Goal: Information Seeking & Learning: Check status

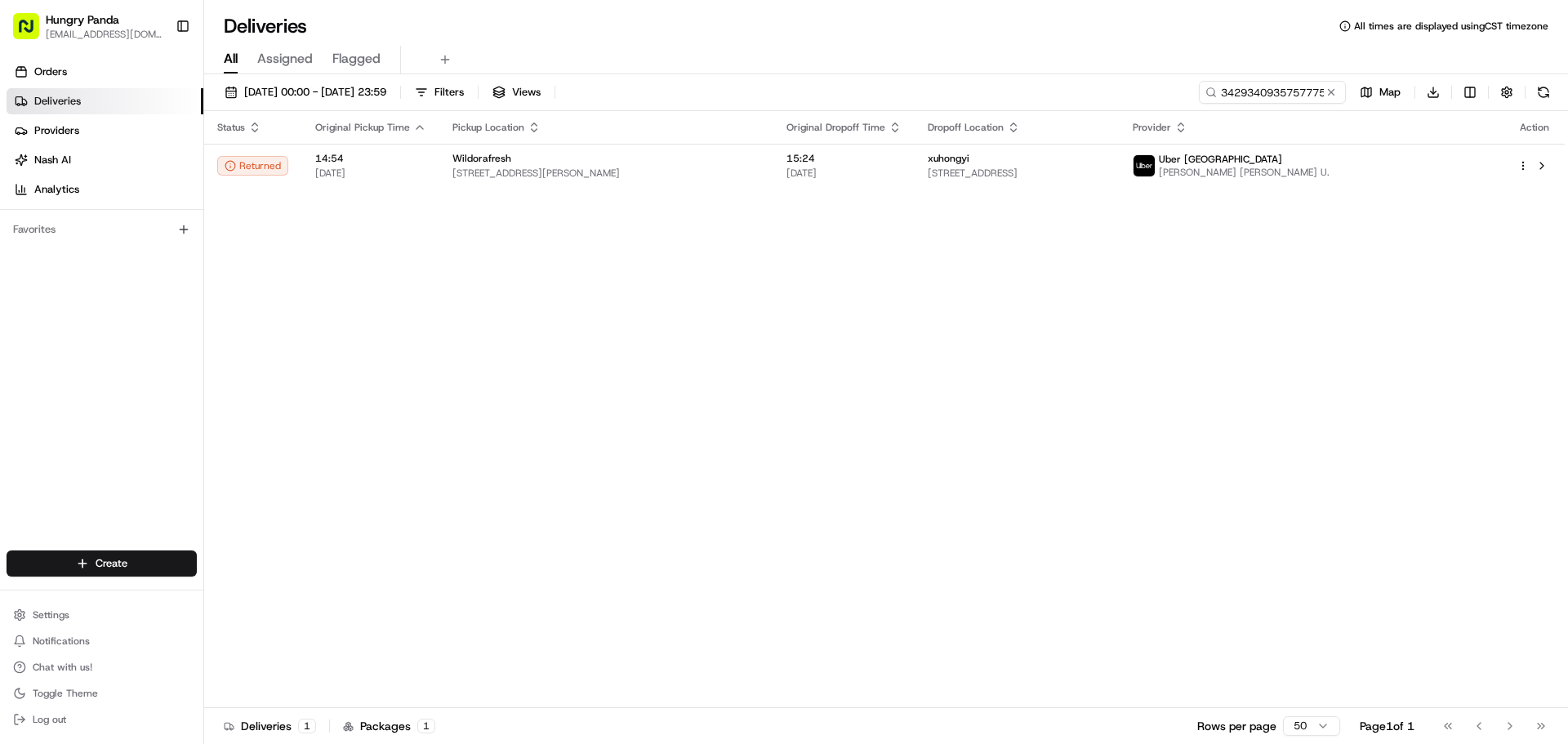
click at [1268, 93] on input "3429340935757775902004" at bounding box center [1272, 92] width 147 height 23
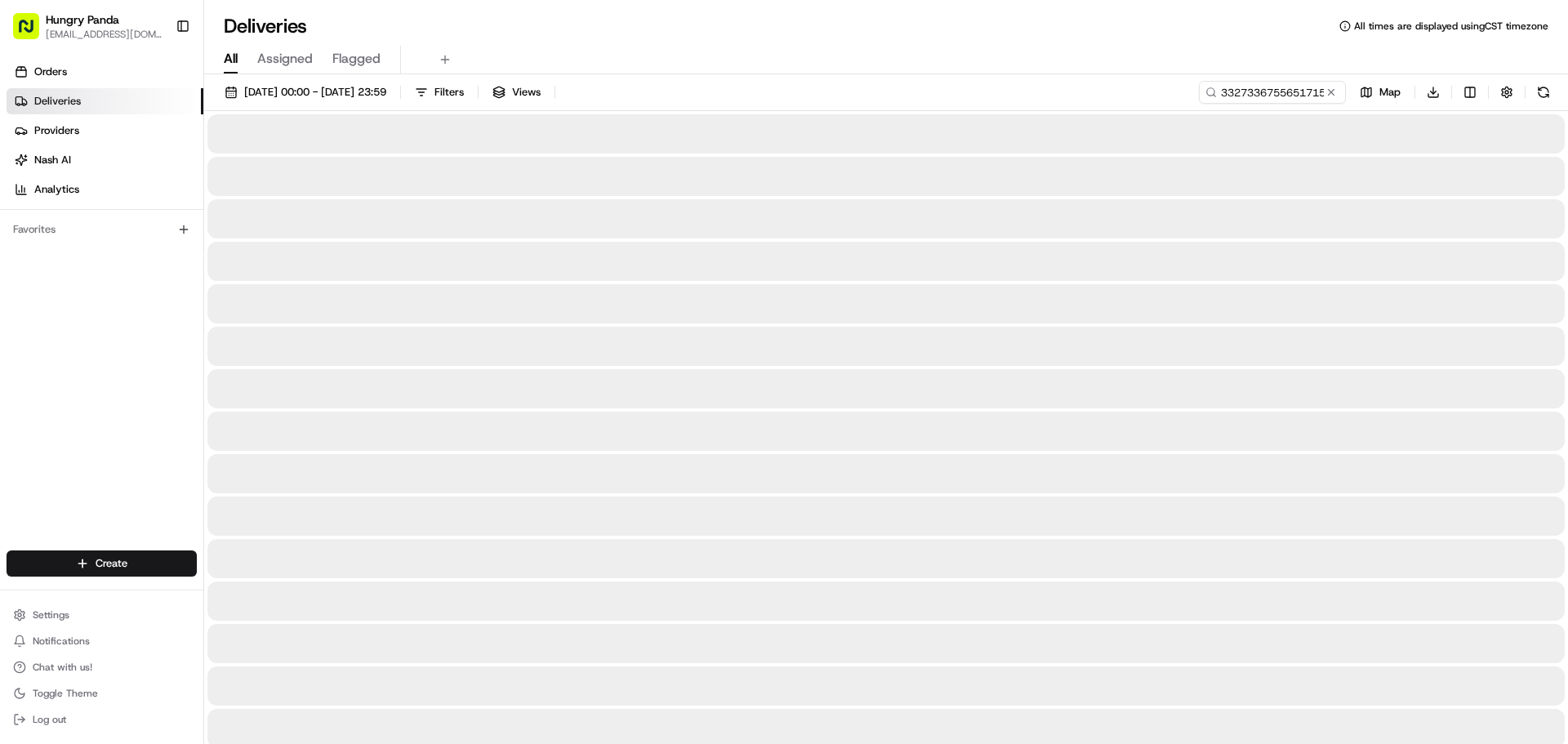
click at [749, 65] on div "All Assigned Flagged" at bounding box center [885, 60] width 1363 height 28
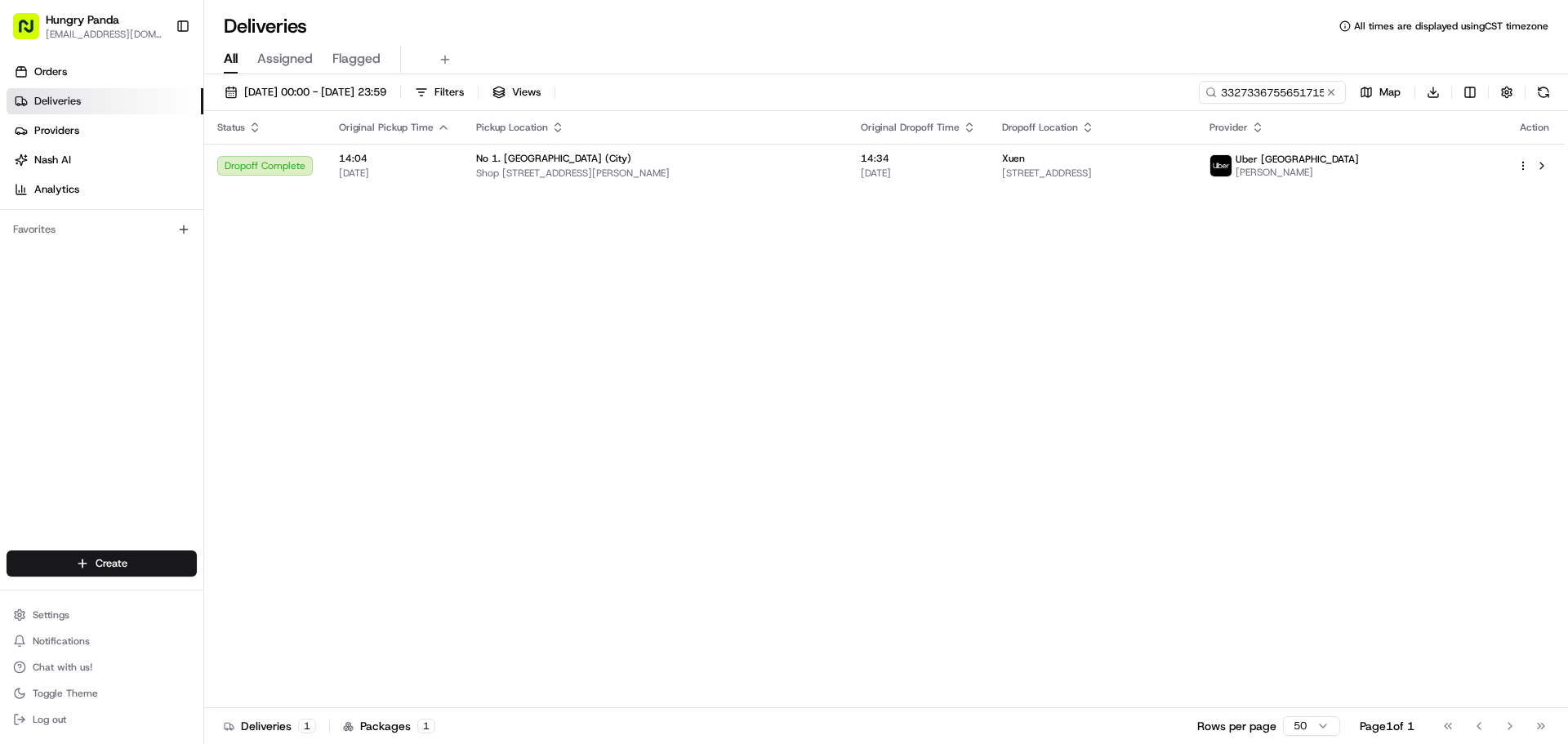
click at [705, 201] on div "Status Original Pickup Time Pickup Location Original Dropoff Time Dropoff Locat…" at bounding box center [884, 410] width 1361 height 597
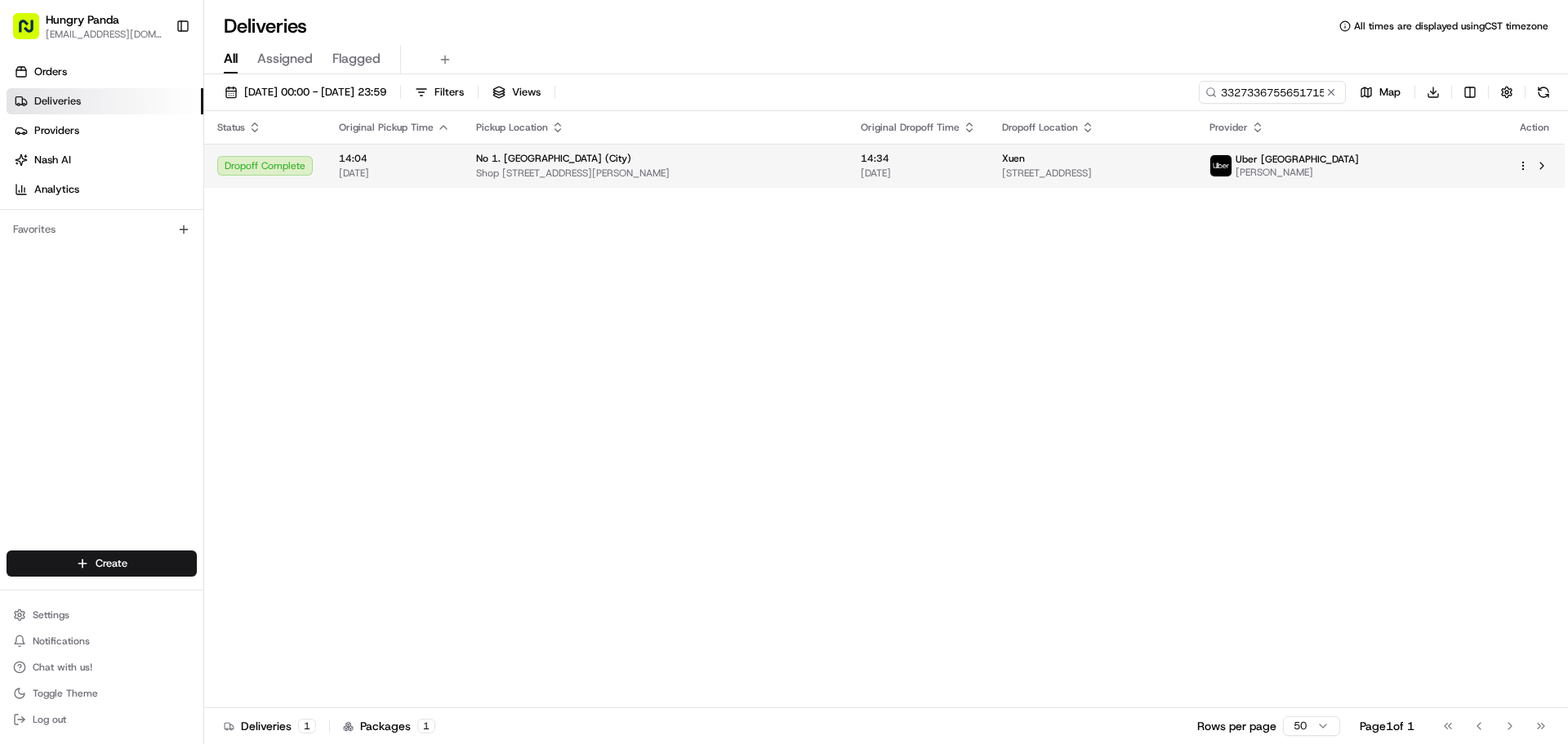
click at [705, 178] on span "Shop [STREET_ADDRESS][PERSON_NAME]" at bounding box center [655, 173] width 358 height 13
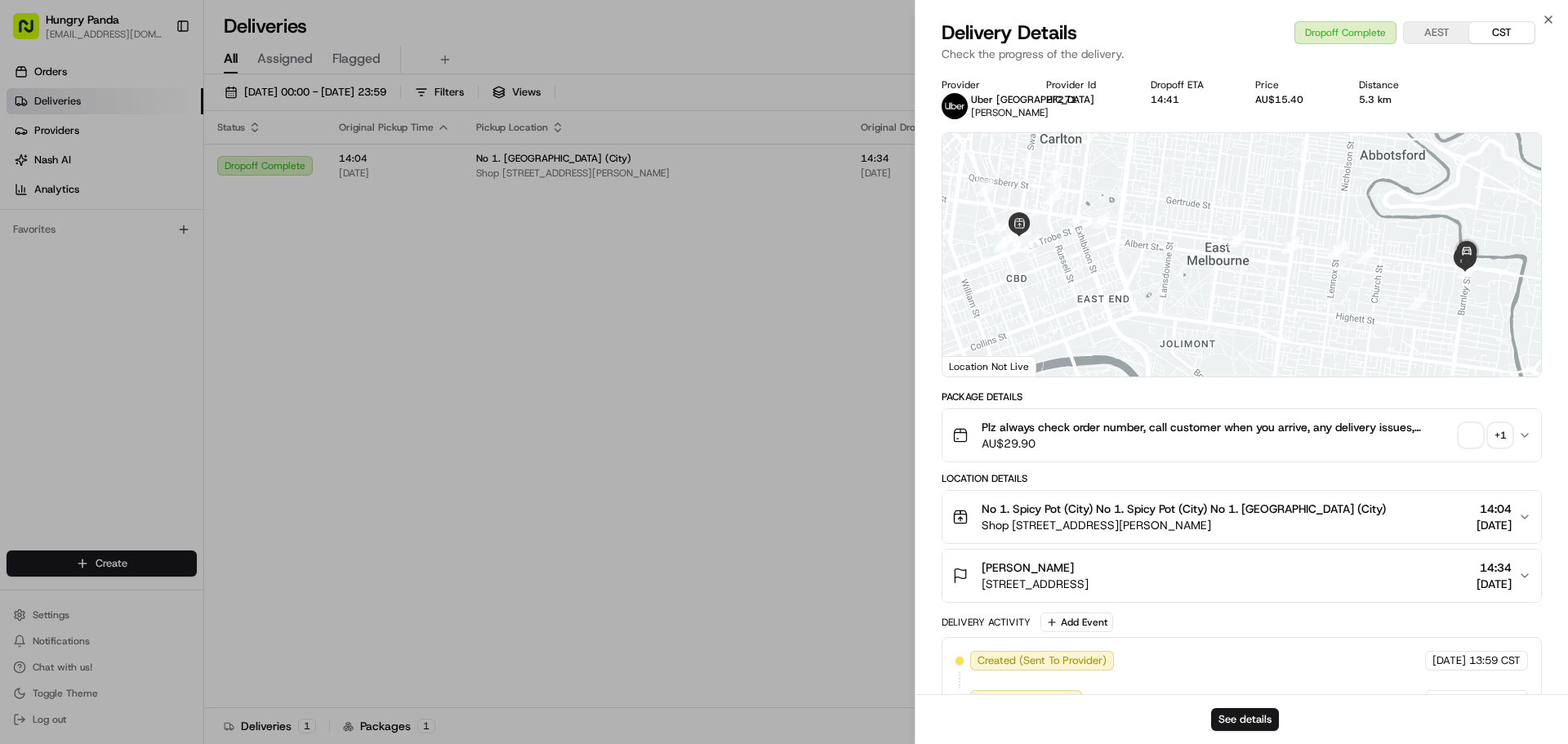
click at [1499, 440] on div "+ 1" at bounding box center [1500, 435] width 23 height 23
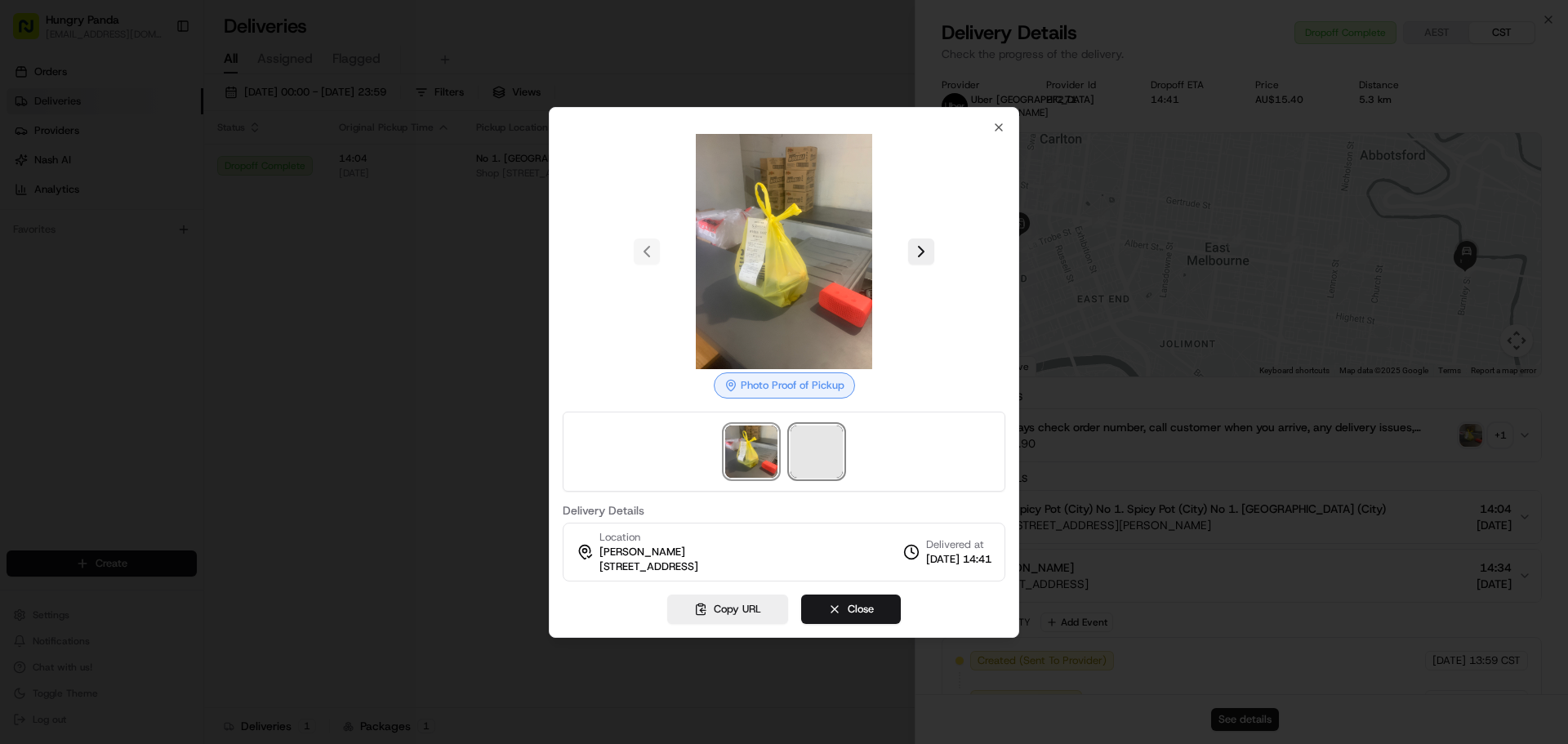
click at [801, 451] on span at bounding box center [816, 451] width 52 height 52
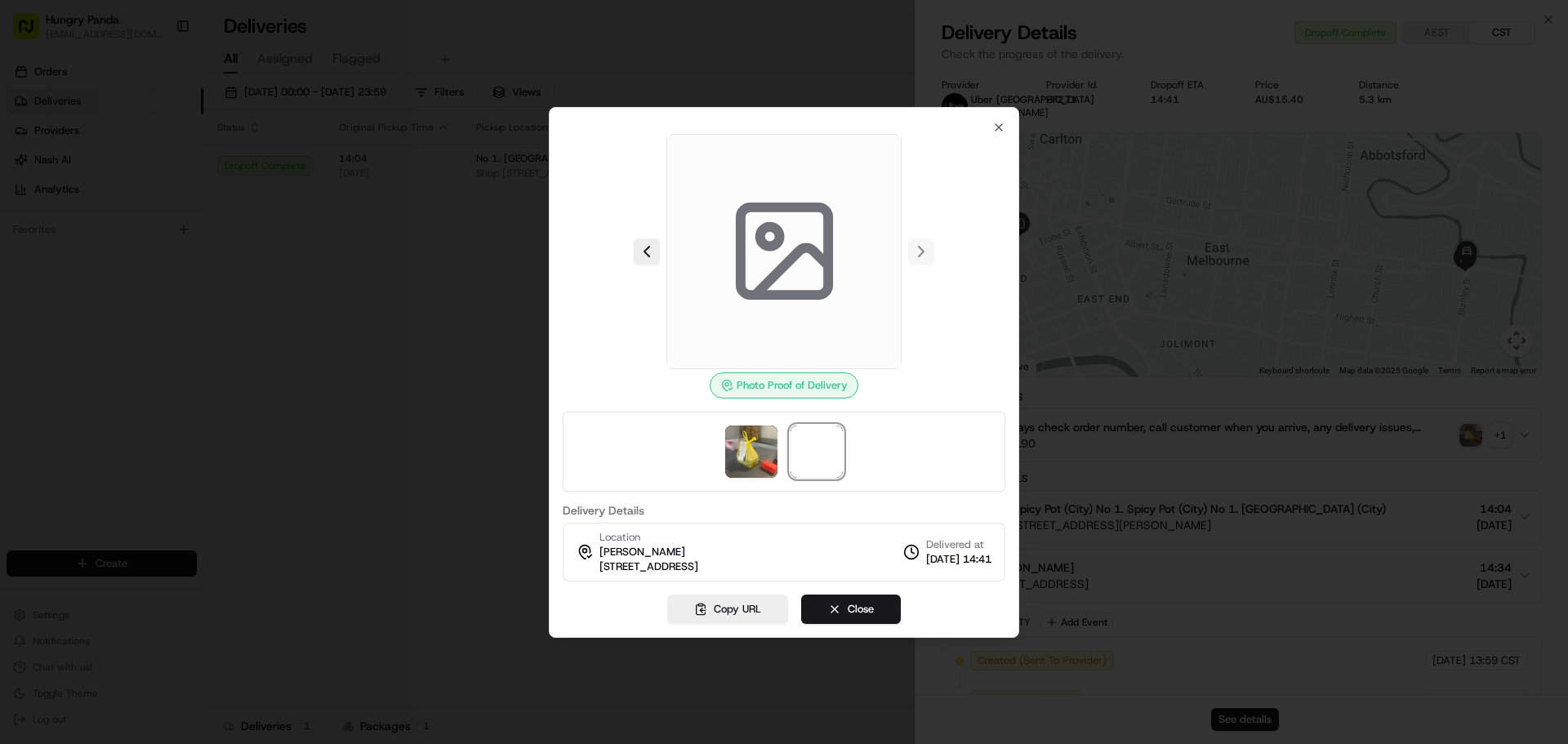
click at [811, 229] on icon at bounding box center [784, 251] width 117 height 117
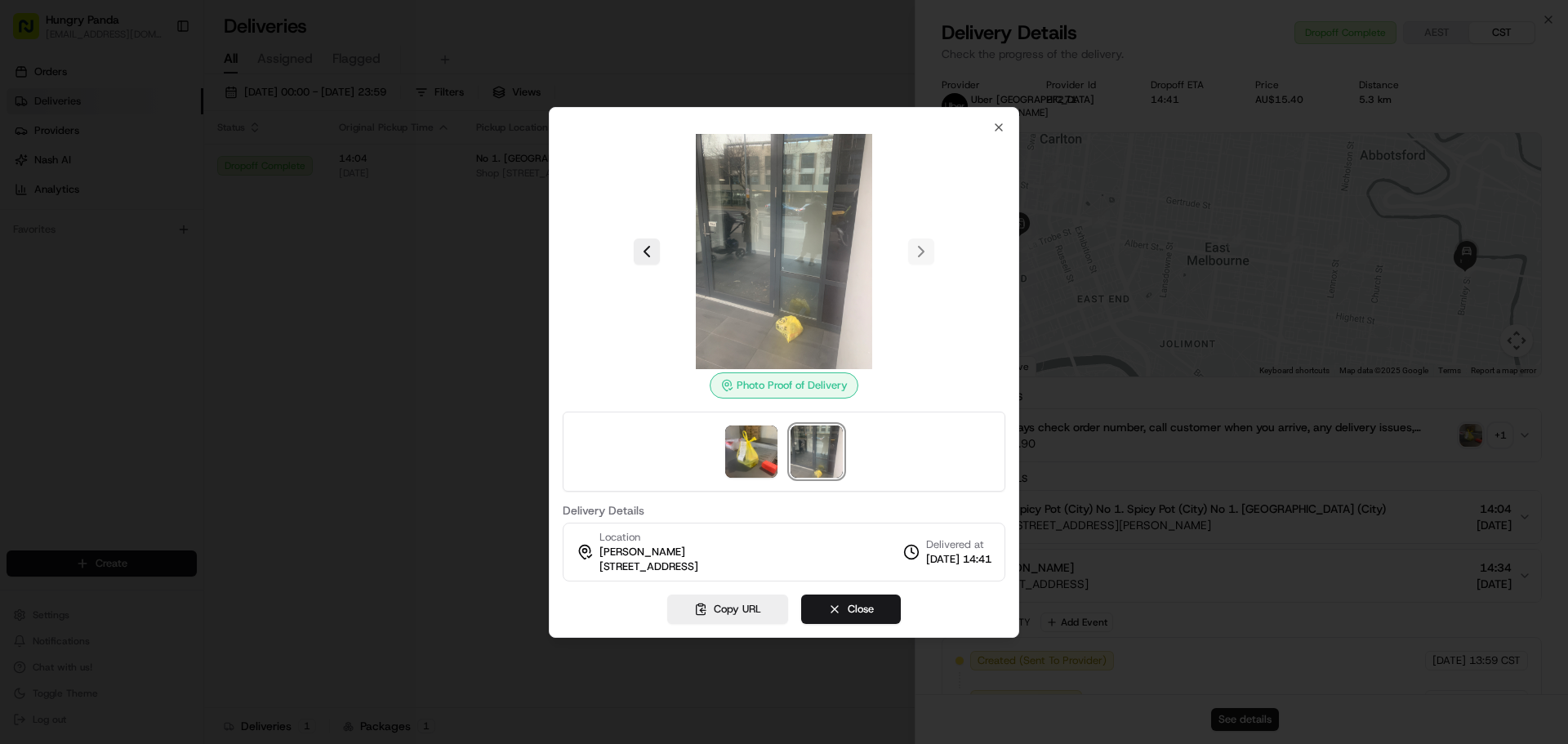
click at [756, 228] on img at bounding box center [784, 252] width 235 height 235
drag, startPoint x: 302, startPoint y: 370, endPoint x: 289, endPoint y: 372, distance: 13.2
click at [302, 369] on div at bounding box center [784, 372] width 1568 height 744
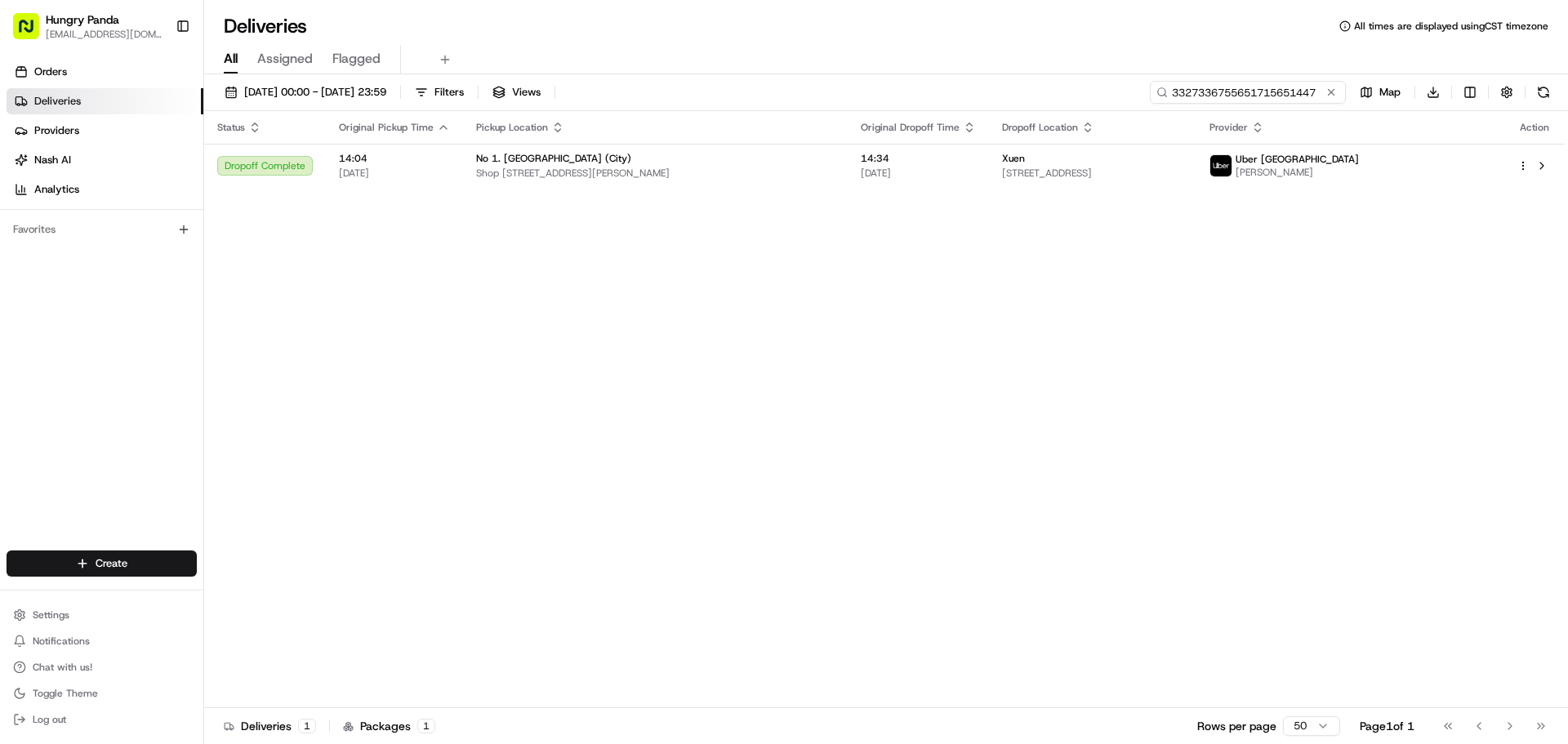
click at [1260, 100] on input "3327336755651715651447" at bounding box center [1247, 92] width 196 height 23
click at [1257, 100] on input "3327336755651715651447" at bounding box center [1247, 92] width 196 height 23
paste input "033534833575379899825"
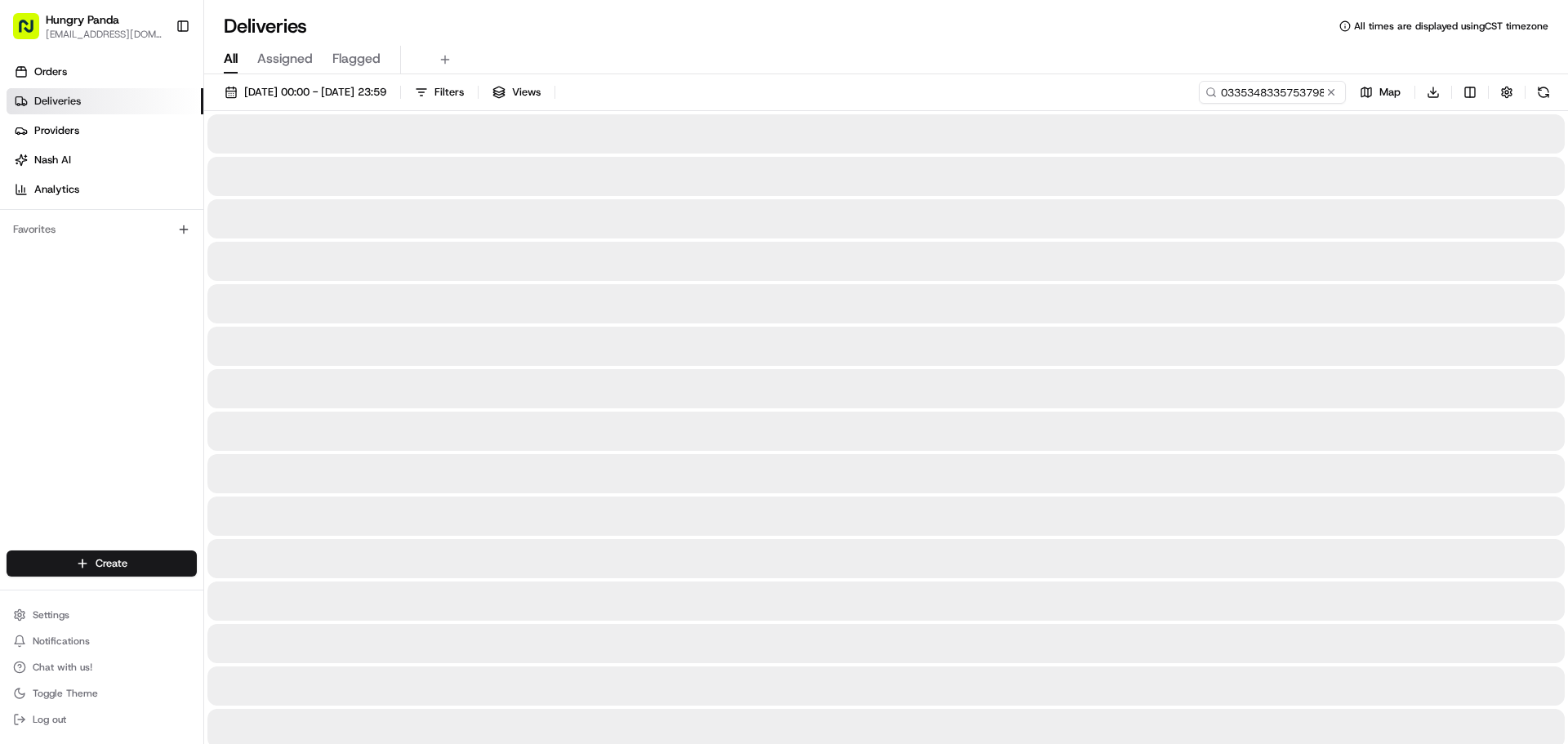
click at [880, 59] on div "All Assigned Flagged" at bounding box center [885, 60] width 1363 height 28
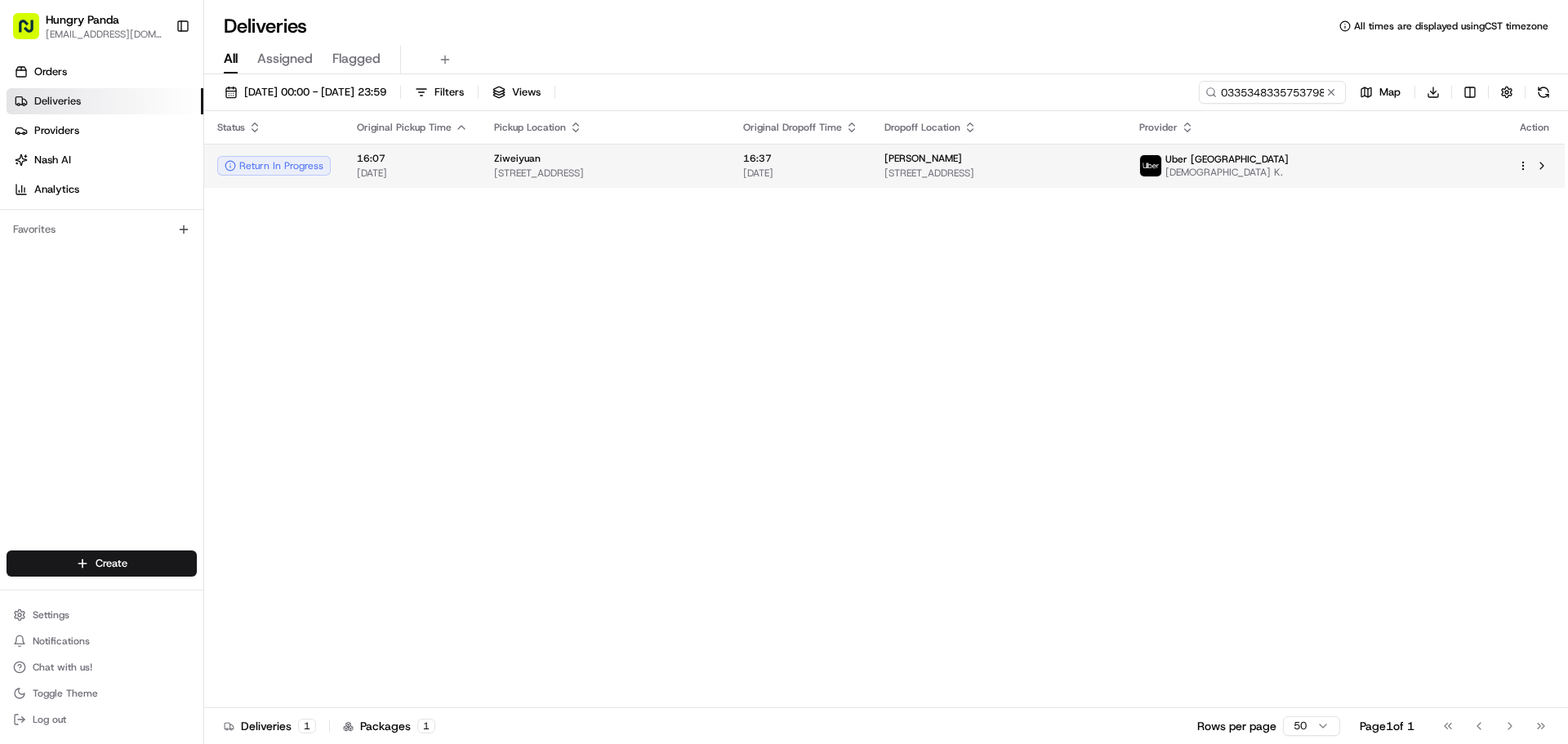
click at [698, 176] on span "[STREET_ADDRESS]" at bounding box center [605, 173] width 223 height 13
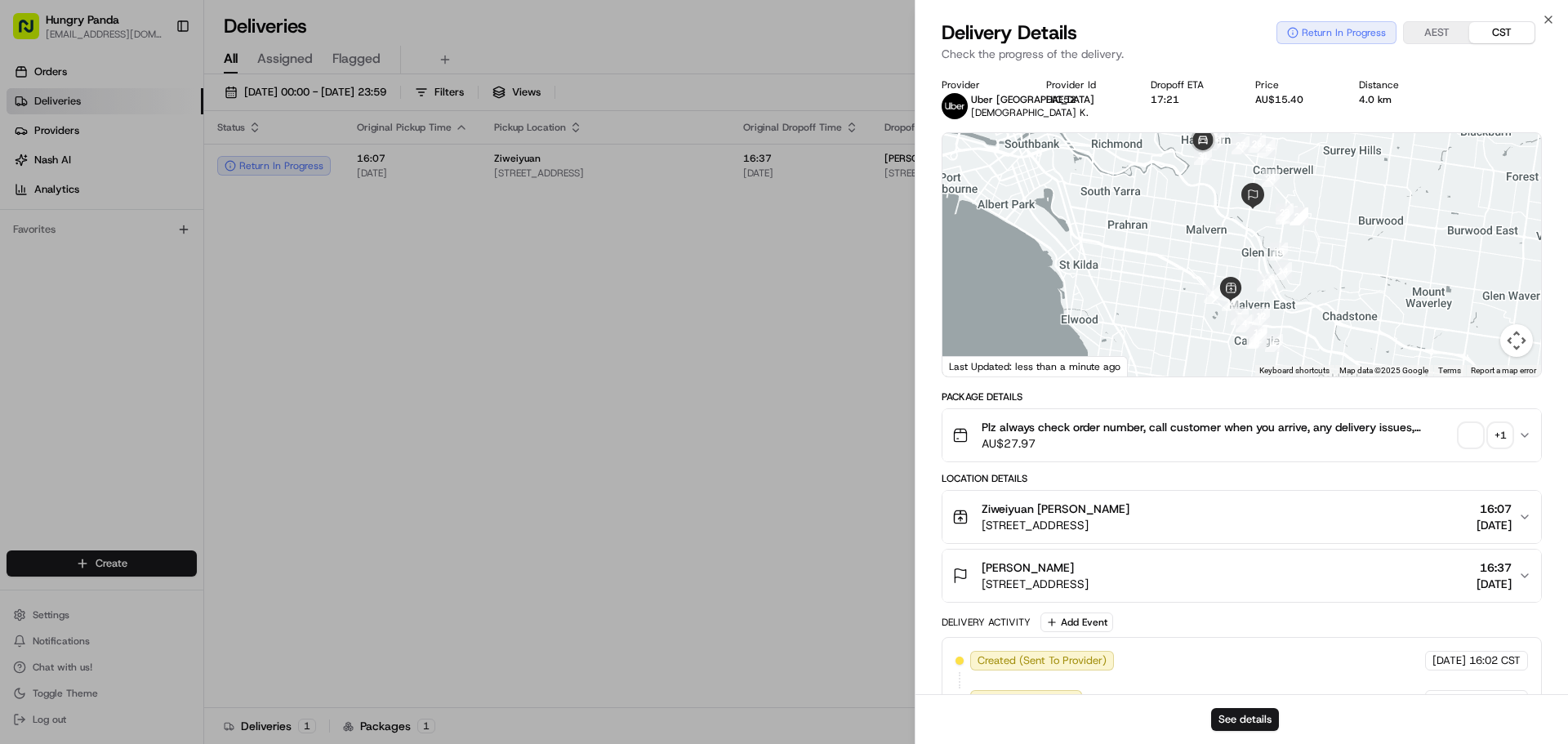
click at [1502, 430] on div "+ 1" at bounding box center [1500, 435] width 23 height 23
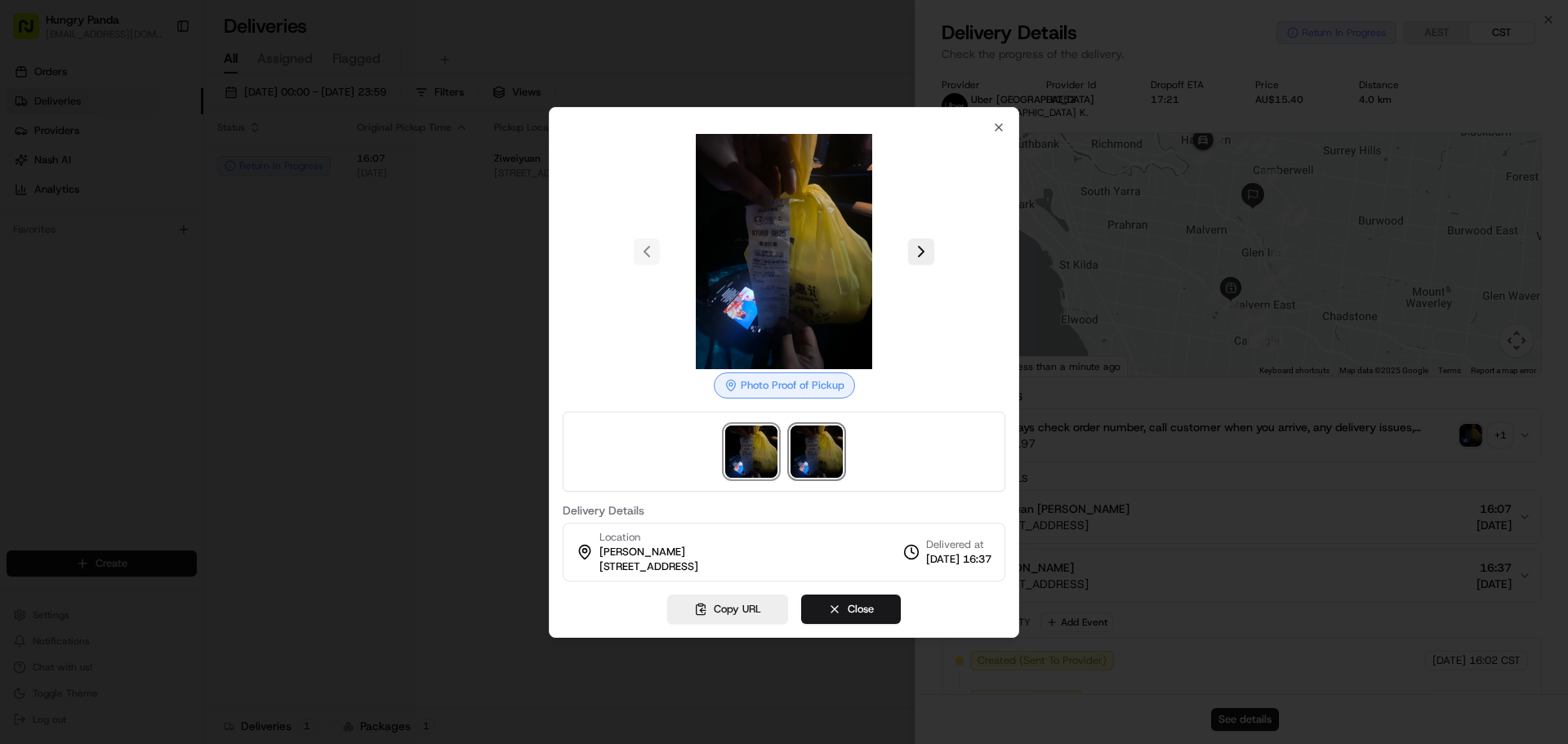
click at [818, 447] on img at bounding box center [816, 451] width 52 height 52
click at [1156, 303] on div at bounding box center [784, 372] width 1568 height 744
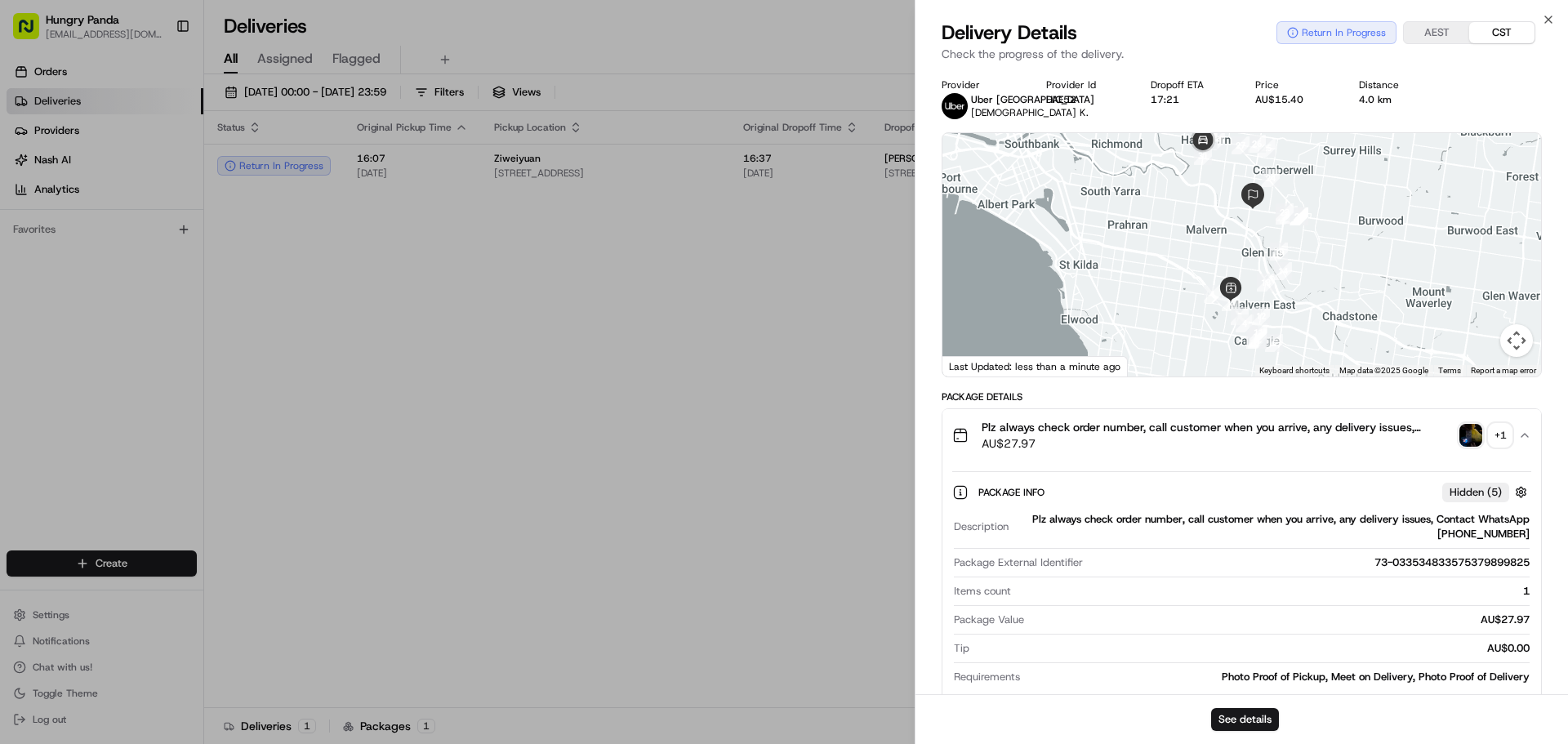
click at [1313, 38] on div "Return In Progress" at bounding box center [1336, 32] width 120 height 23
click at [1305, 37] on div "Return In Progress" at bounding box center [1336, 32] width 120 height 23
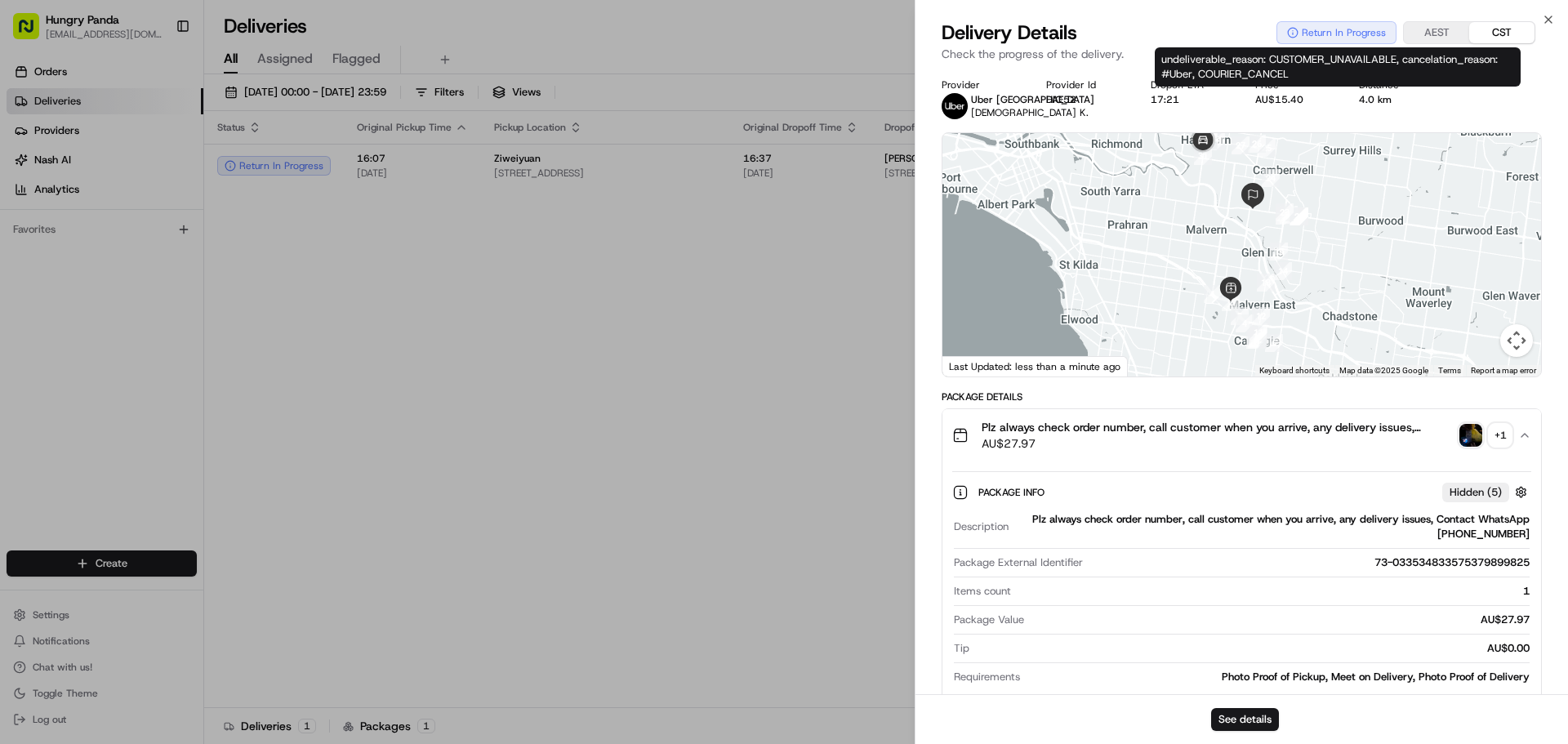
click at [1284, 65] on div "undeliverable_reason: CUSTOMER_UNAVAILABLE, cancelation_reason: #Uber, COURIER_…" at bounding box center [1338, 67] width 365 height 39
click at [1284, 65] on div "Delivery Details Return In Progress AEST CST Check the progress of the delivery." at bounding box center [1241, 43] width 653 height 49
click at [1296, 64] on div "undeliverable_reason: CUSTOMER_UNAVAILABLE, cancelation_reason: #Uber, COURIER_…" at bounding box center [1338, 67] width 365 height 39
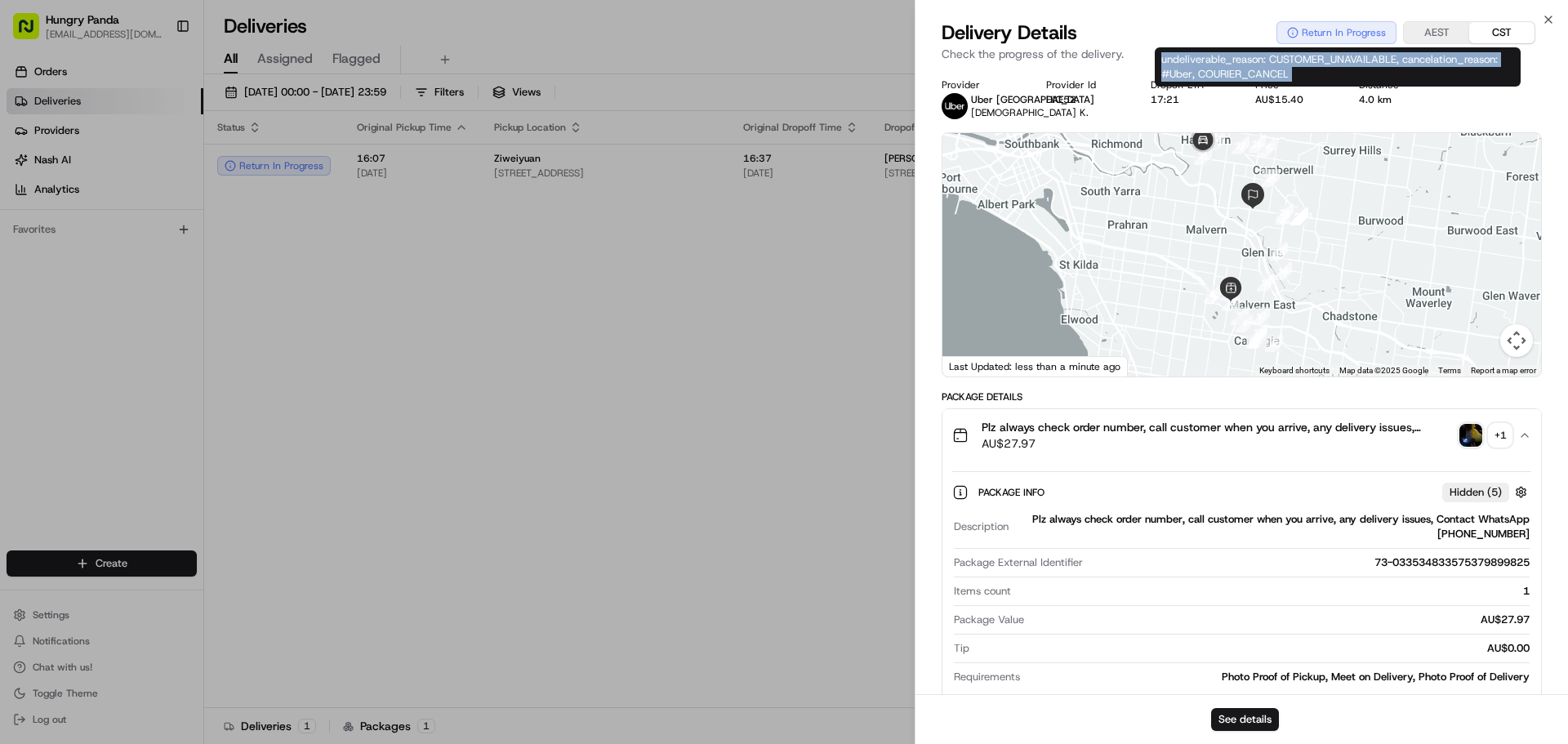
copy div "undeliverable_reason: CUSTOMER_UNAVAILABLE, cancelation_reason: #Uber, COURIER_…"
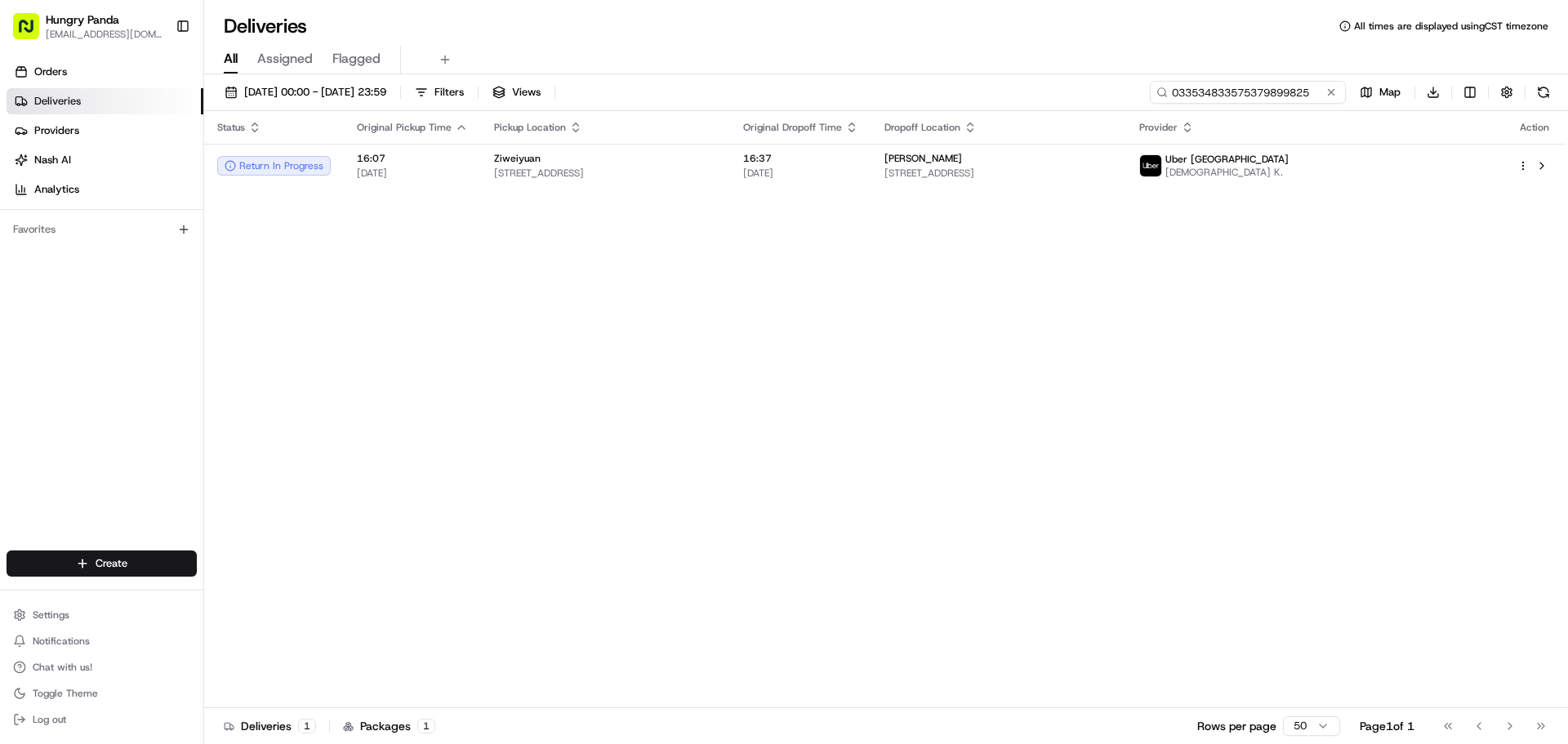
click at [1267, 85] on input "033534833575379899825" at bounding box center [1247, 92] width 196 height 23
paste input "27333673058517663541"
click at [997, 78] on div "[DATE] 00:00 - [DATE] 23:59 Filters Views 273336730585176635415 Map Download St…" at bounding box center [885, 411] width 1363 height 673
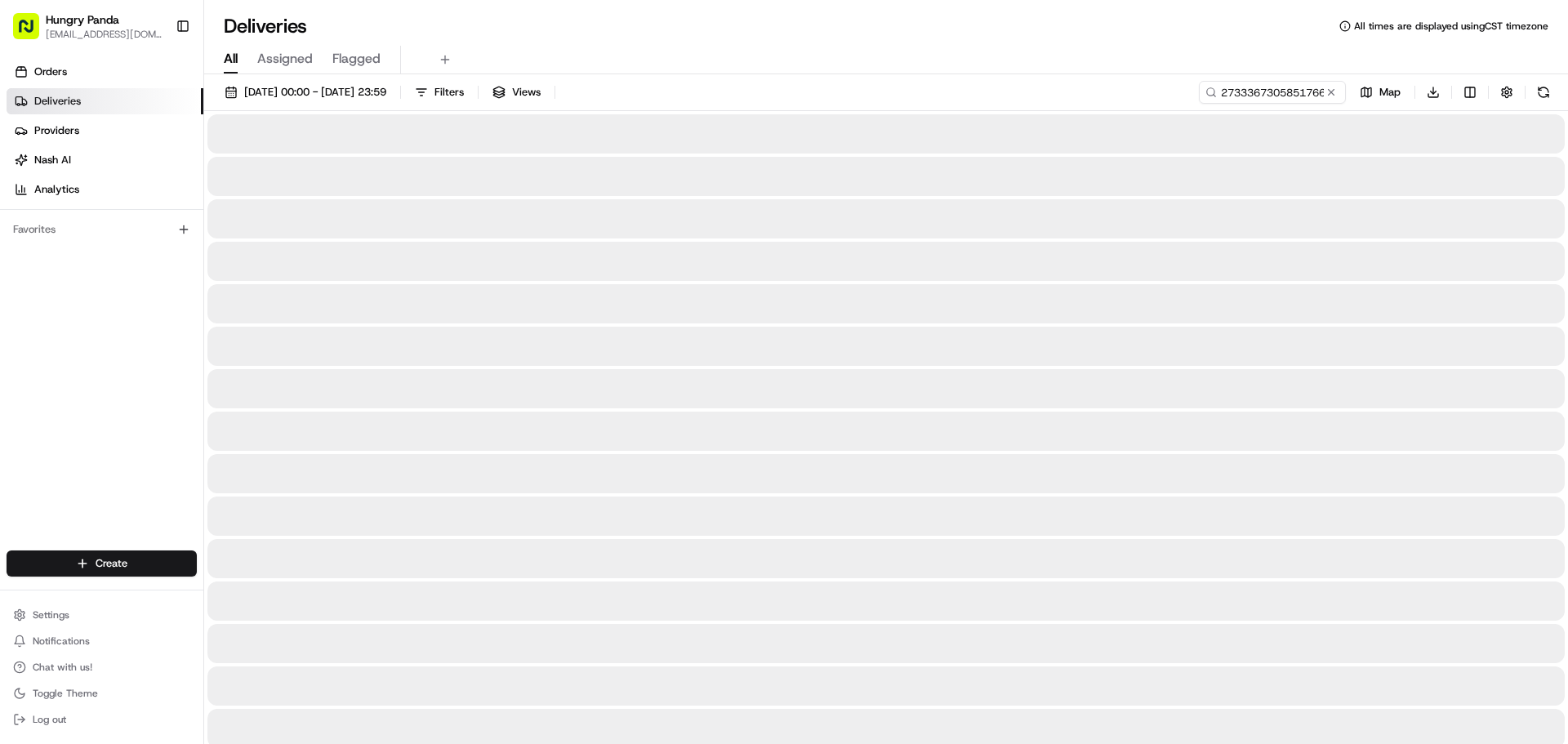
click at [768, 161] on div at bounding box center [886, 176] width 1357 height 39
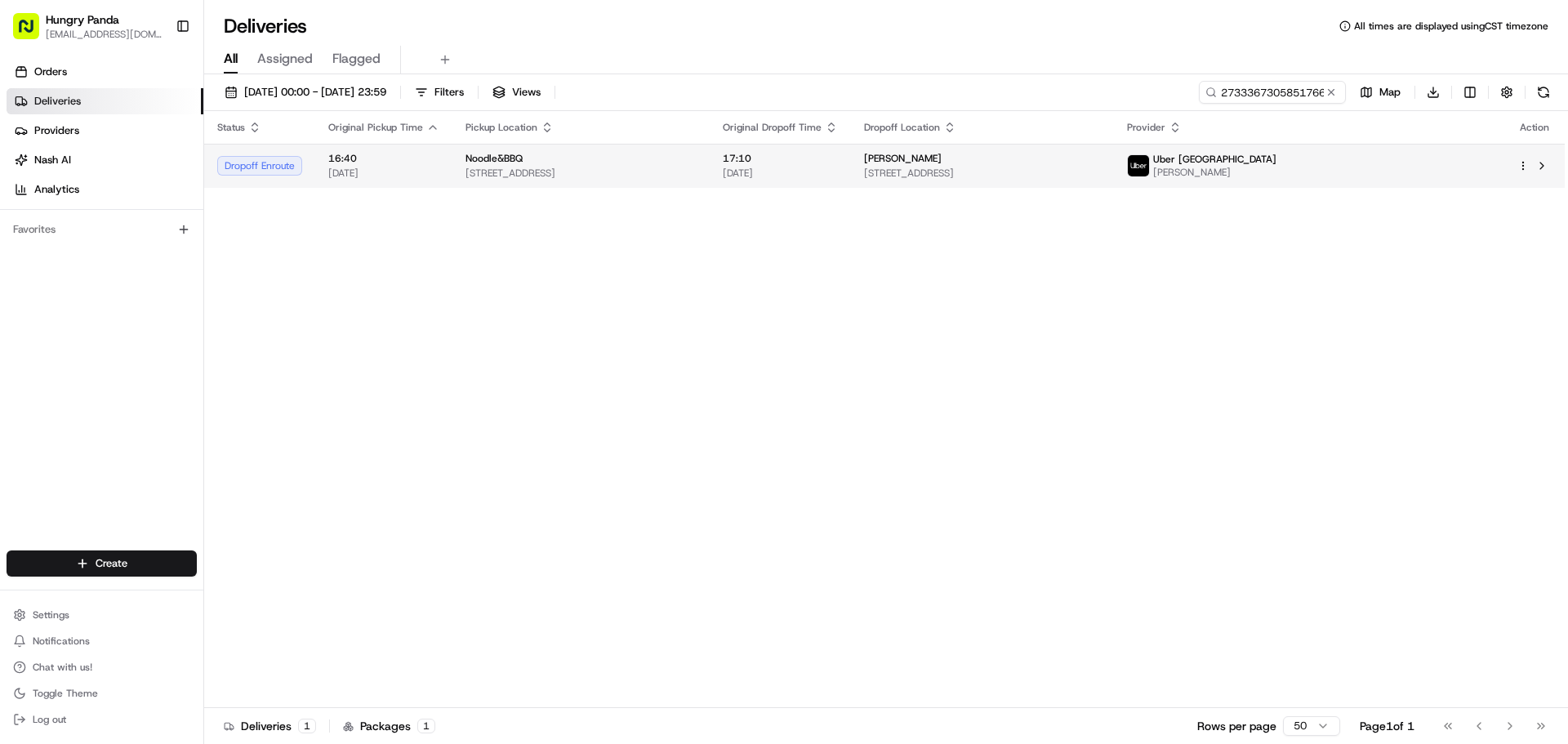
click at [697, 162] on div "Noodle&BBQ" at bounding box center [581, 158] width 231 height 13
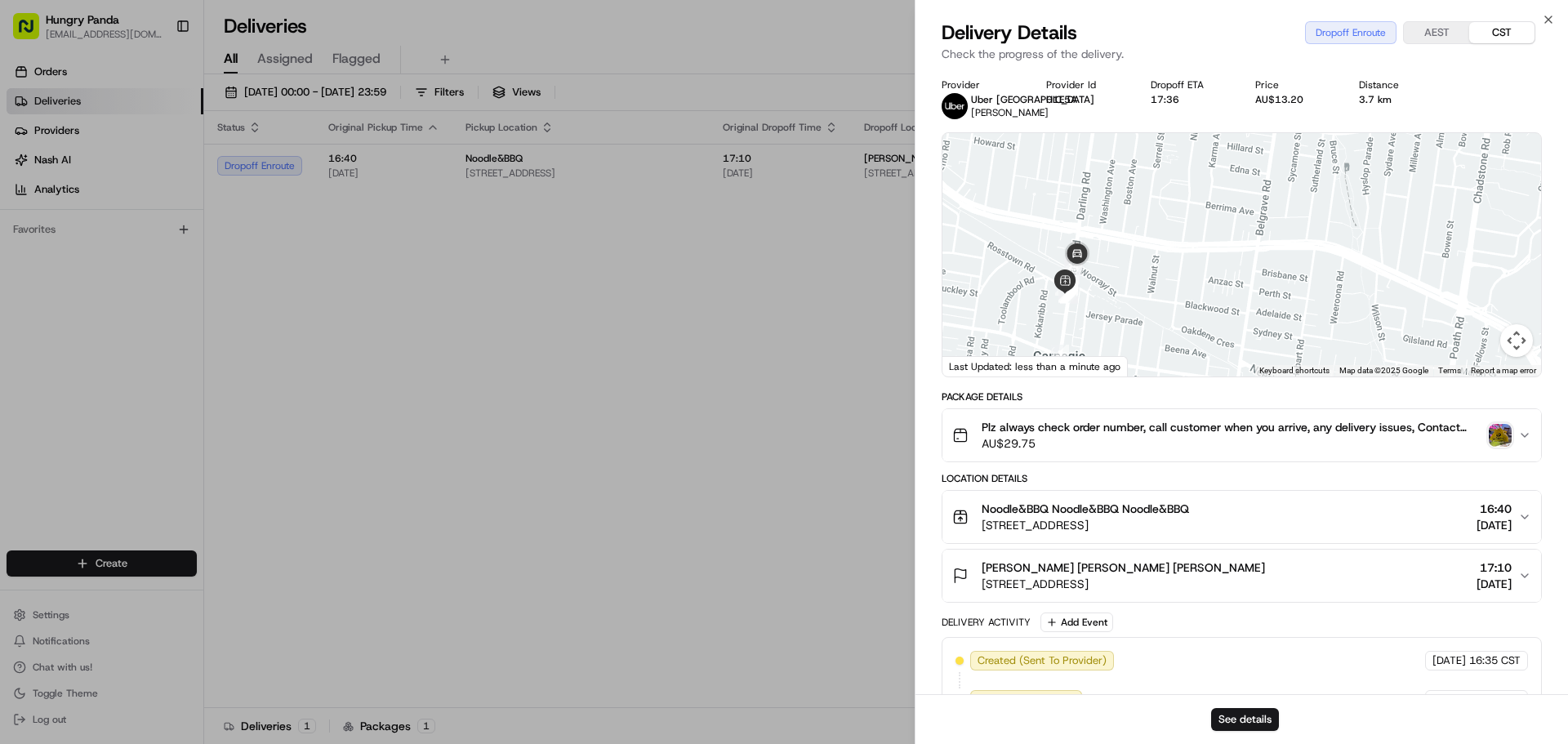
drag, startPoint x: 1103, startPoint y: 263, endPoint x: 1097, endPoint y: 253, distance: 11.7
click at [1097, 255] on div at bounding box center [1241, 254] width 599 height 243
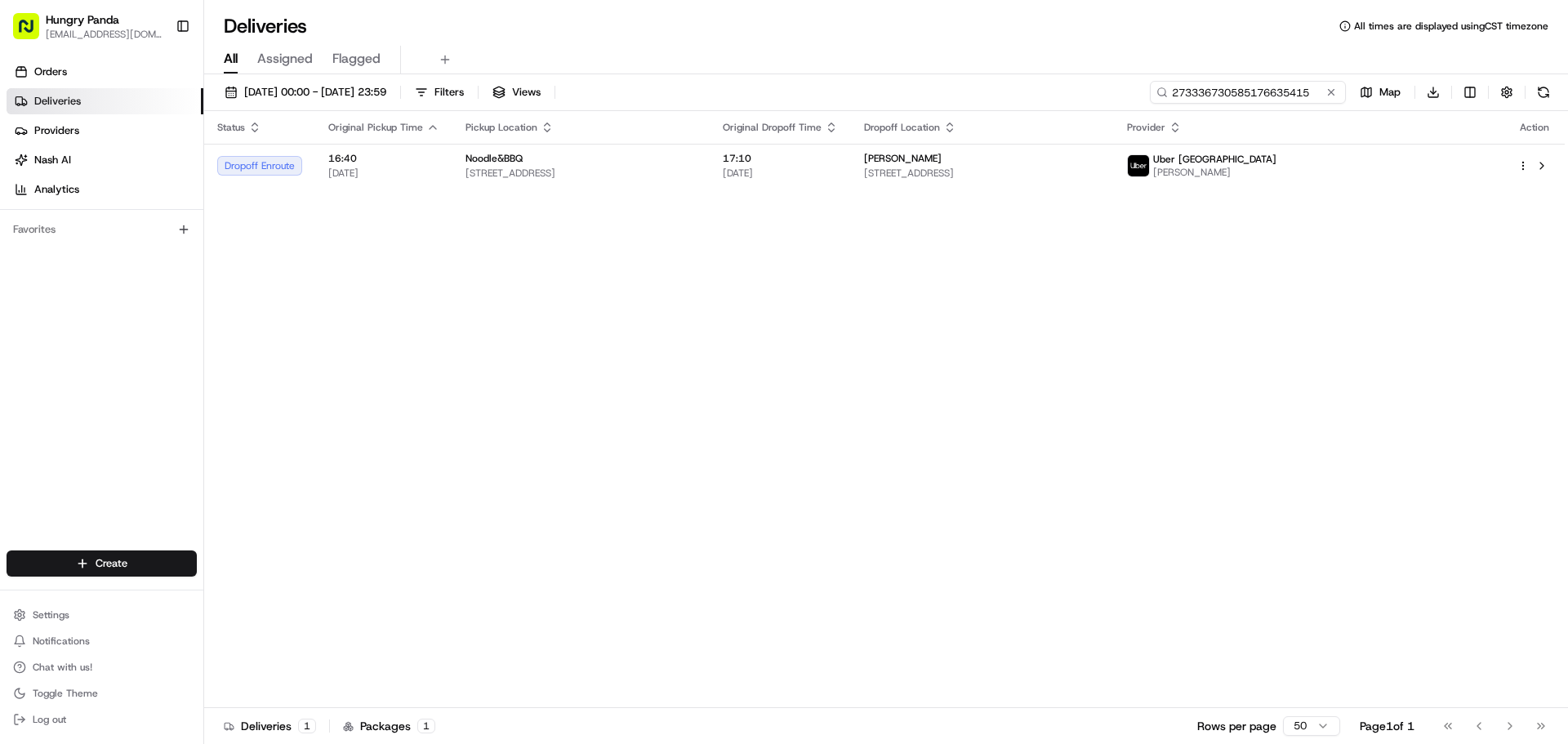
click at [1296, 96] on input "273336730585176635415" at bounding box center [1247, 92] width 196 height 23
paste input "3327336755651715651447"
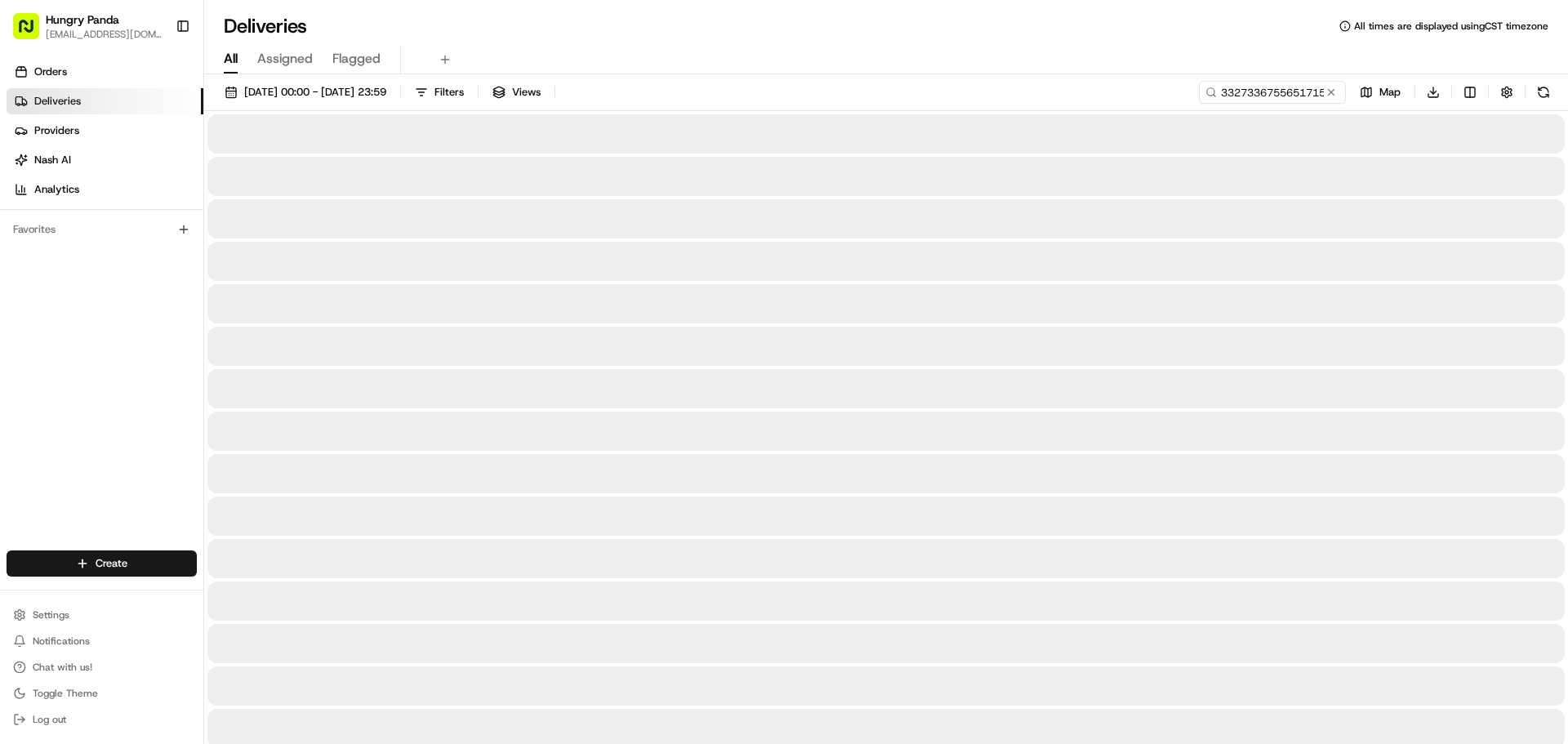
click at [898, 67] on div "All Assigned Flagged" at bounding box center [885, 60] width 1363 height 28
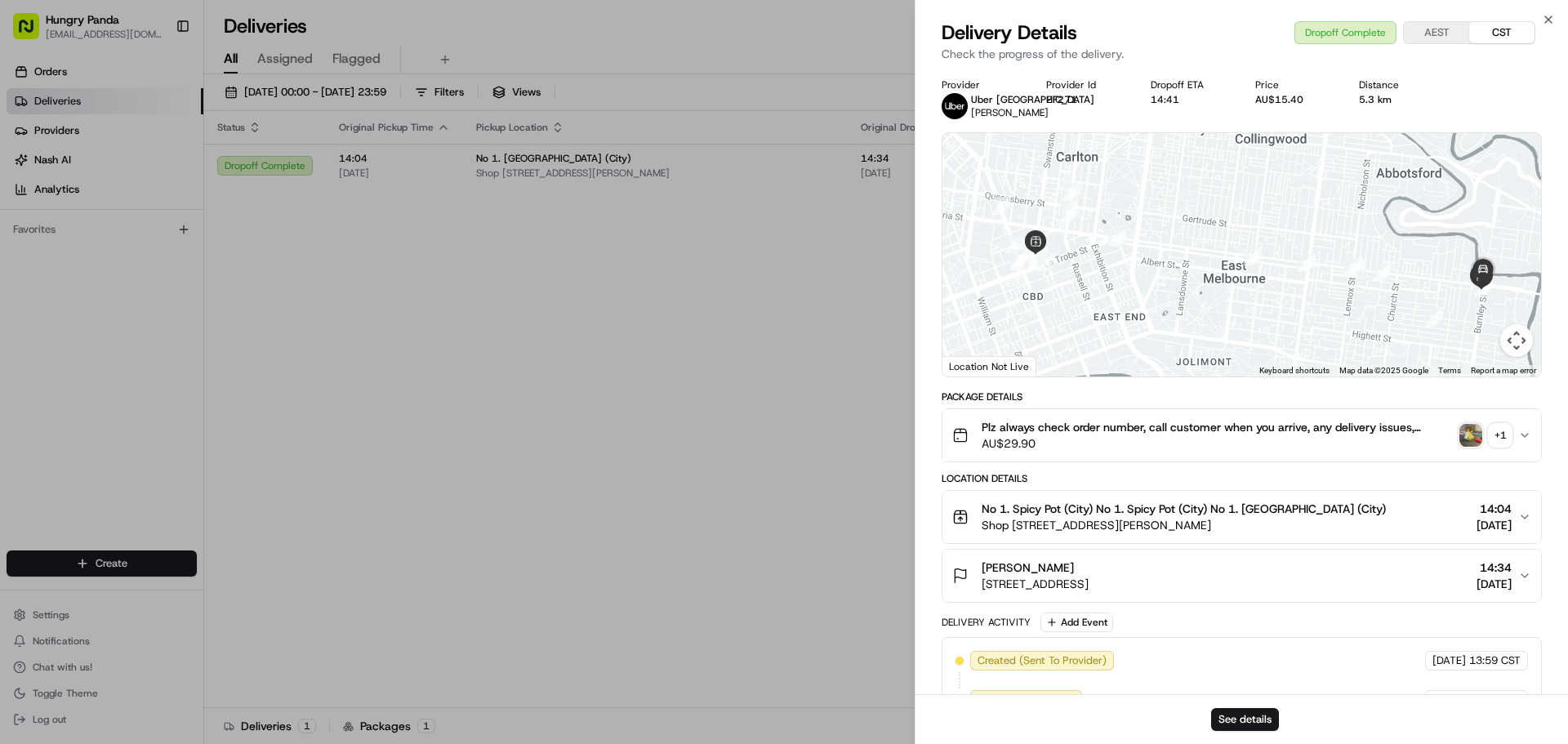
drag, startPoint x: 1492, startPoint y: 417, endPoint x: 1496, endPoint y: 426, distance: 9.8
click at [1494, 417] on button "Plz always check order number, call customer when you arrive, any delivery issu…" at bounding box center [1241, 435] width 599 height 52
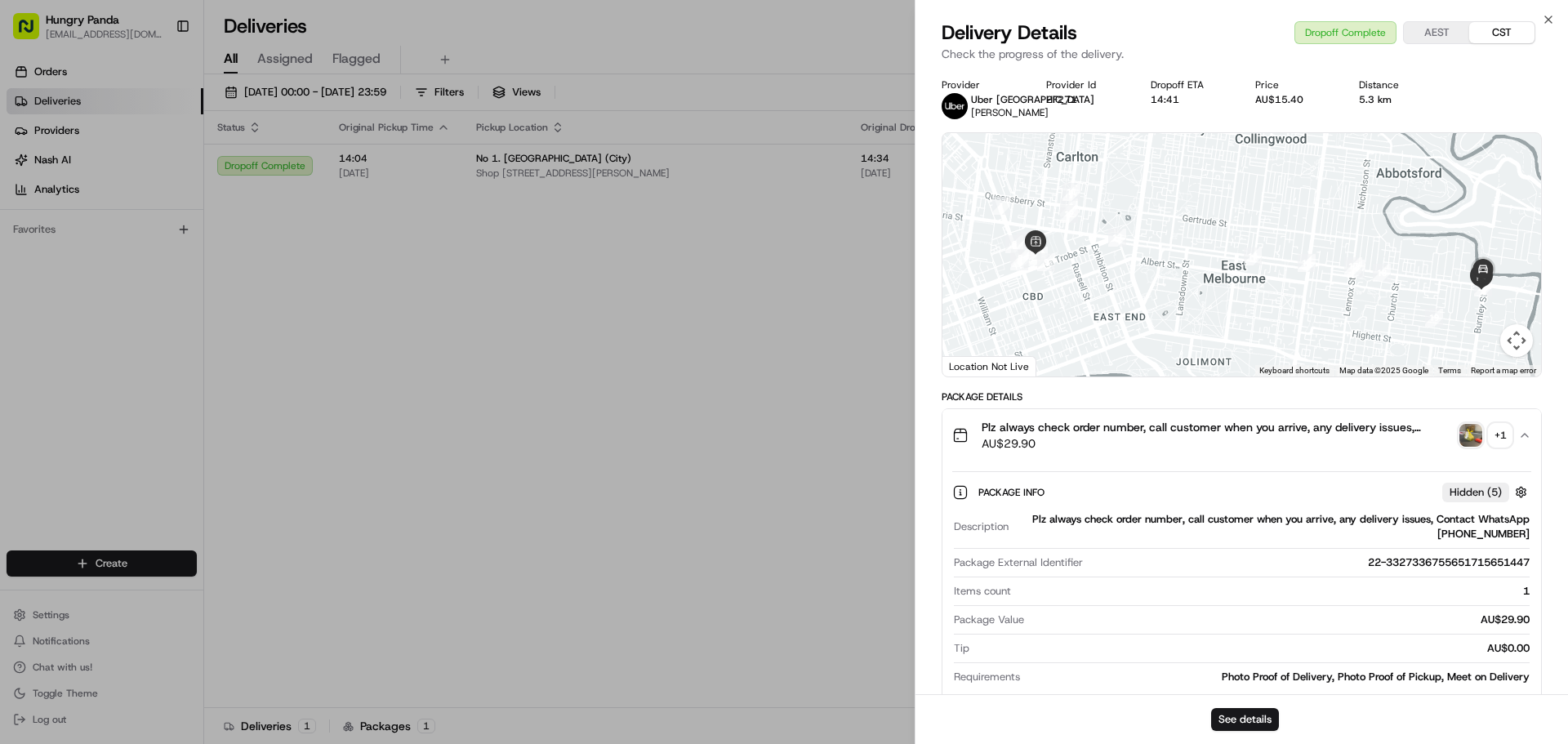
click at [1504, 437] on div "+ 1" at bounding box center [1500, 435] width 23 height 23
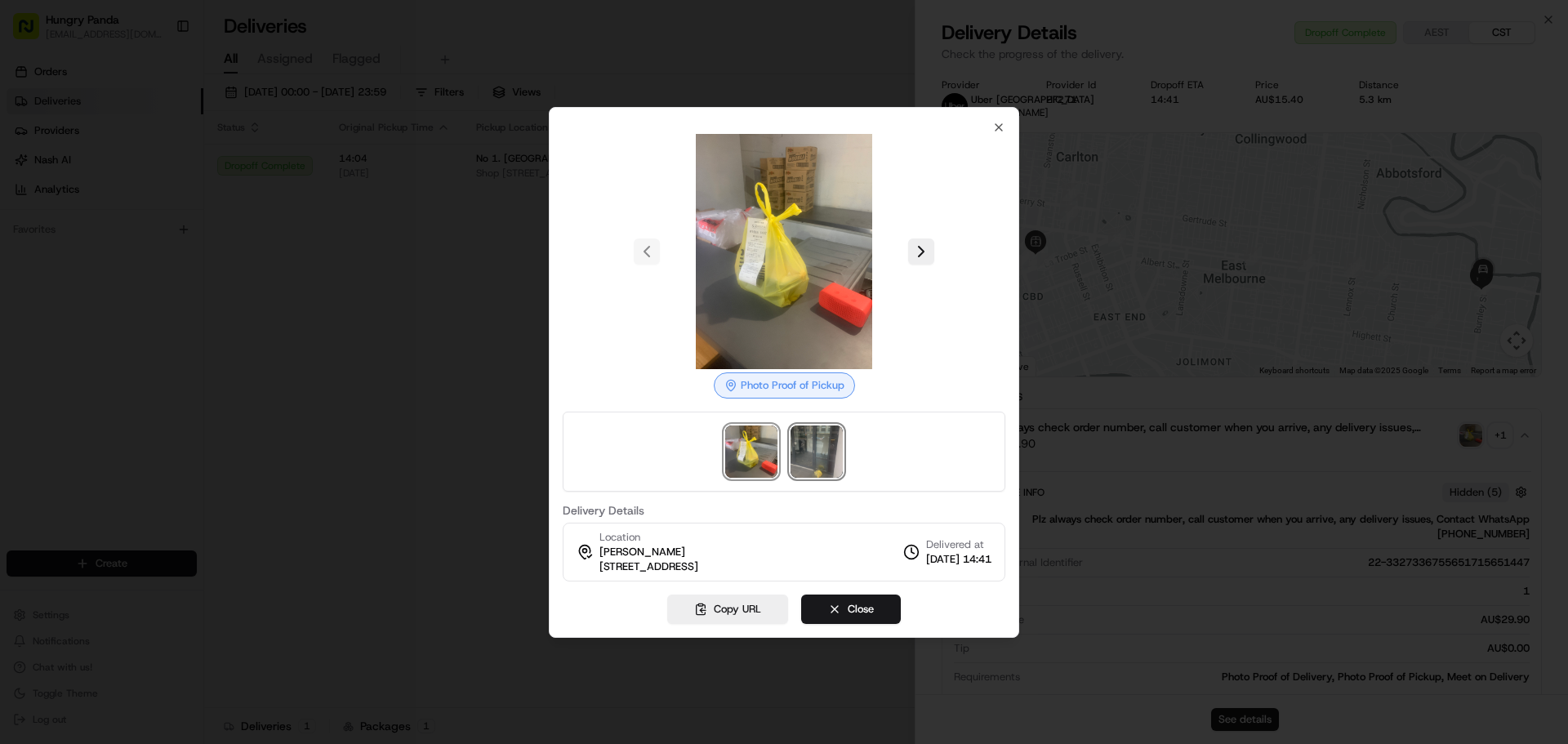
click at [840, 444] on img at bounding box center [816, 451] width 52 height 52
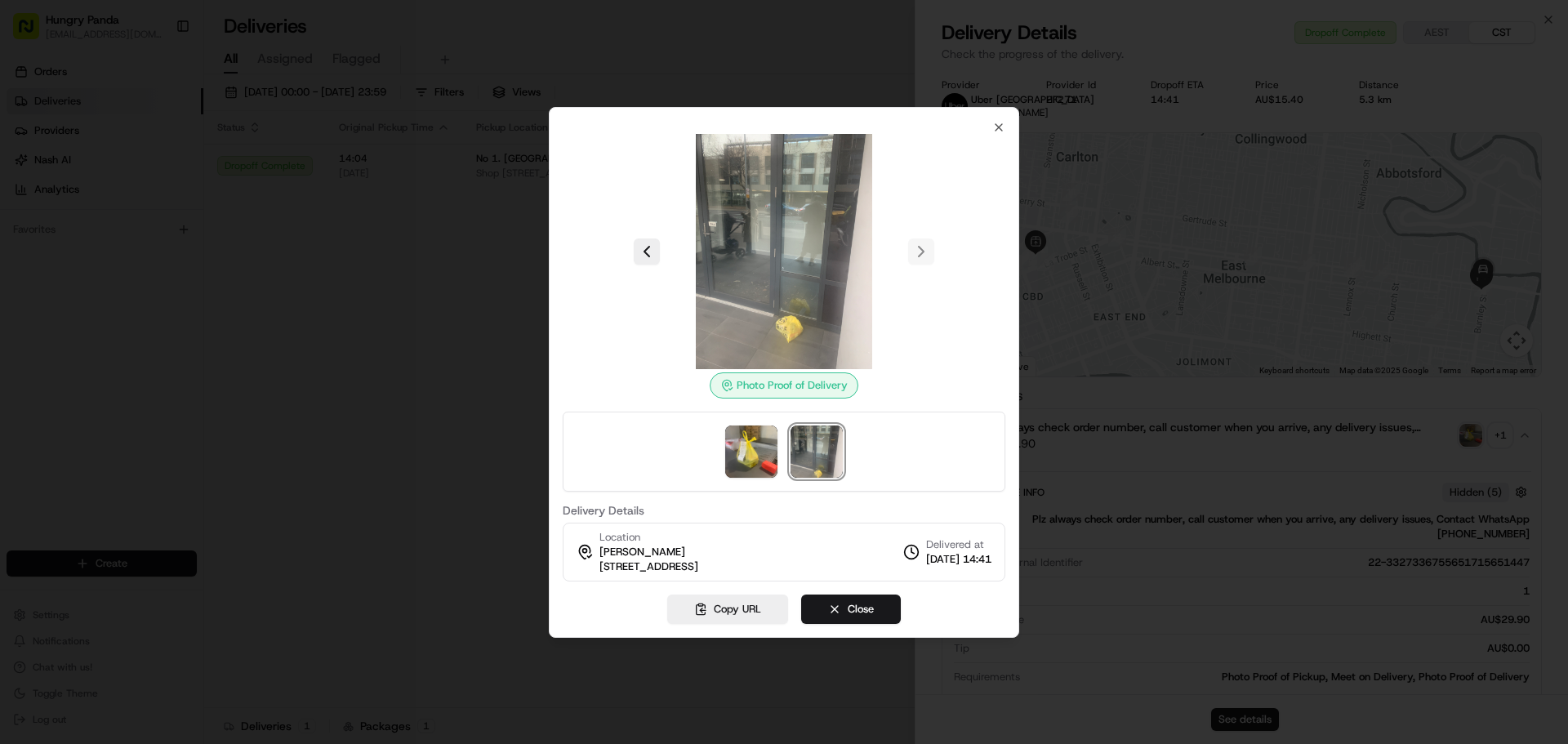
click at [1005, 132] on div "Photo Proof of Delivery Delivery Details Location [PERSON_NAME] [STREET_ADDRESS…" at bounding box center [784, 373] width 470 height 531
click at [996, 121] on icon "button" at bounding box center [999, 128] width 13 height 13
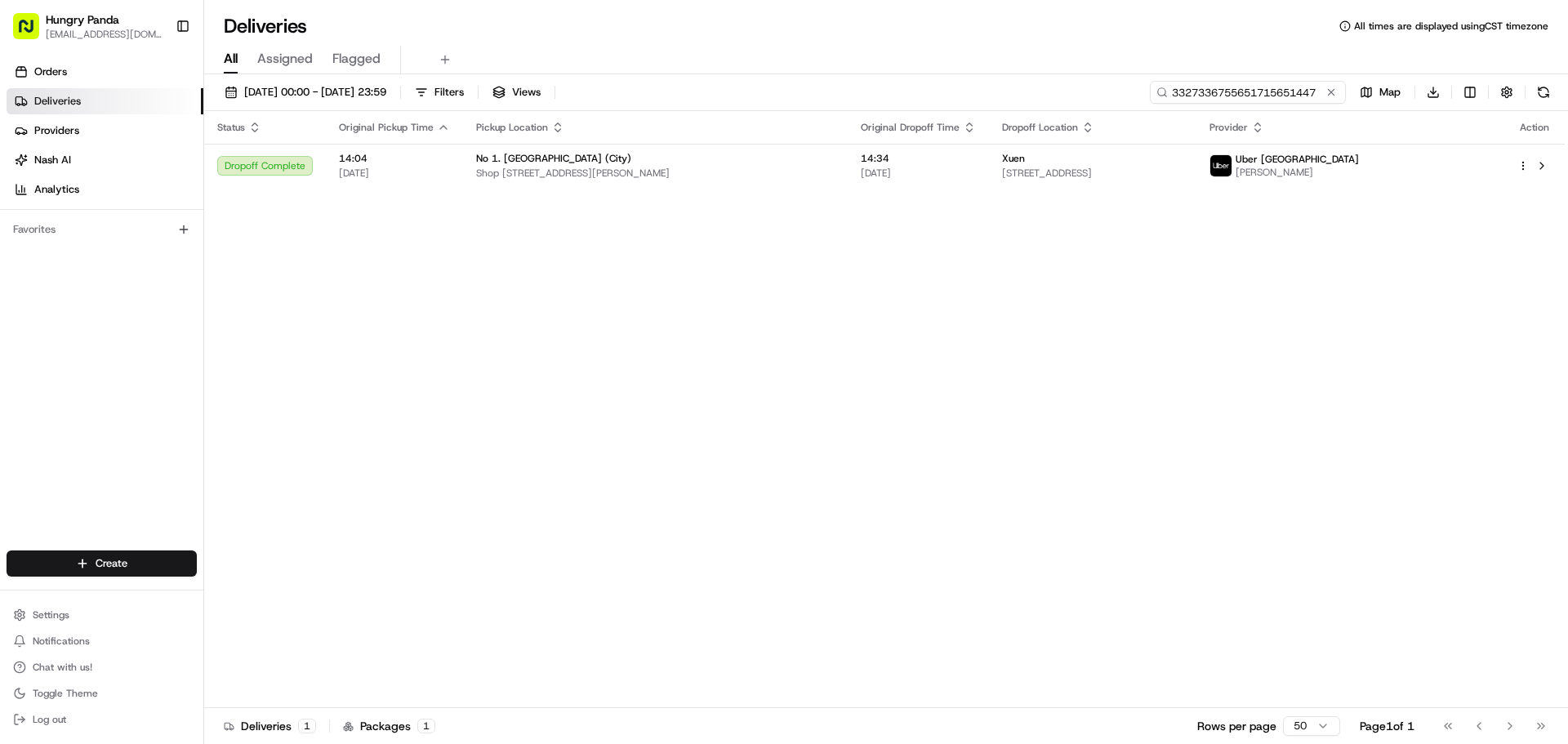
click at [1287, 94] on input "3327336755651715651447" at bounding box center [1247, 92] width 196 height 23
click at [1287, 93] on input "3327336755651715651447" at bounding box center [1247, 92] width 196 height 23
paste input "0337320075455783551121"
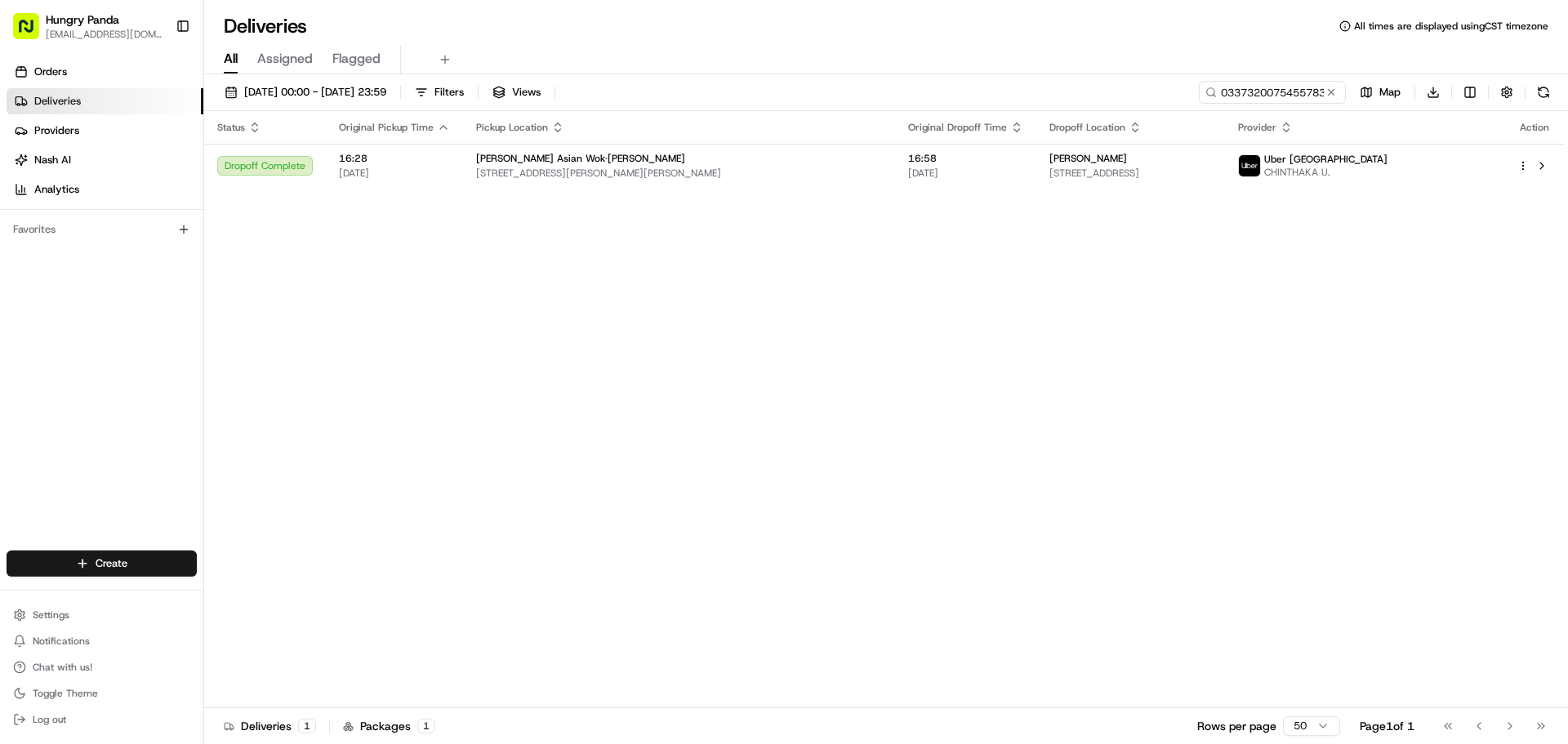
click at [774, 203] on div "Status Original Pickup Time Pickup Location Original Dropoff Time Dropoff Locat…" at bounding box center [884, 410] width 1361 height 597
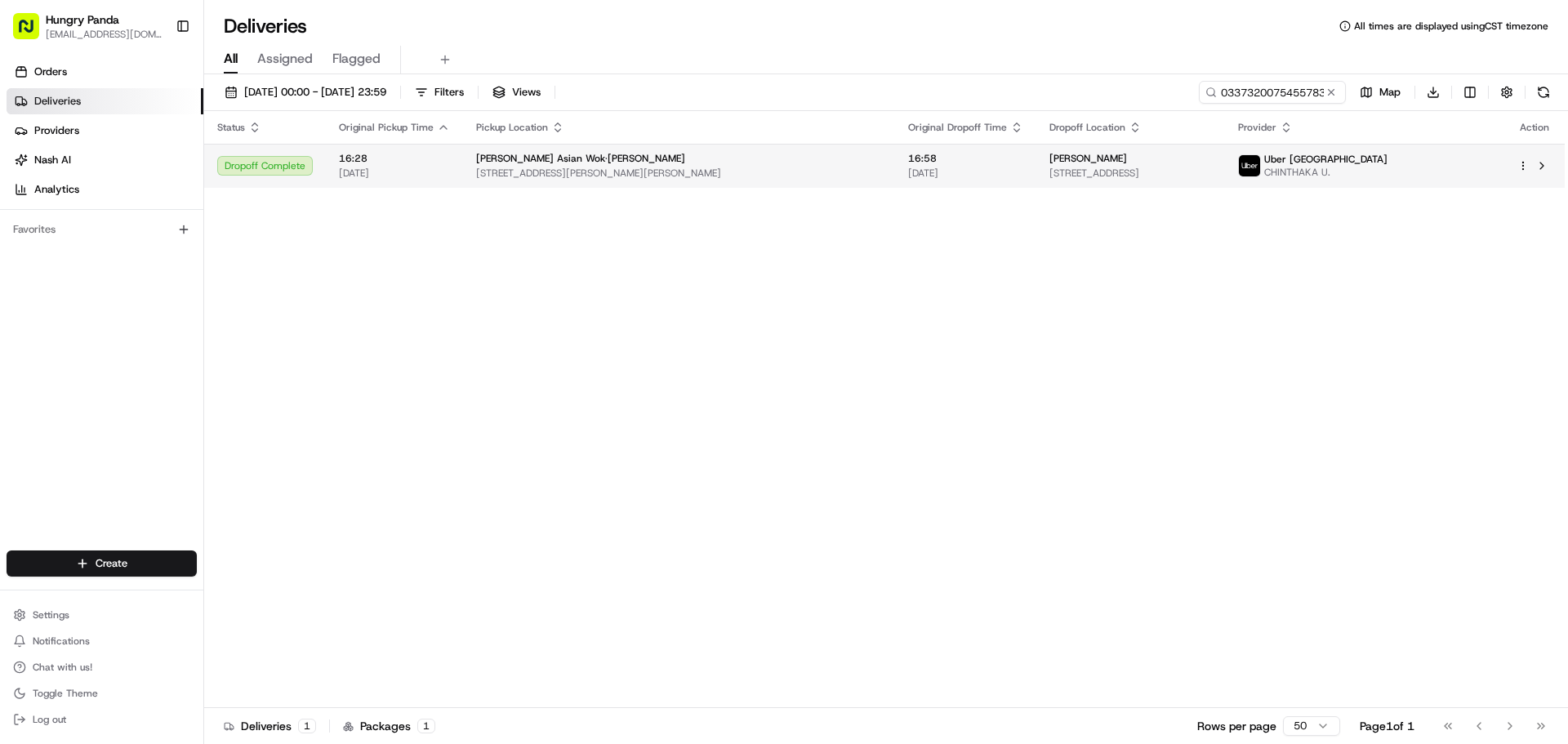
click at [711, 167] on span "[STREET_ADDRESS][PERSON_NAME][PERSON_NAME]" at bounding box center [679, 173] width 406 height 13
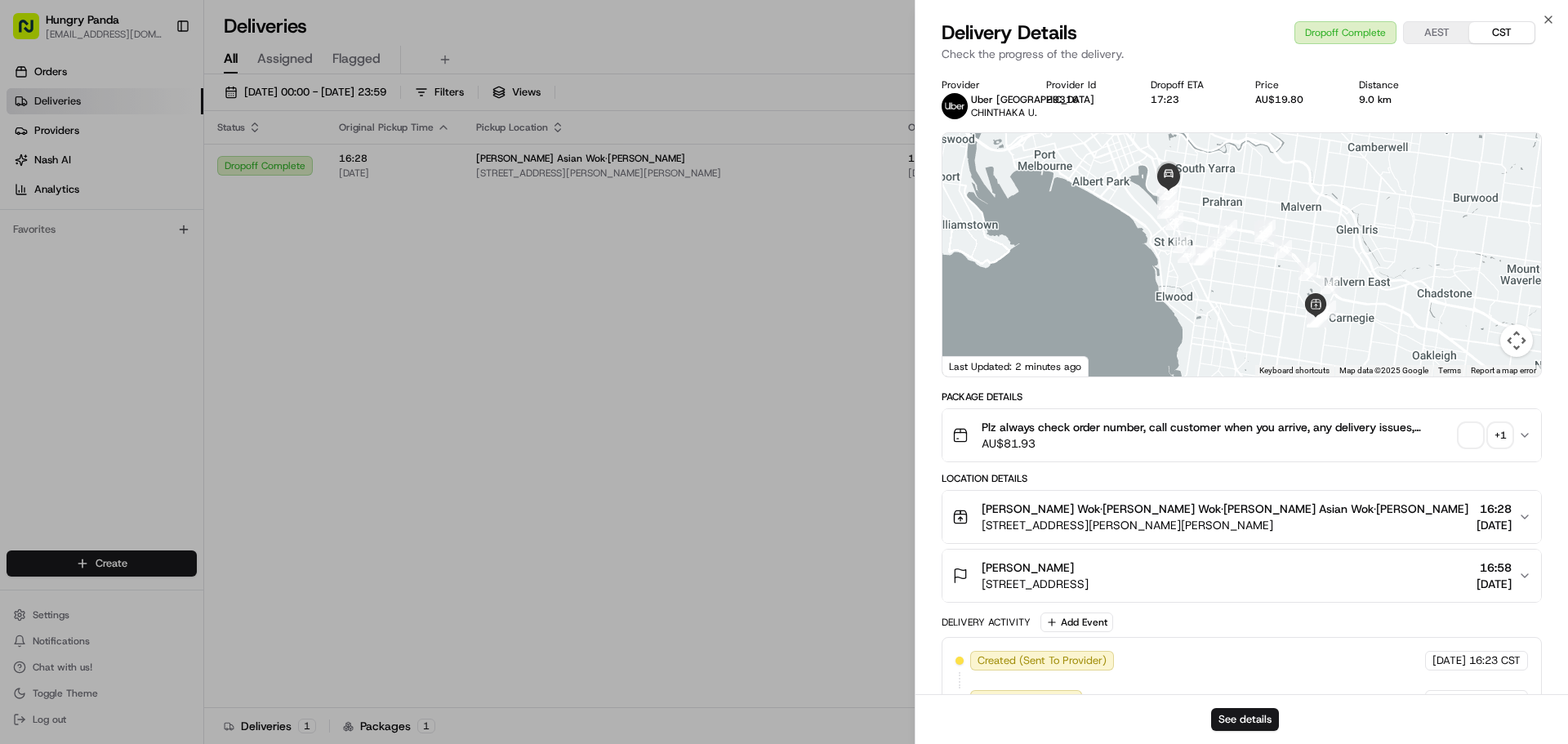
click at [1498, 447] on div "+ 1" at bounding box center [1500, 435] width 23 height 23
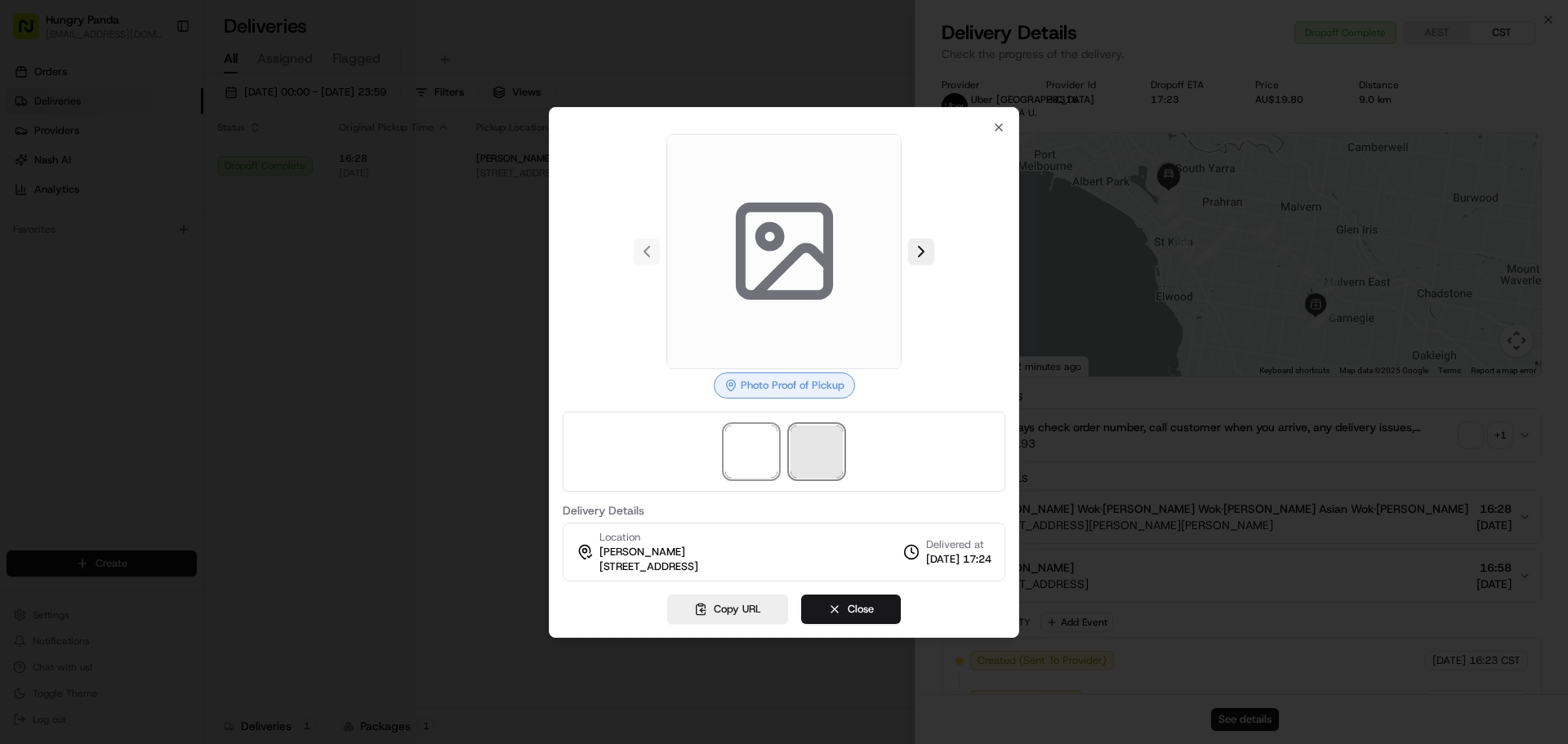
click at [801, 467] on span at bounding box center [816, 451] width 52 height 52
click at [781, 249] on icon at bounding box center [784, 251] width 117 height 117
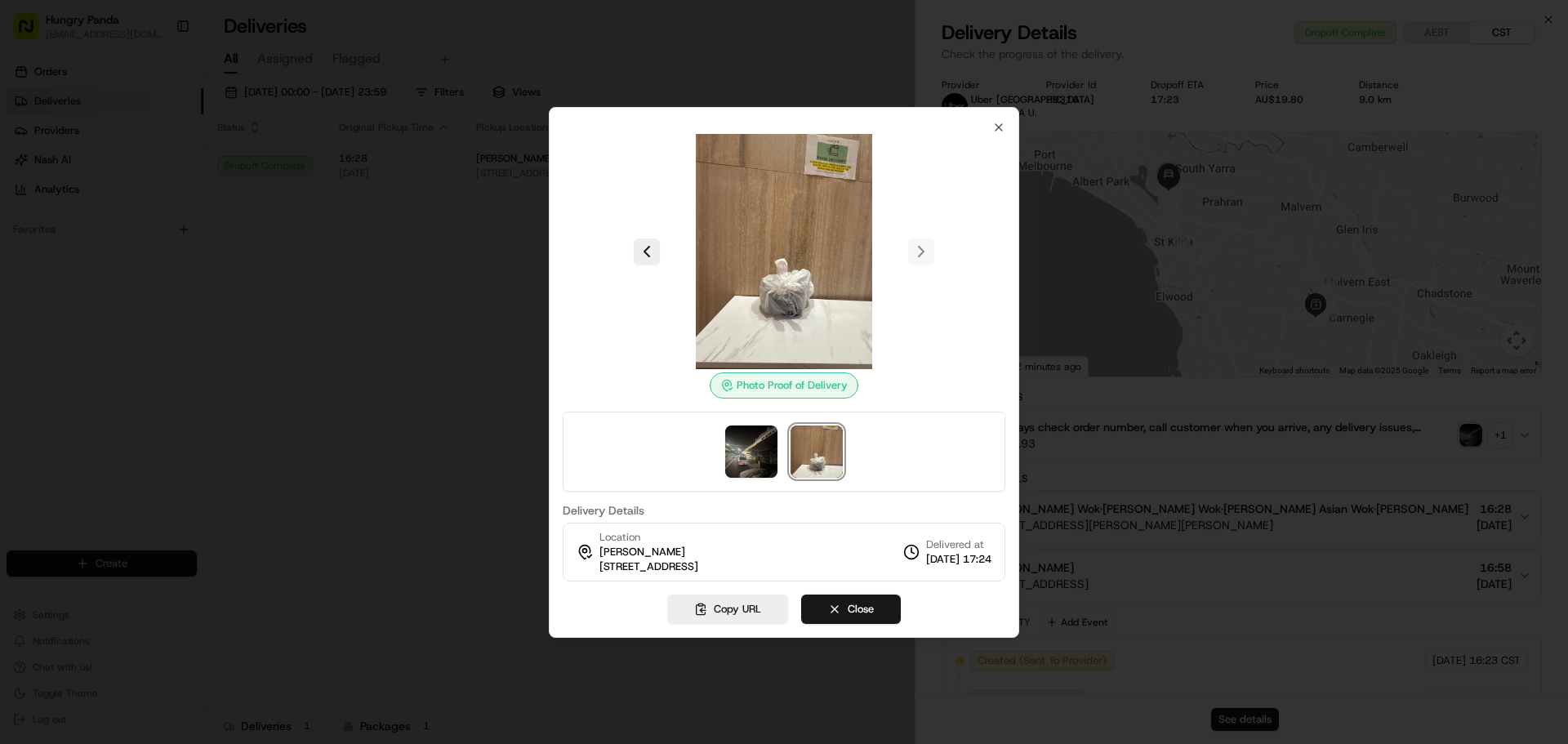
drag, startPoint x: 781, startPoint y: 249, endPoint x: 699, endPoint y: 259, distance: 82.6
click at [699, 259] on img at bounding box center [784, 252] width 235 height 235
drag, startPoint x: 745, startPoint y: 249, endPoint x: 657, endPoint y: 299, distance: 101.2
click at [657, 299] on div at bounding box center [784, 252] width 442 height 235
click at [434, 404] on div at bounding box center [784, 372] width 1568 height 744
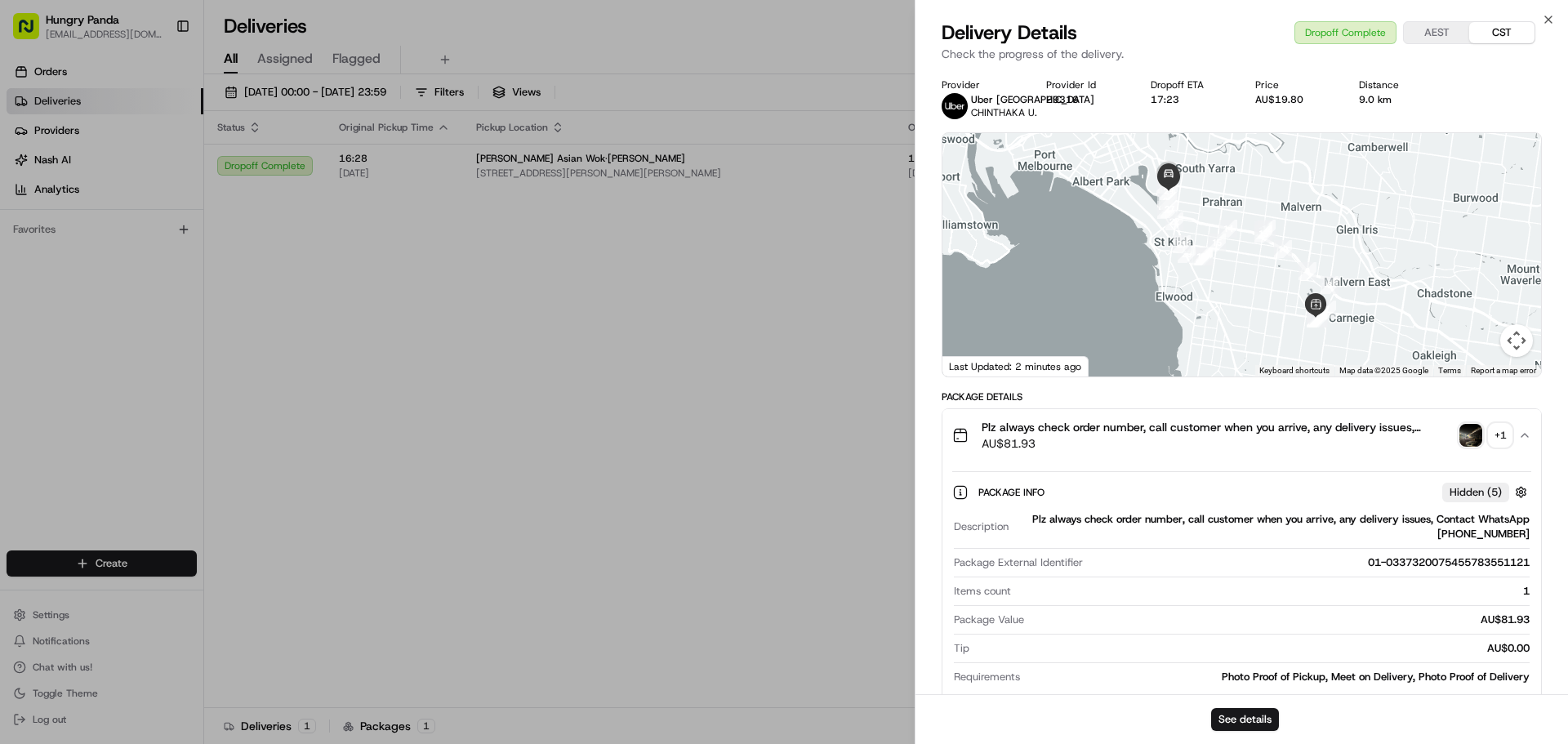
click at [1489, 447] on div "+ 1" at bounding box center [1500, 435] width 23 height 23
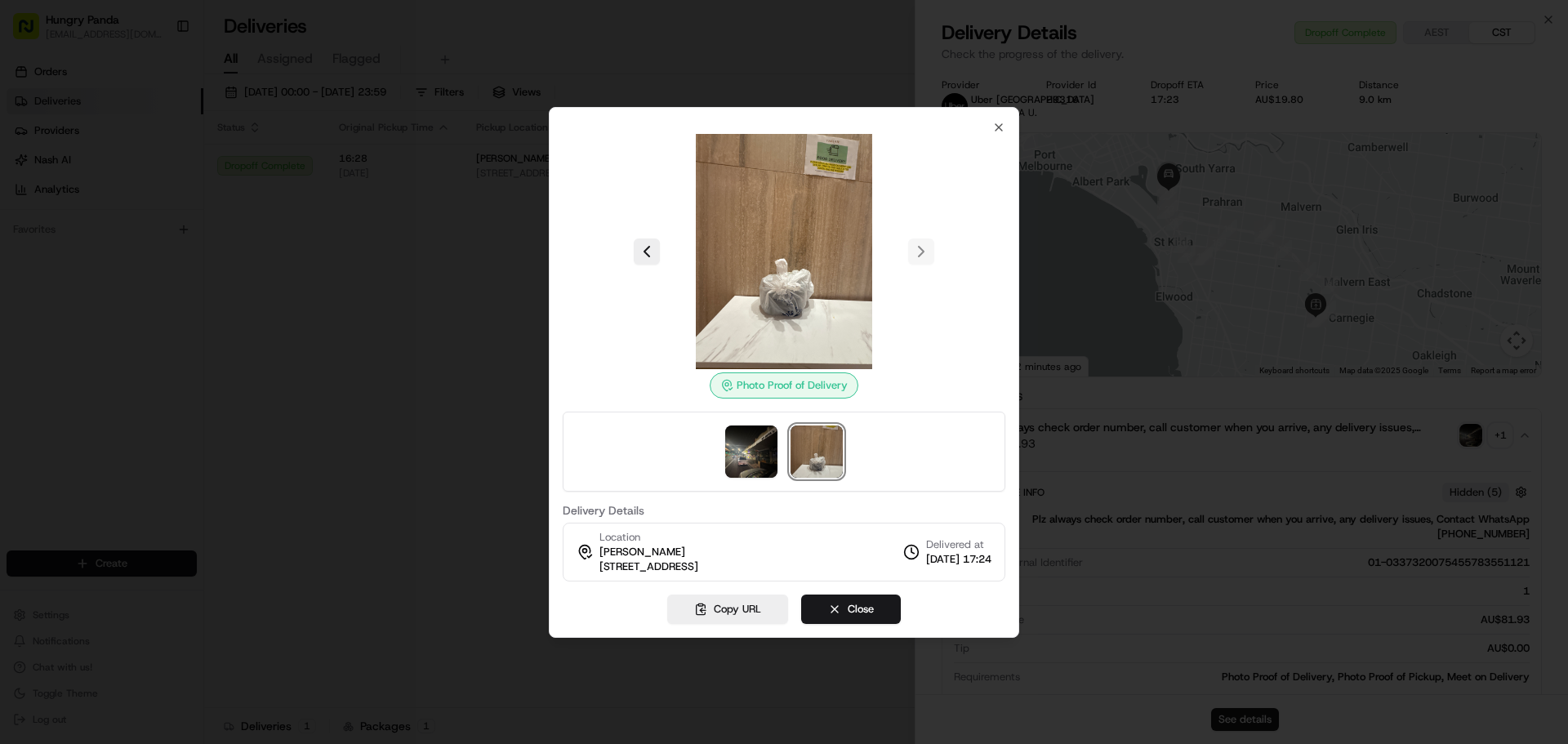
click at [1105, 92] on div at bounding box center [784, 372] width 1568 height 744
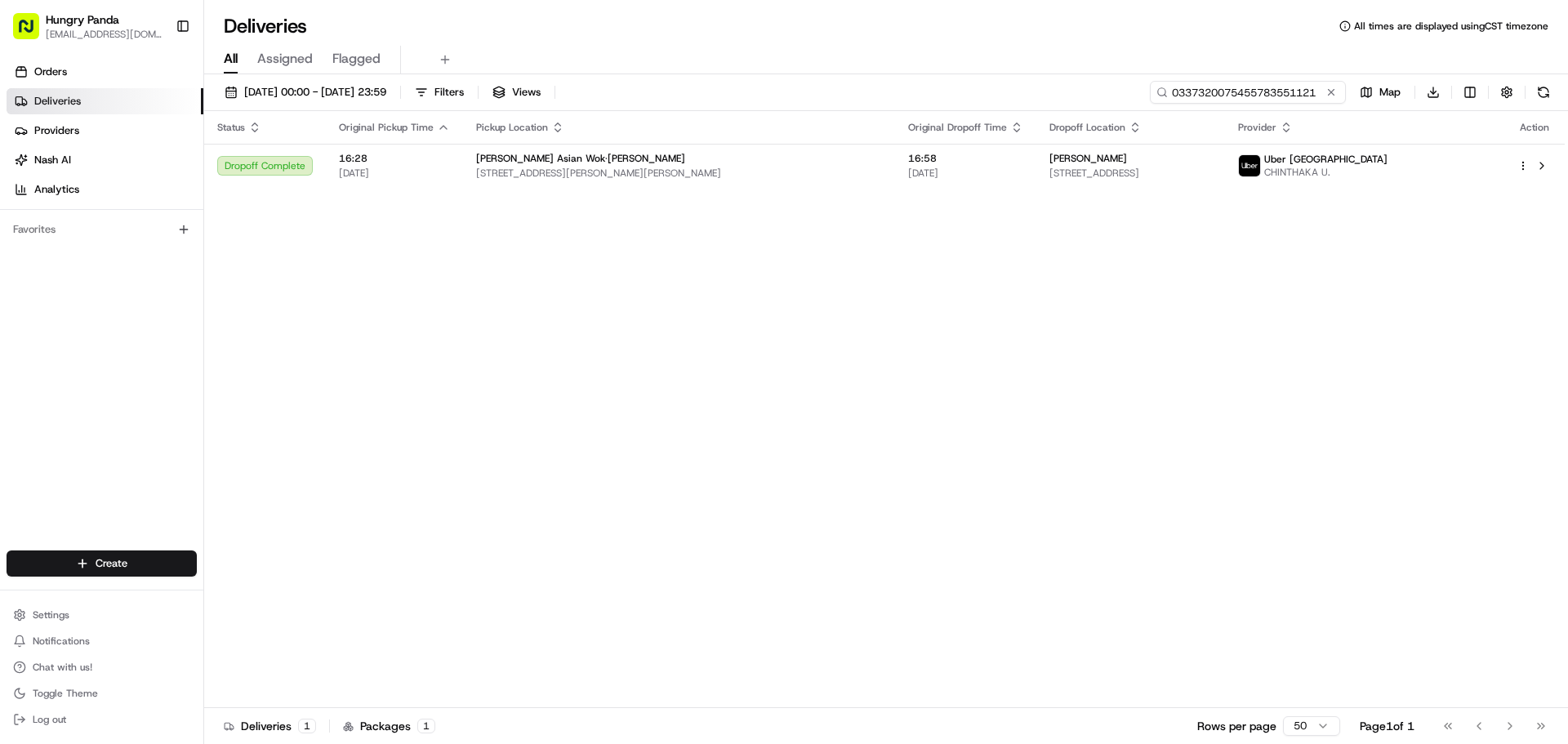
click at [1252, 92] on input "0337320075455783551121" at bounding box center [1247, 92] width 196 height 23
paste input "273336730585176635415"
click at [1038, 75] on div "[DATE] 00:00 - [DATE] 23:59 Filters Views 273336730585176635415 Map Download St…" at bounding box center [885, 411] width 1363 height 673
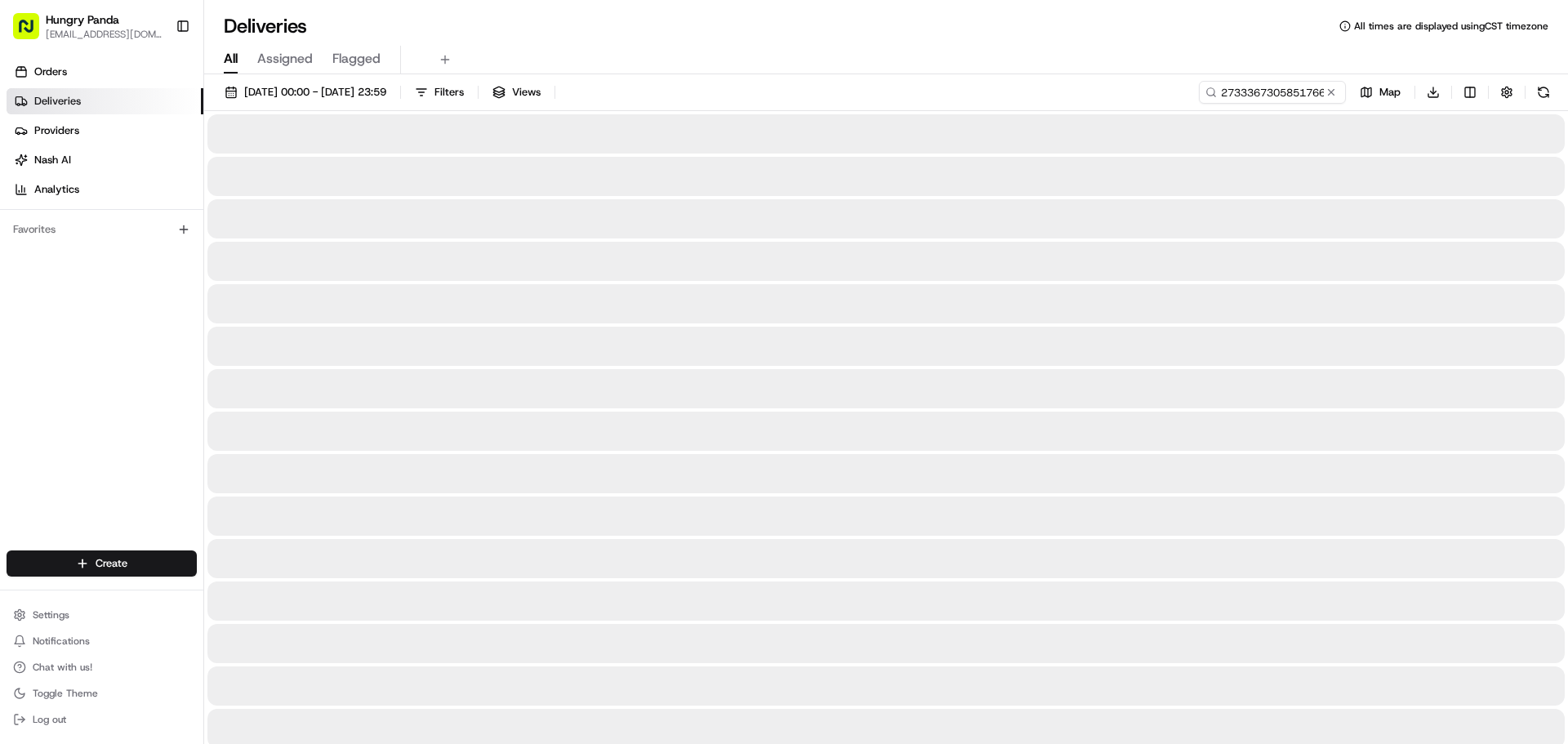
click at [1008, 285] on div at bounding box center [886, 304] width 1357 height 39
drag, startPoint x: 927, startPoint y: 312, endPoint x: 907, endPoint y: 305, distance: 21.2
click at [925, 311] on div at bounding box center [886, 304] width 1357 height 39
click at [866, 287] on div at bounding box center [886, 304] width 1357 height 39
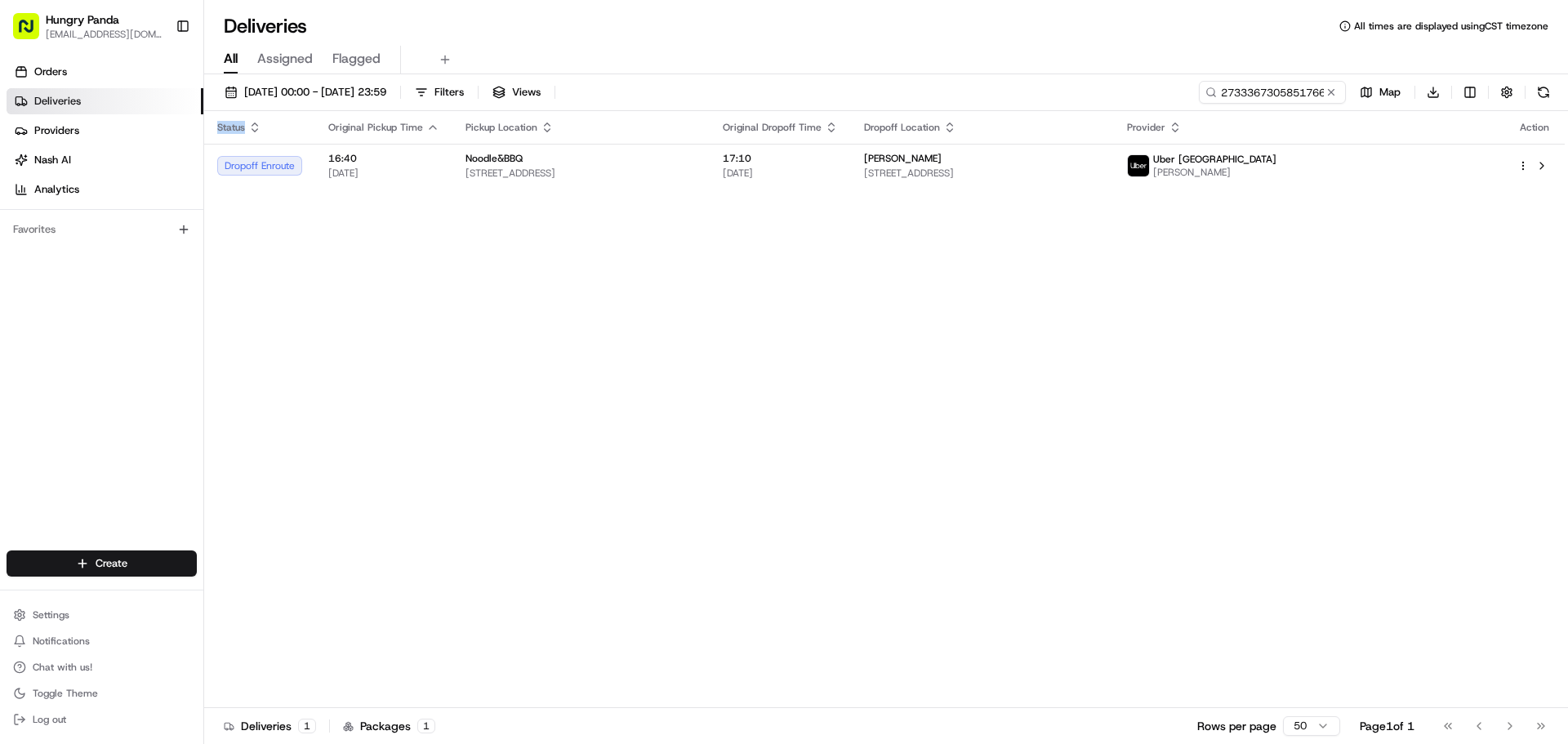
click at [866, 287] on div "Status Original Pickup Time Pickup Location Original Dropoff Time Dropoff Locat…" at bounding box center [884, 410] width 1361 height 597
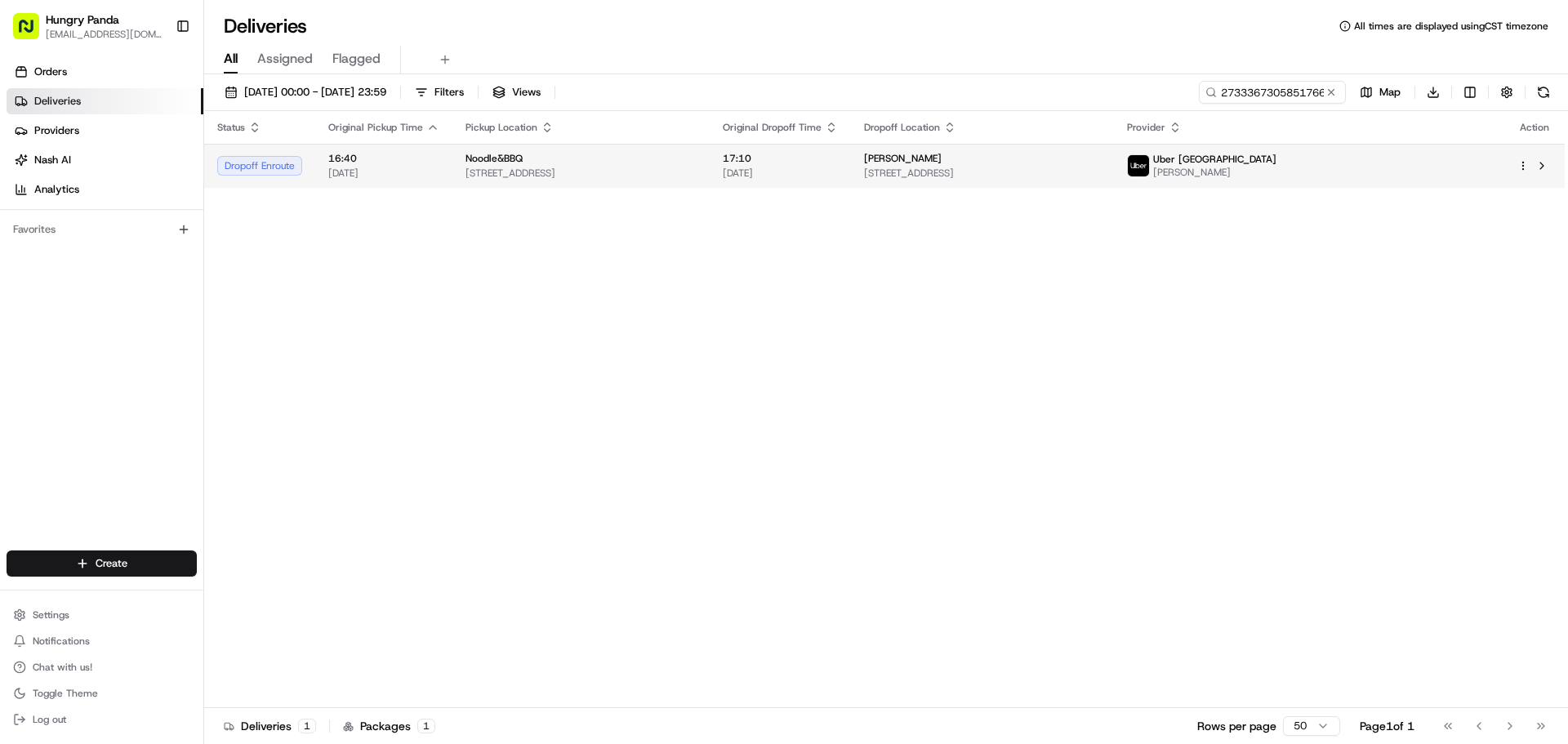
click at [838, 166] on div "17:10 [DATE]" at bounding box center [779, 165] width 115 height 28
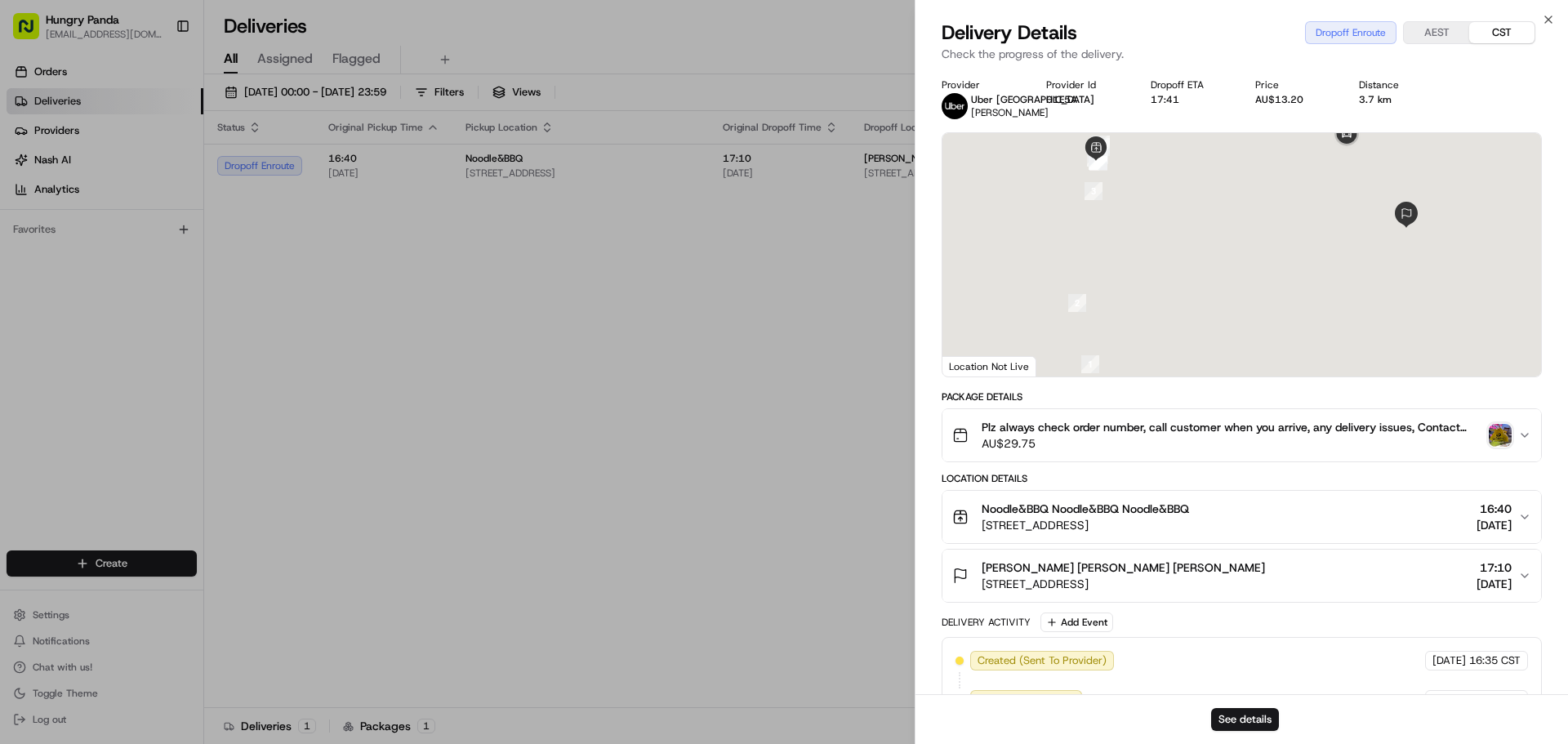
click at [1502, 430] on img "button" at bounding box center [1500, 435] width 23 height 23
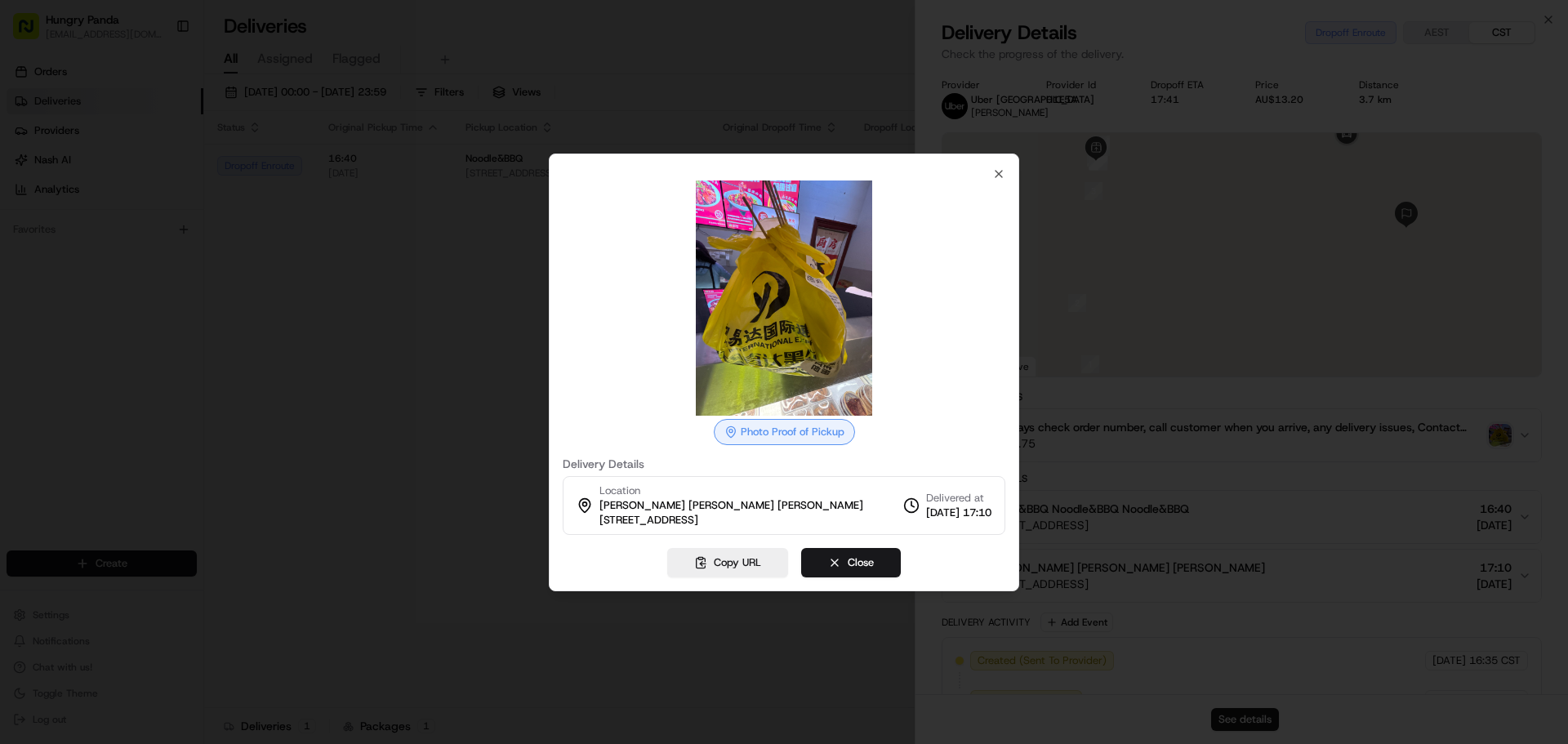
click at [398, 318] on div at bounding box center [784, 372] width 1568 height 744
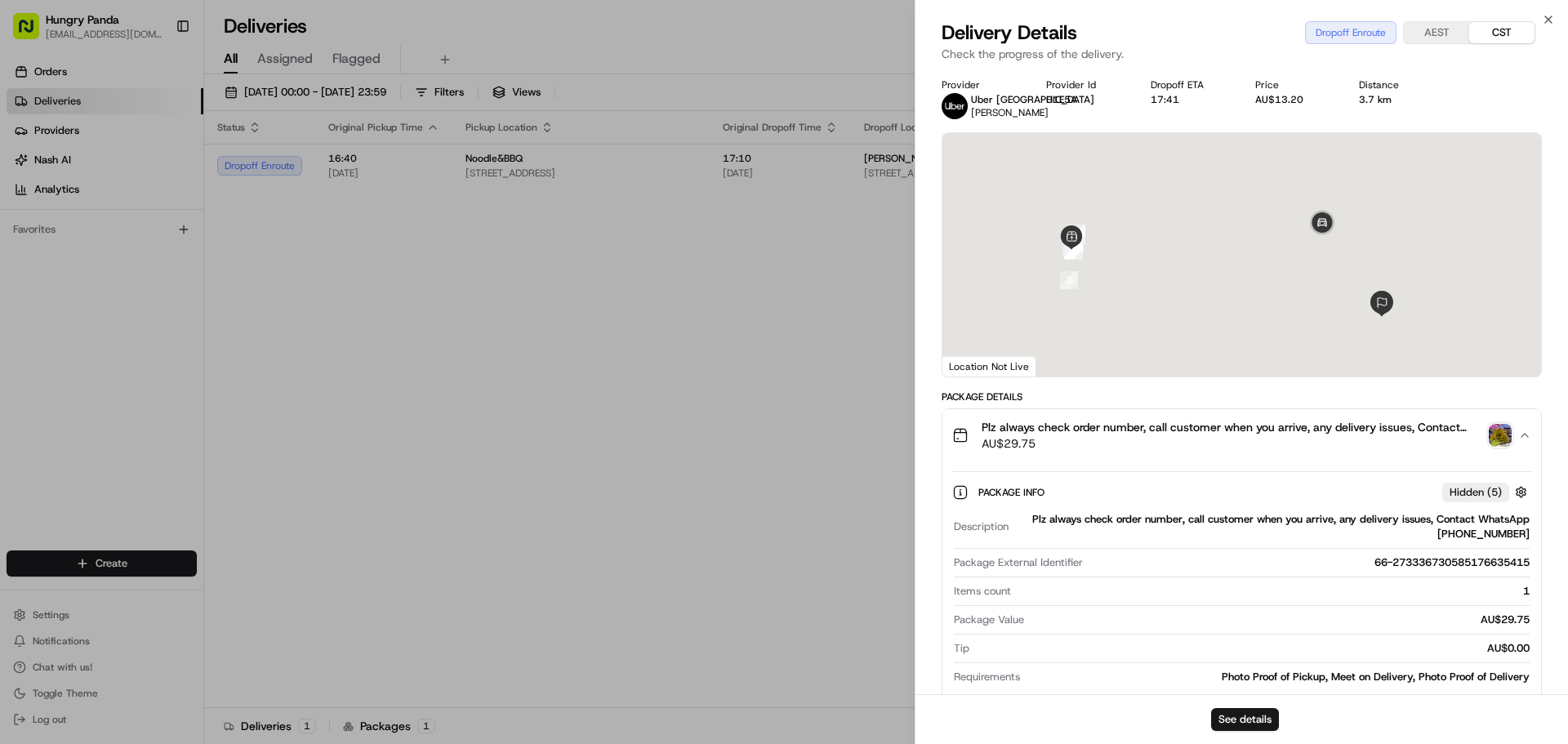
drag, startPoint x: 1226, startPoint y: 230, endPoint x: 1215, endPoint y: 299, distance: 69.9
click at [1206, 299] on div at bounding box center [1241, 254] width 599 height 243
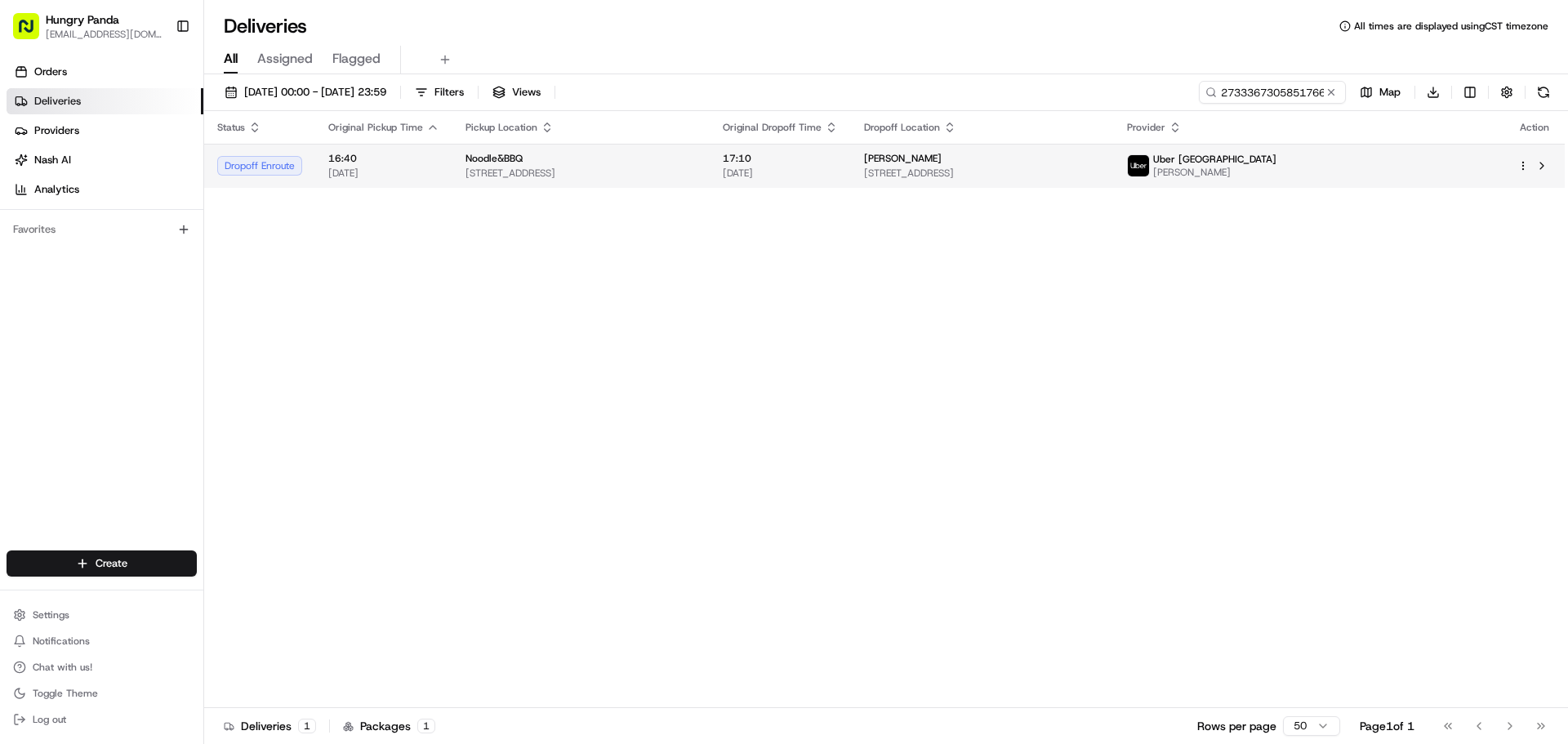
click at [1025, 157] on div "[PERSON_NAME]" at bounding box center [982, 158] width 237 height 13
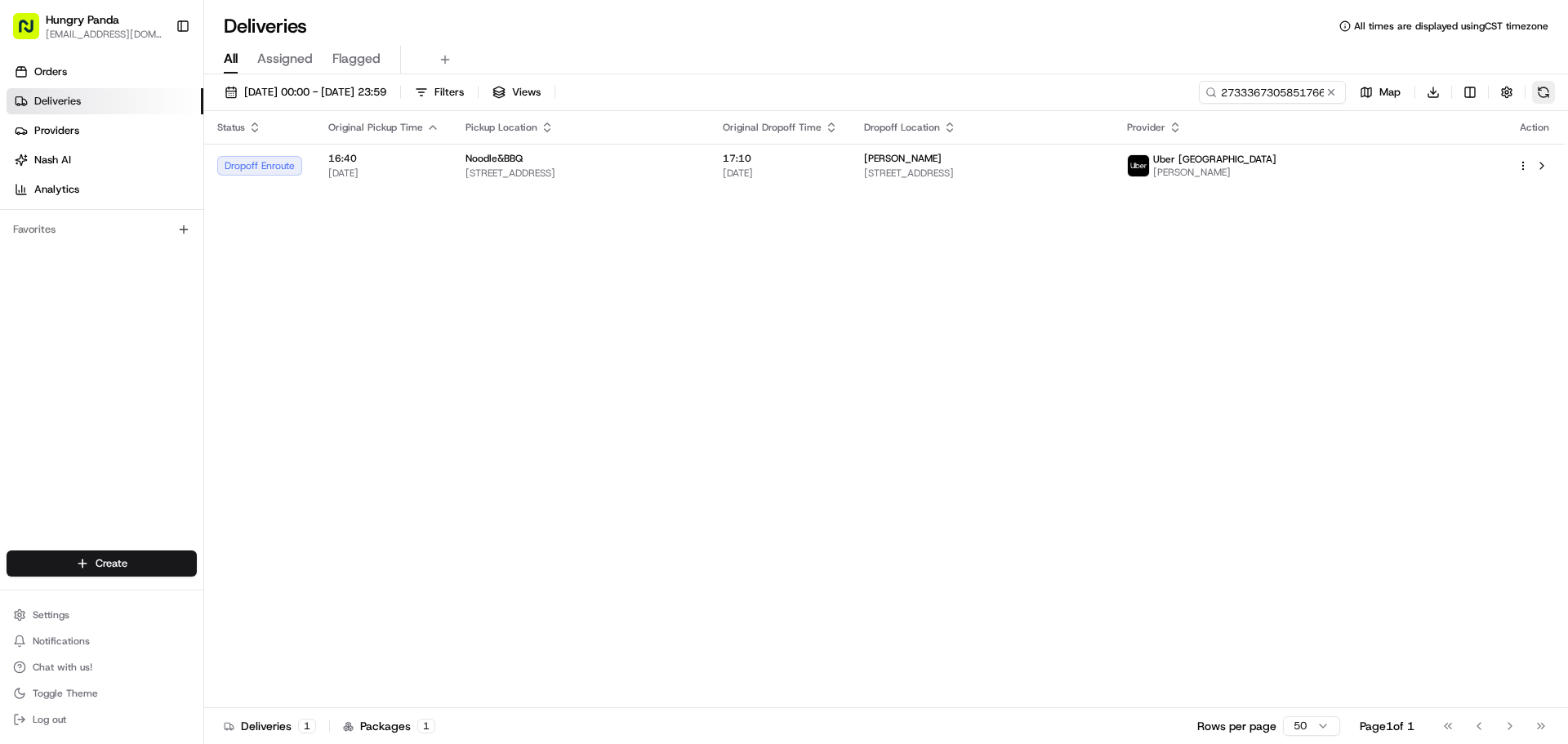
click at [1542, 96] on button at bounding box center [1543, 92] width 23 height 23
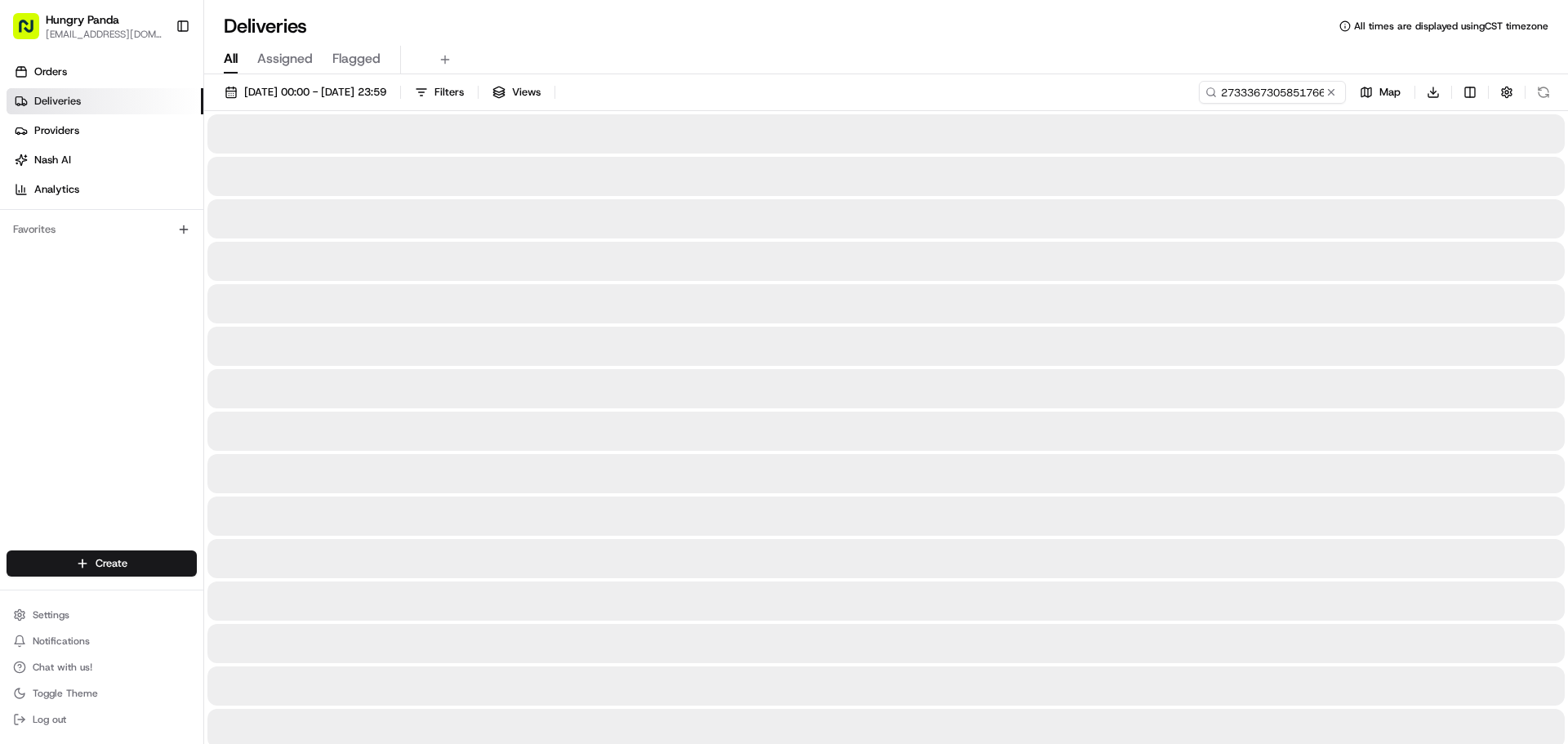
click at [883, 209] on div at bounding box center [886, 219] width 1357 height 39
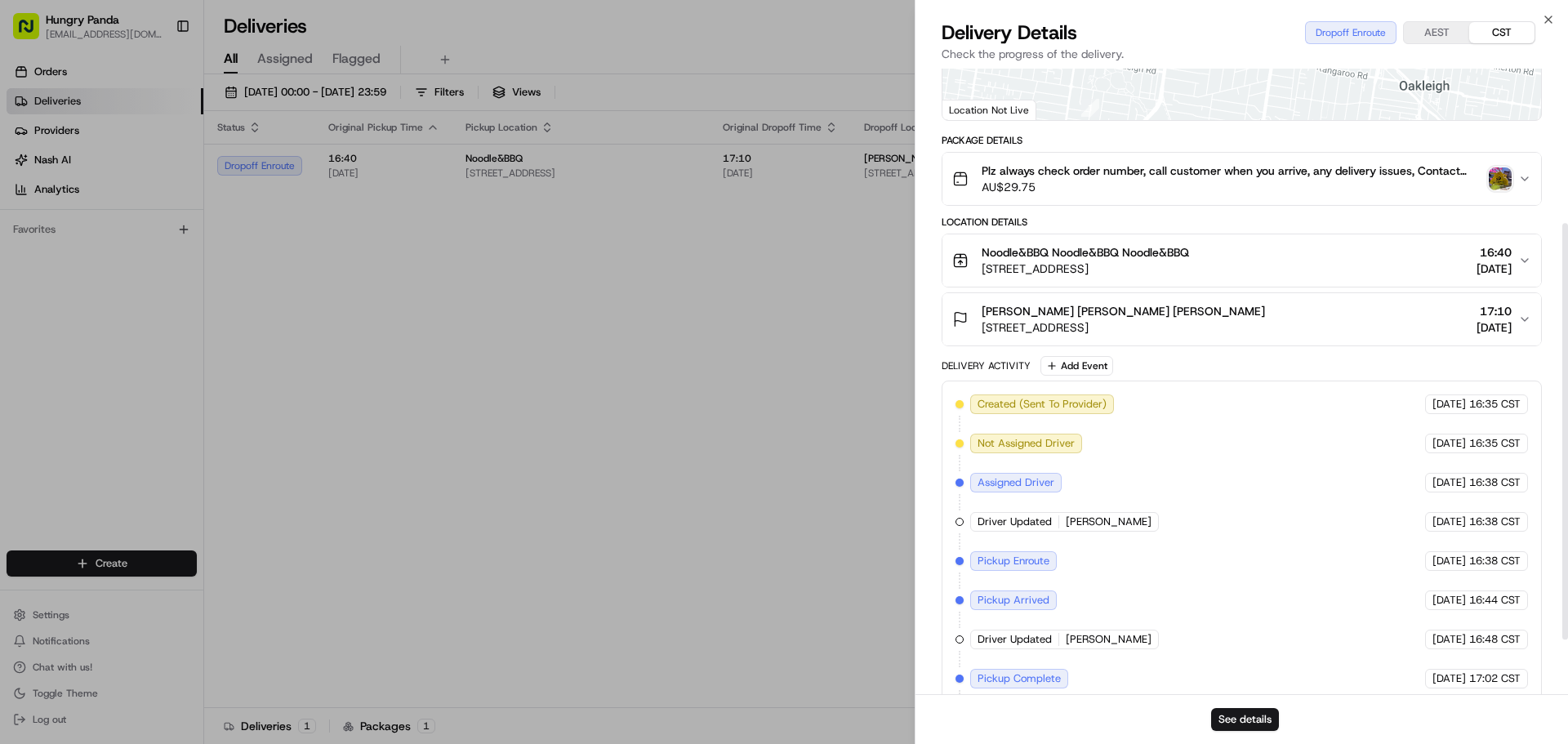
scroll to position [314, 0]
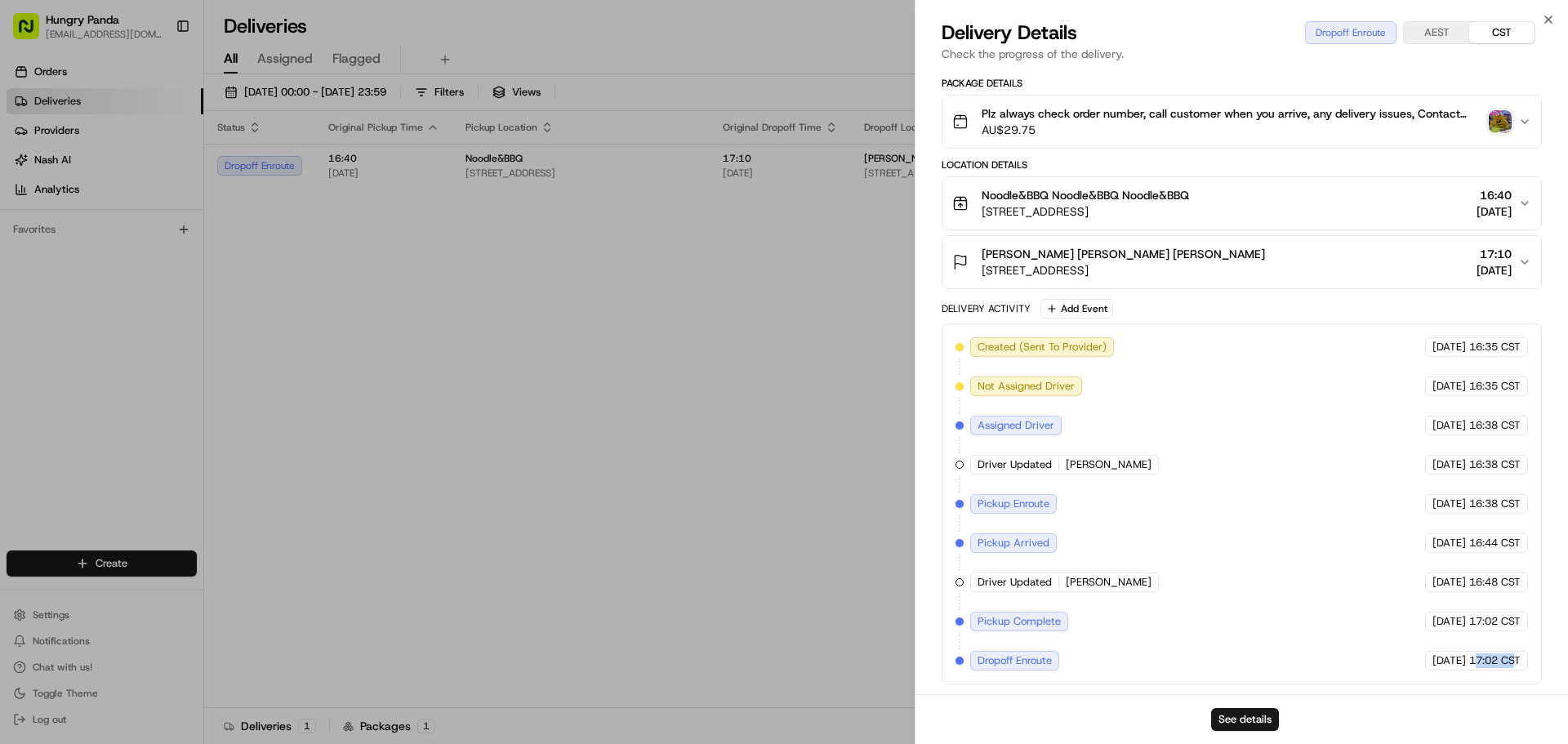
drag, startPoint x: 1474, startPoint y: 663, endPoint x: 1518, endPoint y: 667, distance: 44.2
click at [1517, 667] on span "17:02 CST" at bounding box center [1495, 661] width 51 height 15
click at [1445, 666] on span "[DATE]" at bounding box center [1449, 661] width 33 height 15
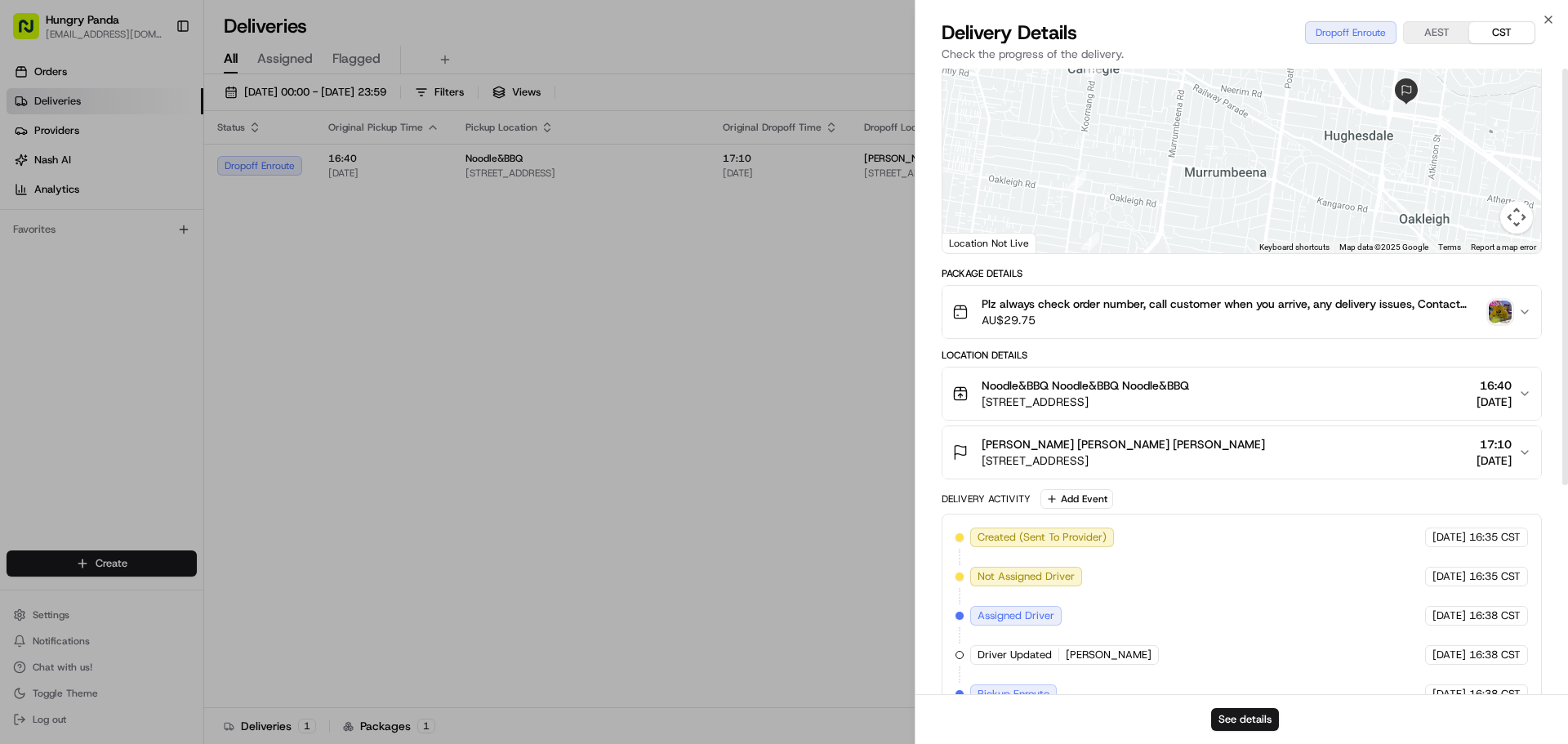
scroll to position [0, 0]
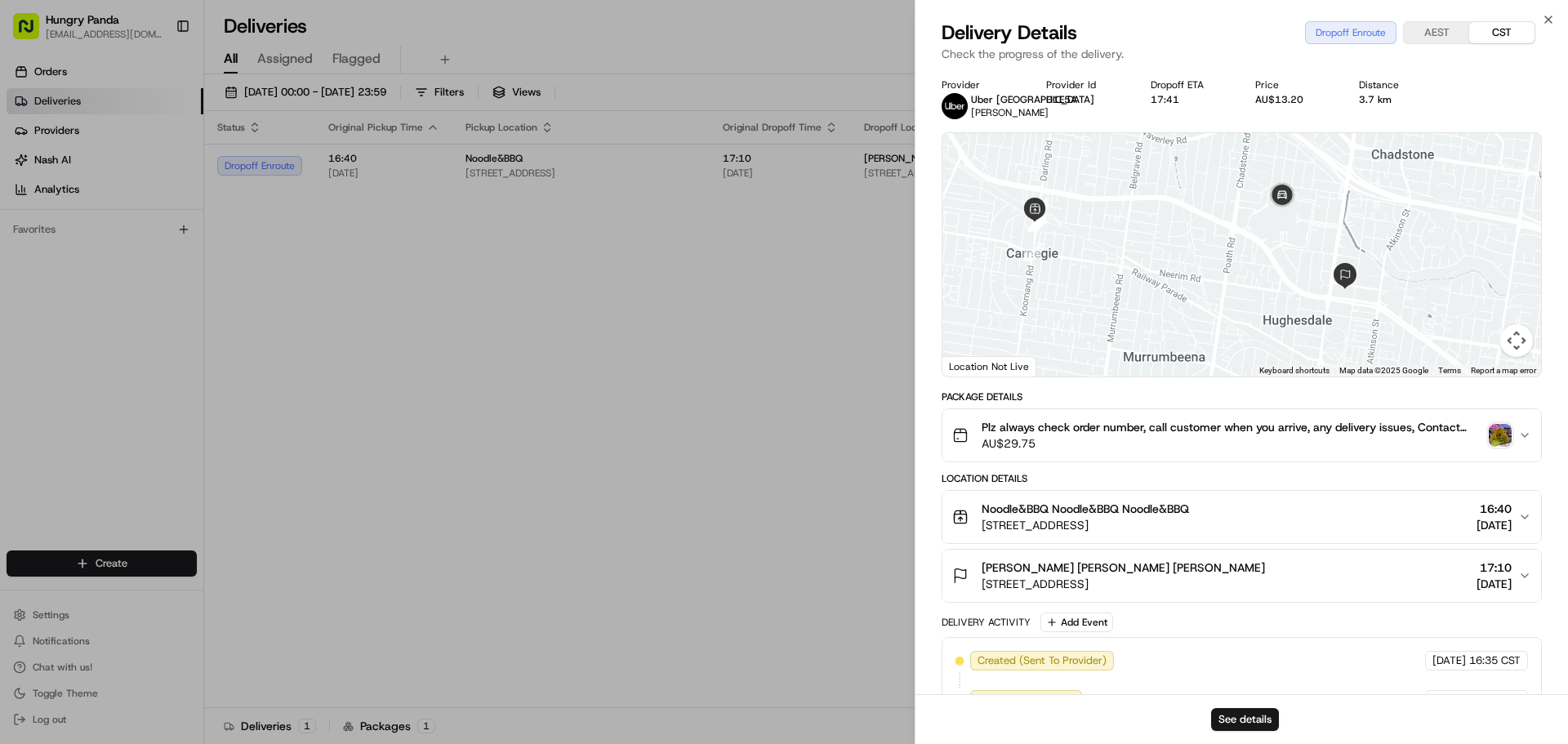
drag, startPoint x: 1338, startPoint y: 269, endPoint x: 1254, endPoint y: 304, distance: 91.0
click at [1255, 304] on div at bounding box center [1241, 254] width 599 height 243
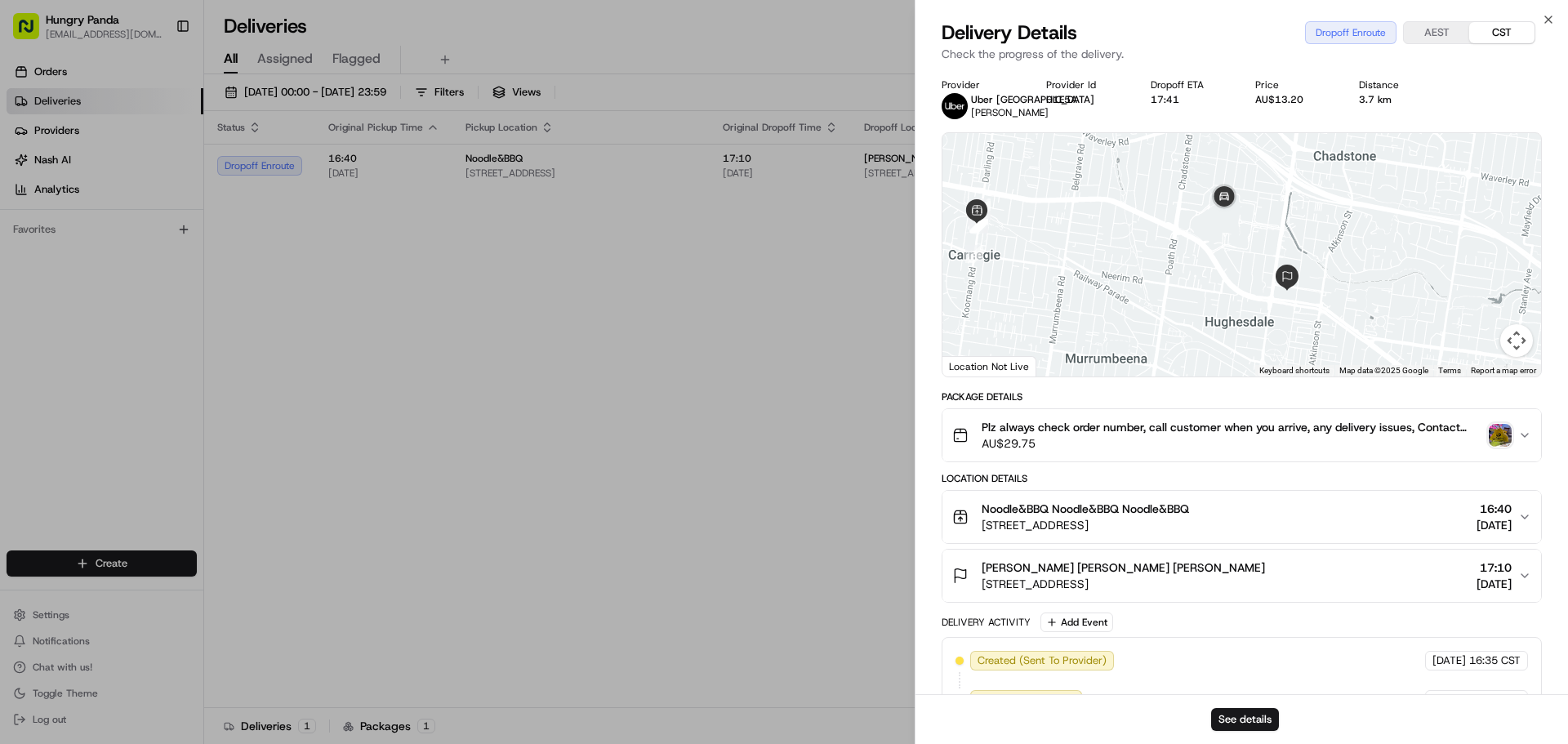
click at [1509, 432] on img "button" at bounding box center [1500, 435] width 23 height 23
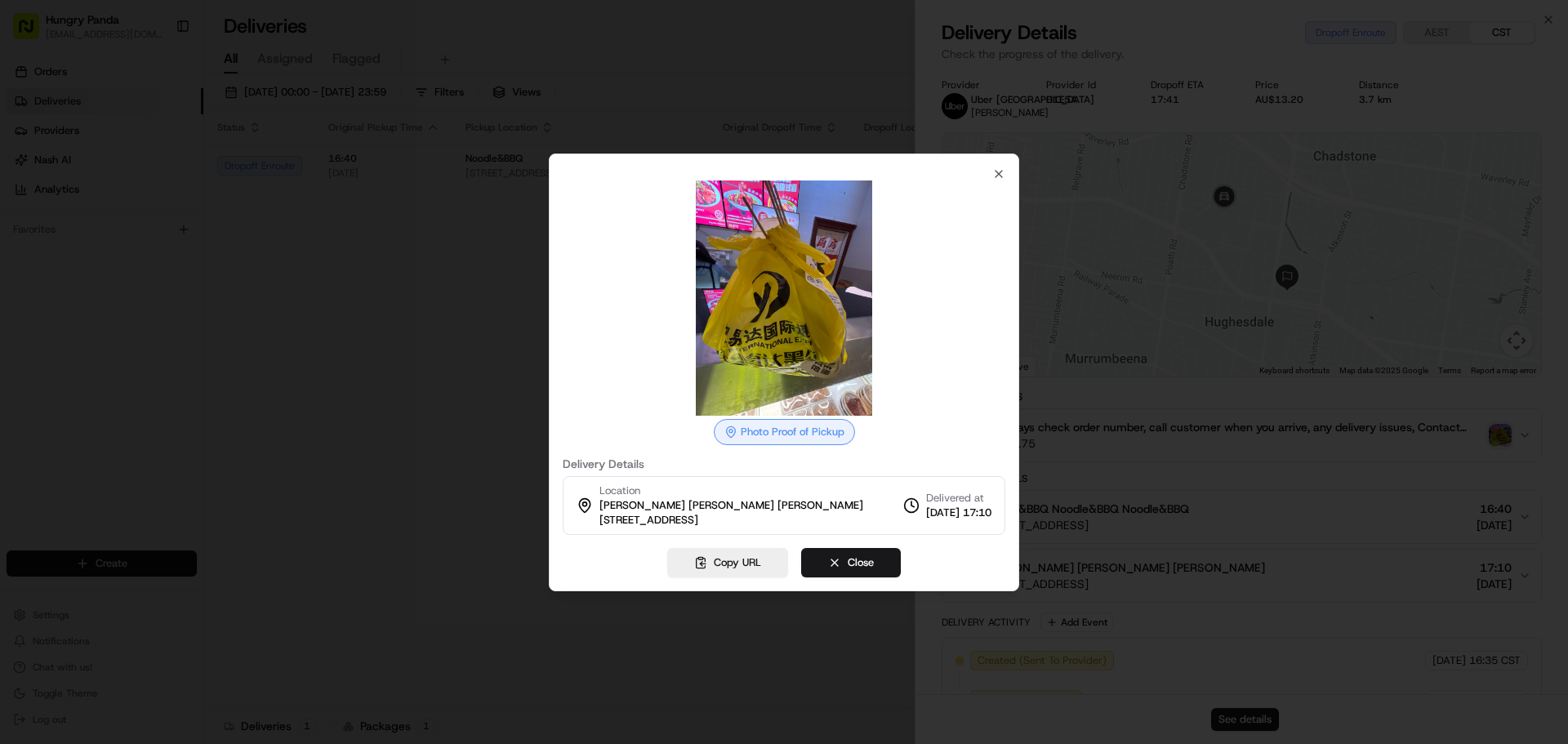
click at [1190, 248] on div at bounding box center [784, 372] width 1568 height 744
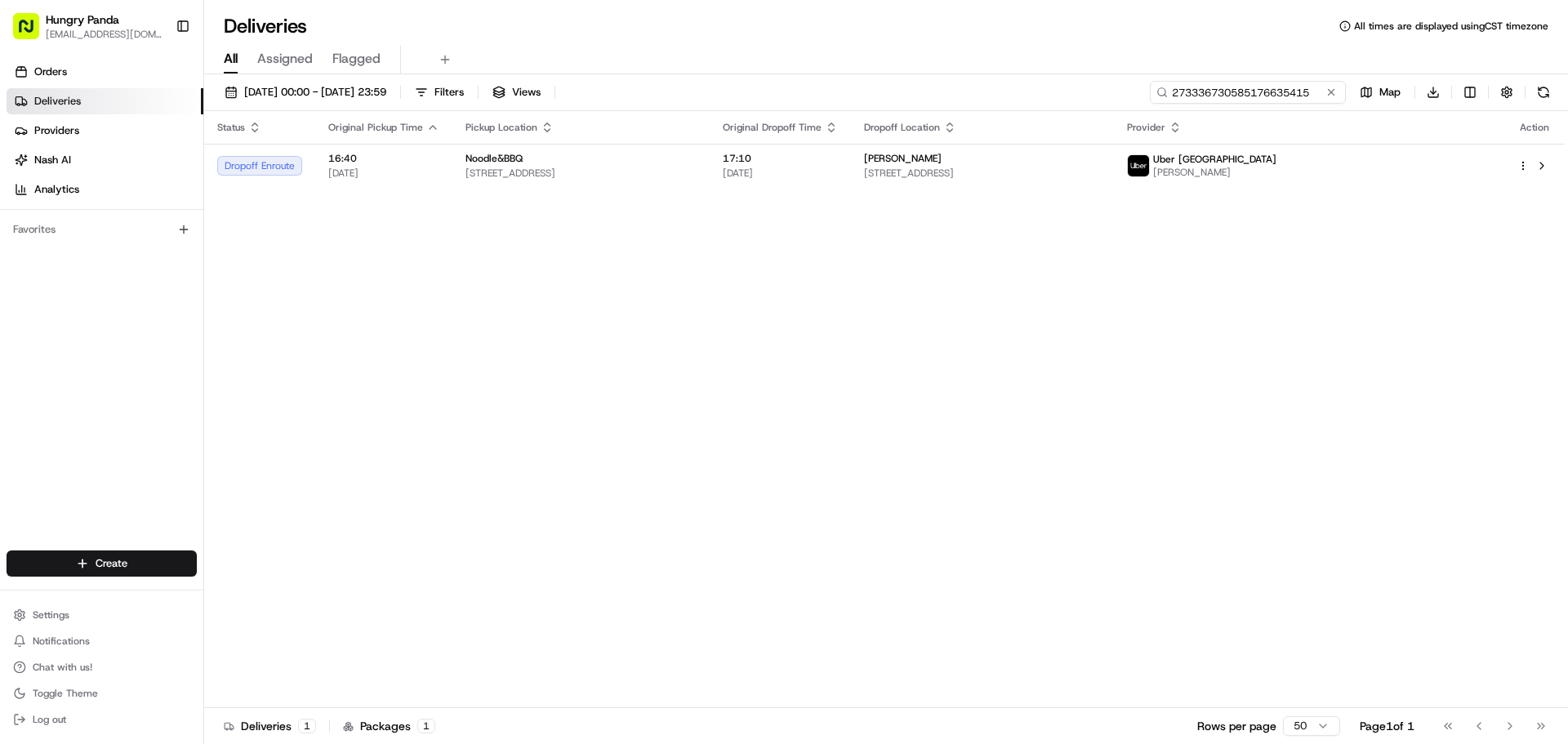
click at [1274, 88] on input "273336730585176635415" at bounding box center [1247, 92] width 196 height 23
paste input "15343717453517897497"
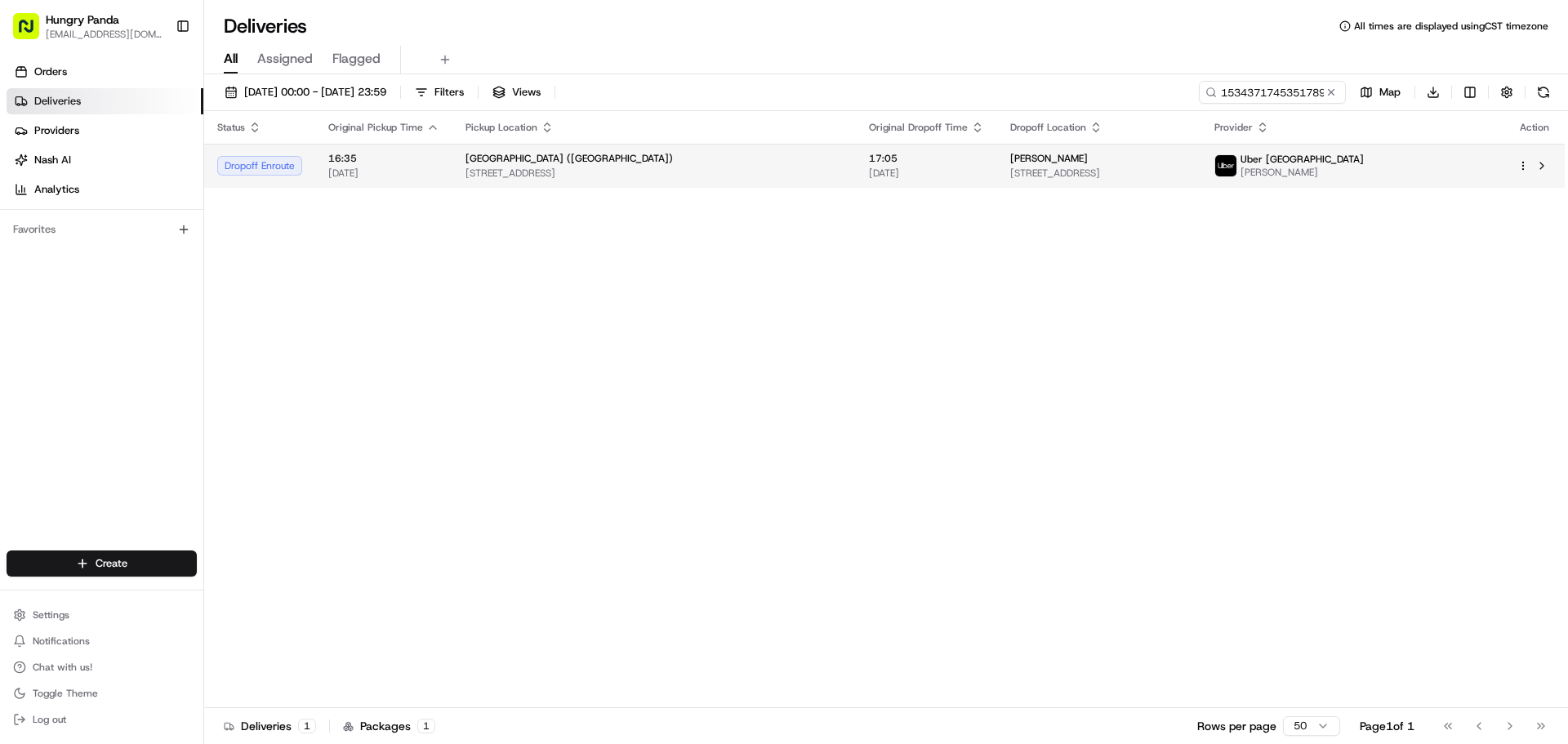
click at [914, 171] on td "17:05 [DATE]" at bounding box center [926, 166] width 141 height 44
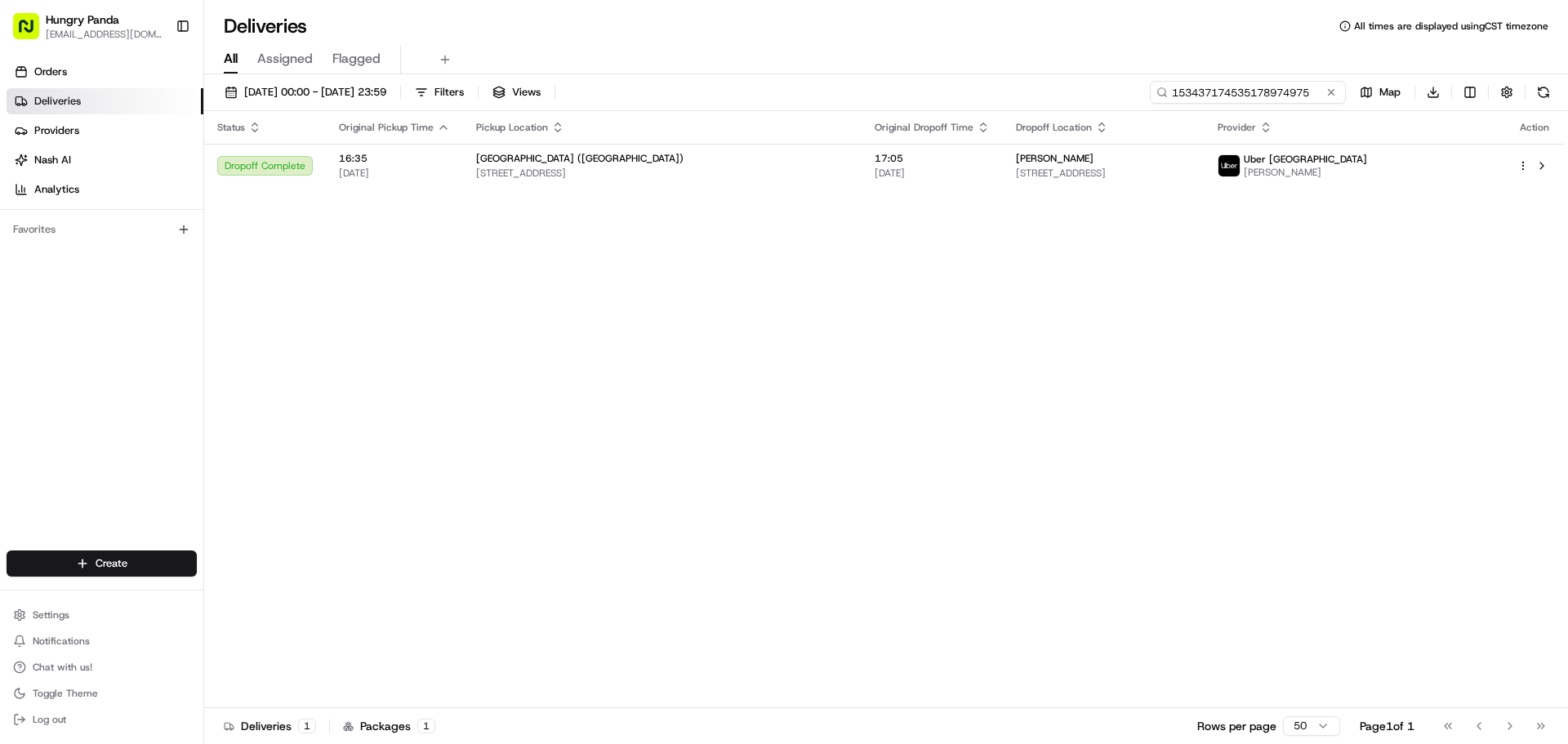
click at [1250, 96] on input "153437174535178974975" at bounding box center [1247, 92] width 196 height 23
paste input "27333673058517663541"
type input "273336730585176635415"
click at [1116, 36] on div "Deliveries All times are displayed using CST timezone" at bounding box center [885, 26] width 1363 height 26
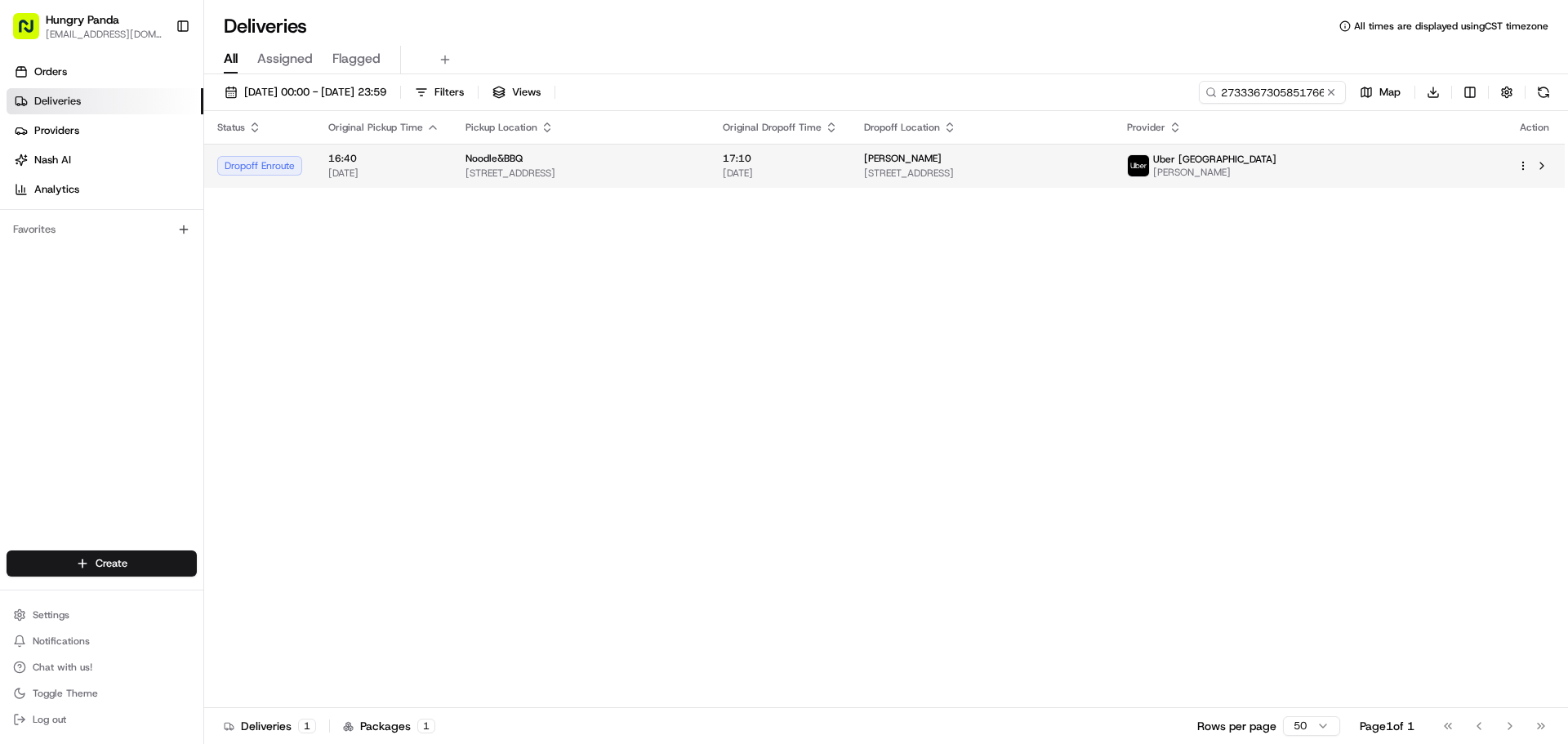
click at [838, 163] on span "17:10" at bounding box center [779, 158] width 115 height 13
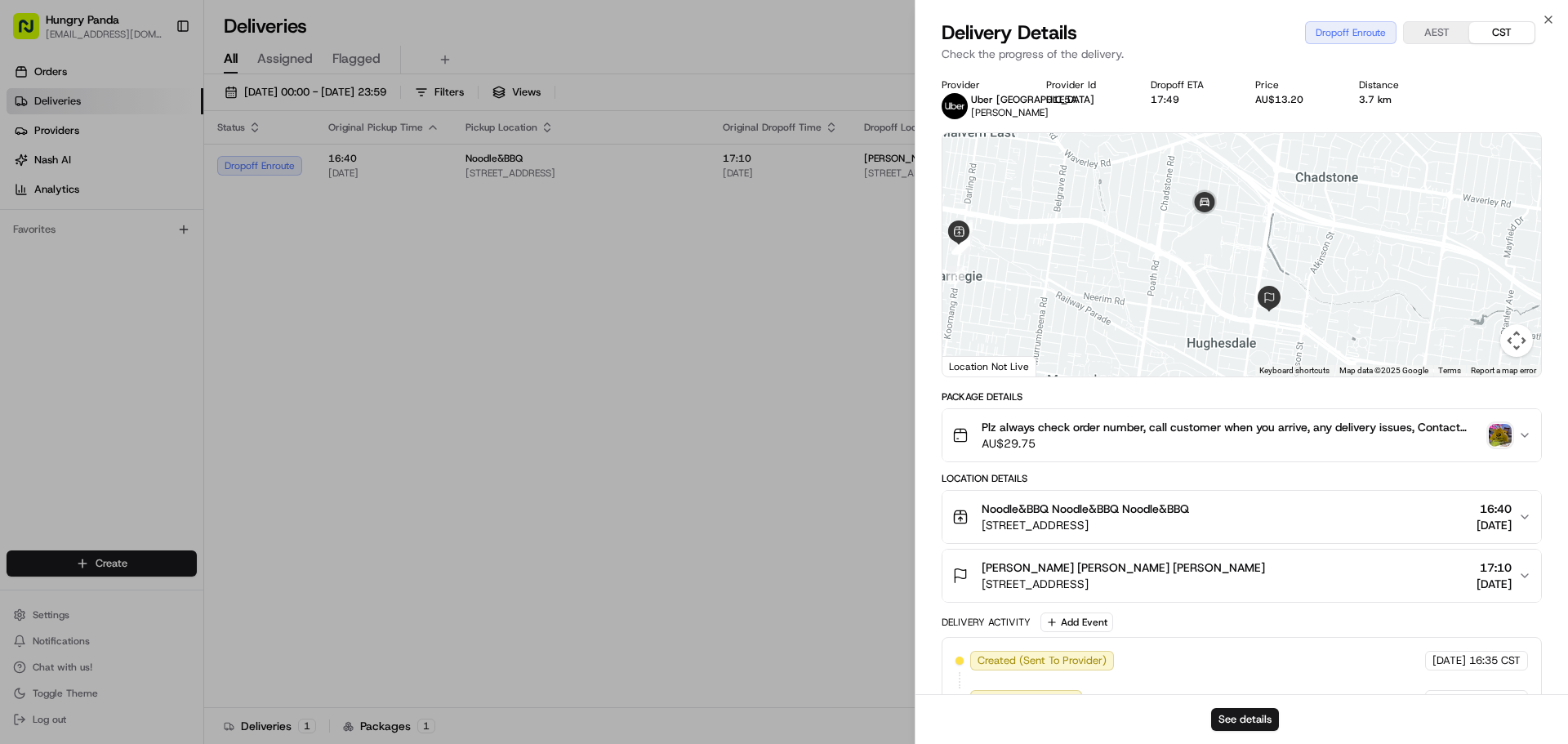
drag, startPoint x: 1305, startPoint y: 270, endPoint x: 1186, endPoint y: 340, distance: 138.1
click at [1186, 340] on div at bounding box center [1241, 254] width 599 height 243
click at [1230, 718] on button "See details" at bounding box center [1245, 719] width 68 height 23
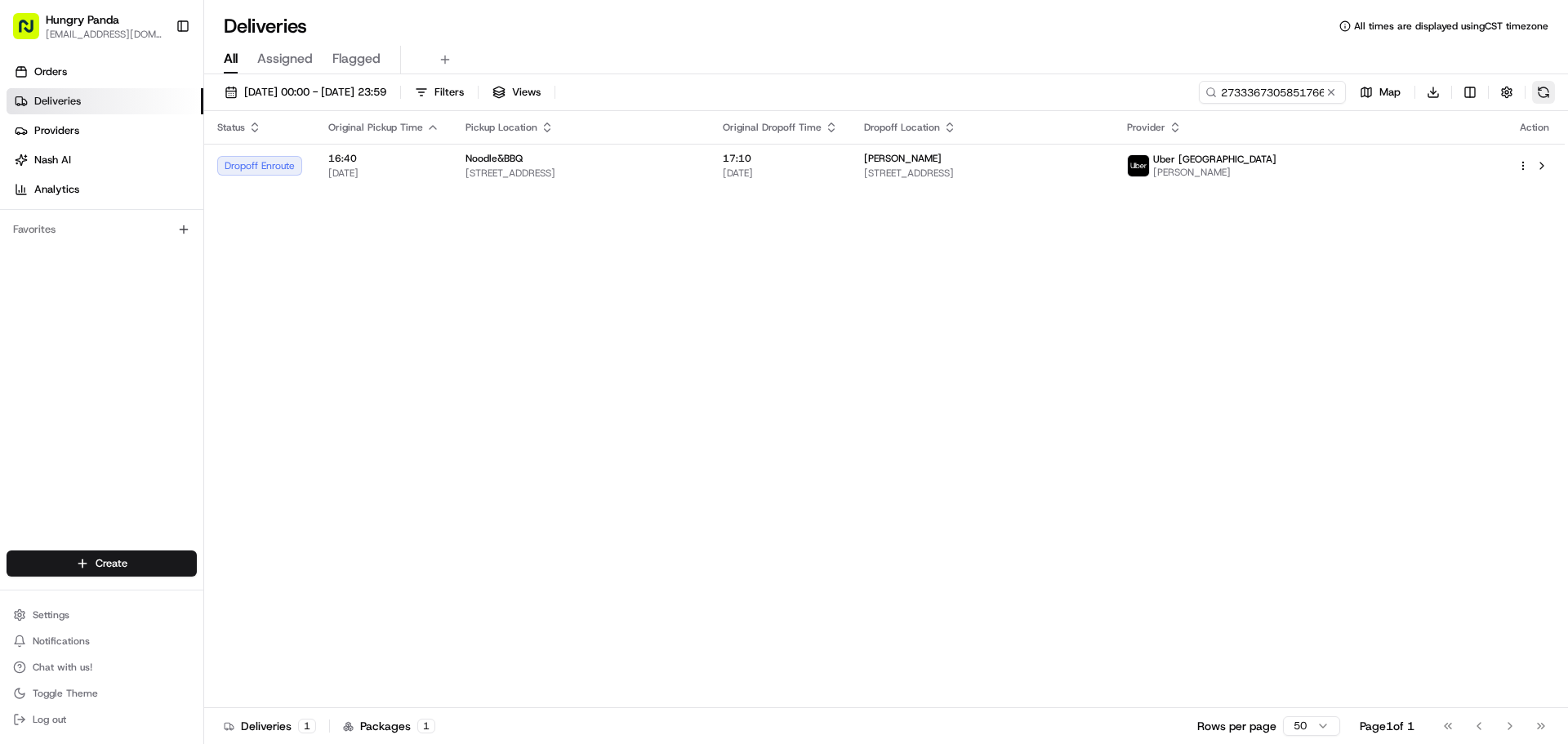
click at [1537, 94] on button at bounding box center [1543, 92] width 23 height 23
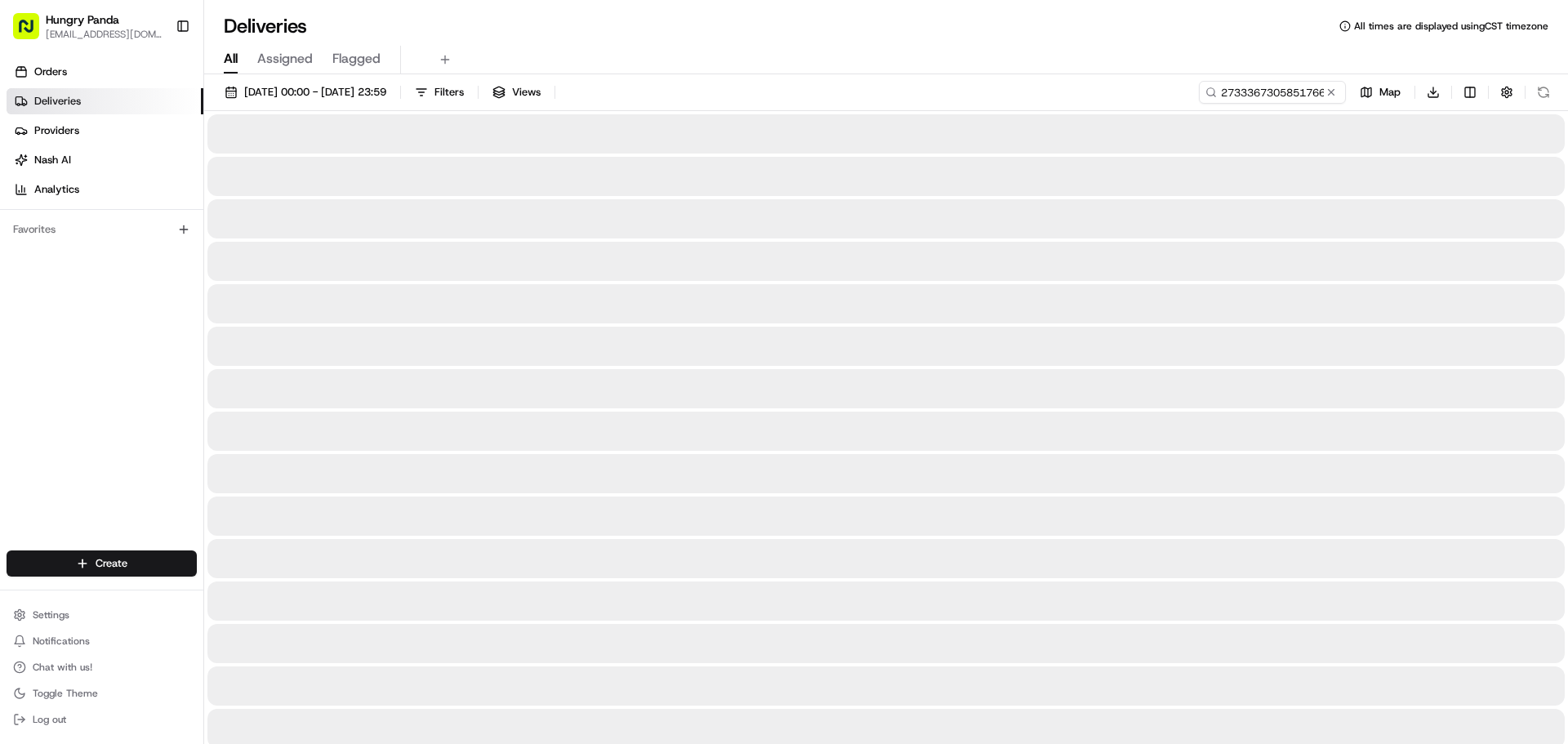
click at [809, 253] on div at bounding box center [886, 261] width 1357 height 39
click at [862, 175] on div at bounding box center [886, 176] width 1357 height 39
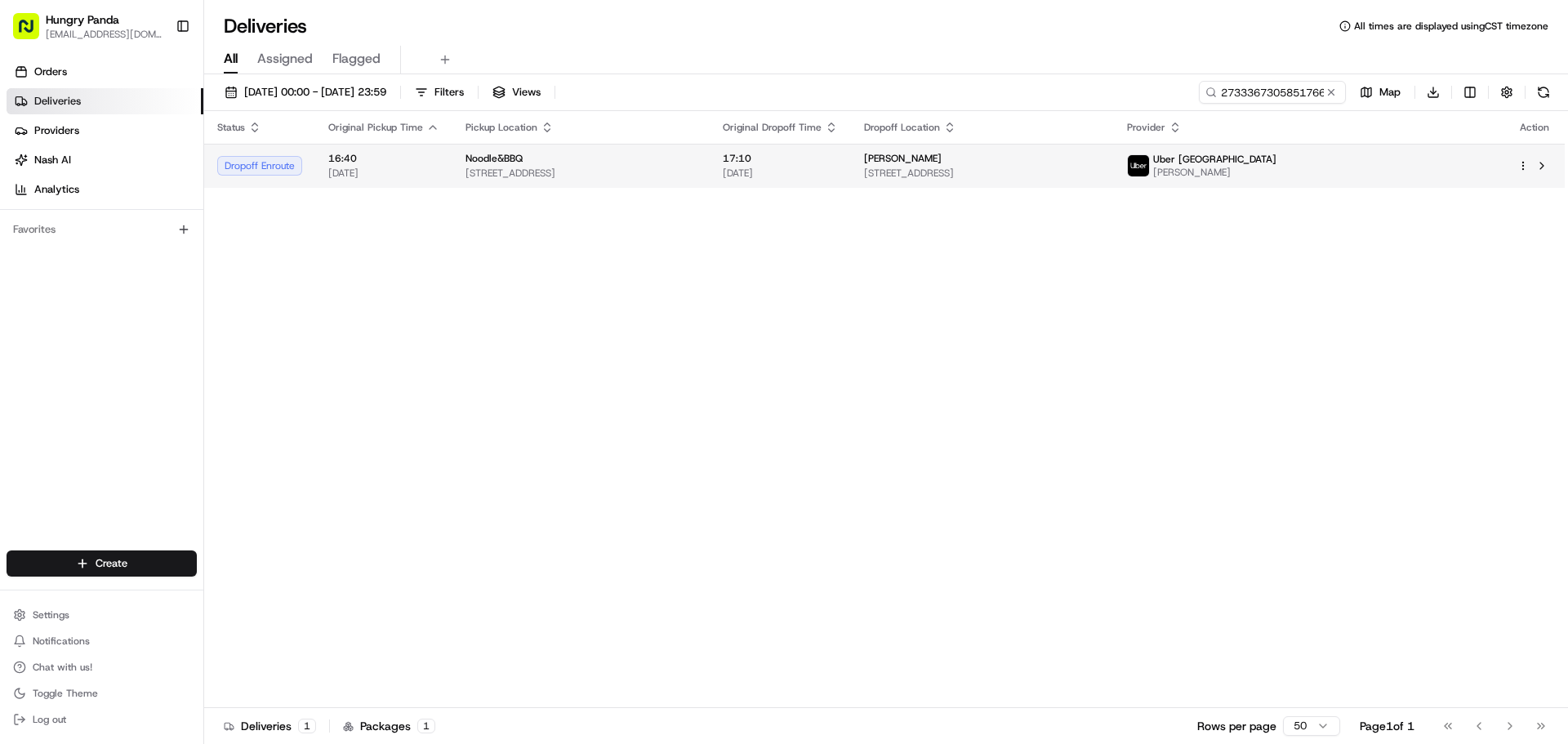
click at [838, 166] on span "[DATE]" at bounding box center [779, 173] width 115 height 13
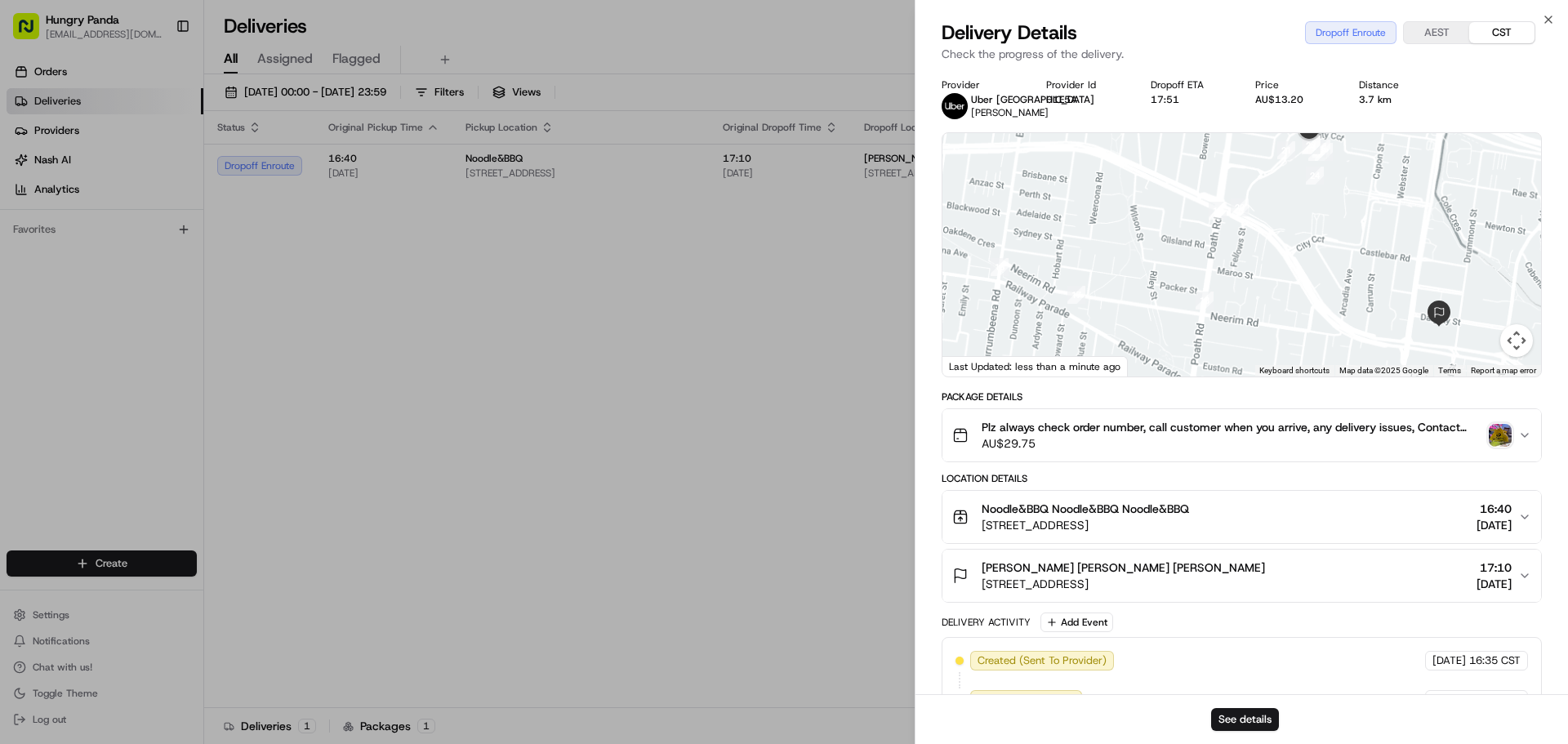
drag, startPoint x: 1343, startPoint y: 247, endPoint x: 1277, endPoint y: 330, distance: 106.0
click at [1277, 330] on div at bounding box center [1241, 254] width 599 height 243
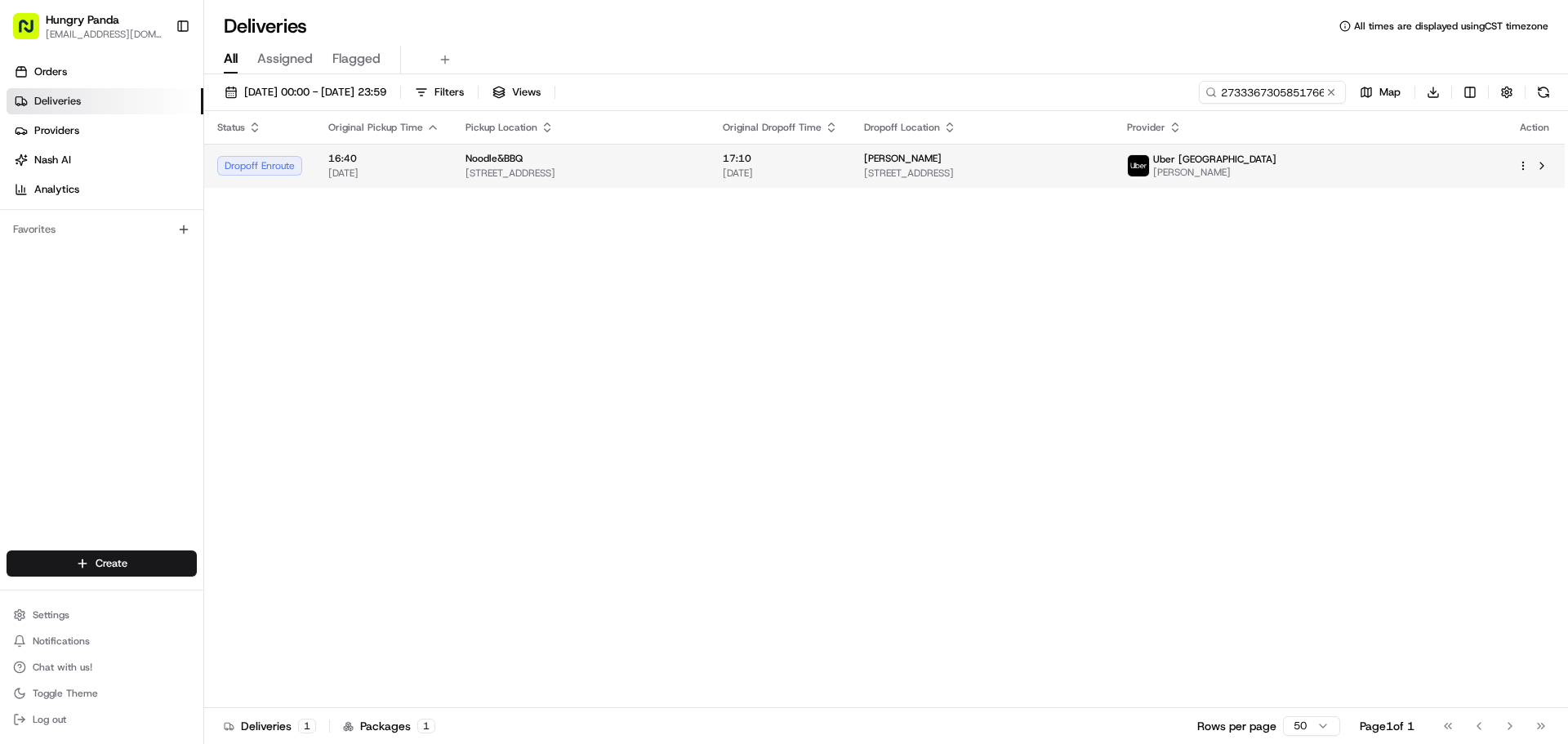
click at [1428, 159] on div "Uber [GEOGRAPHIC_DATA] [PERSON_NAME]" at bounding box center [1309, 165] width 364 height 26
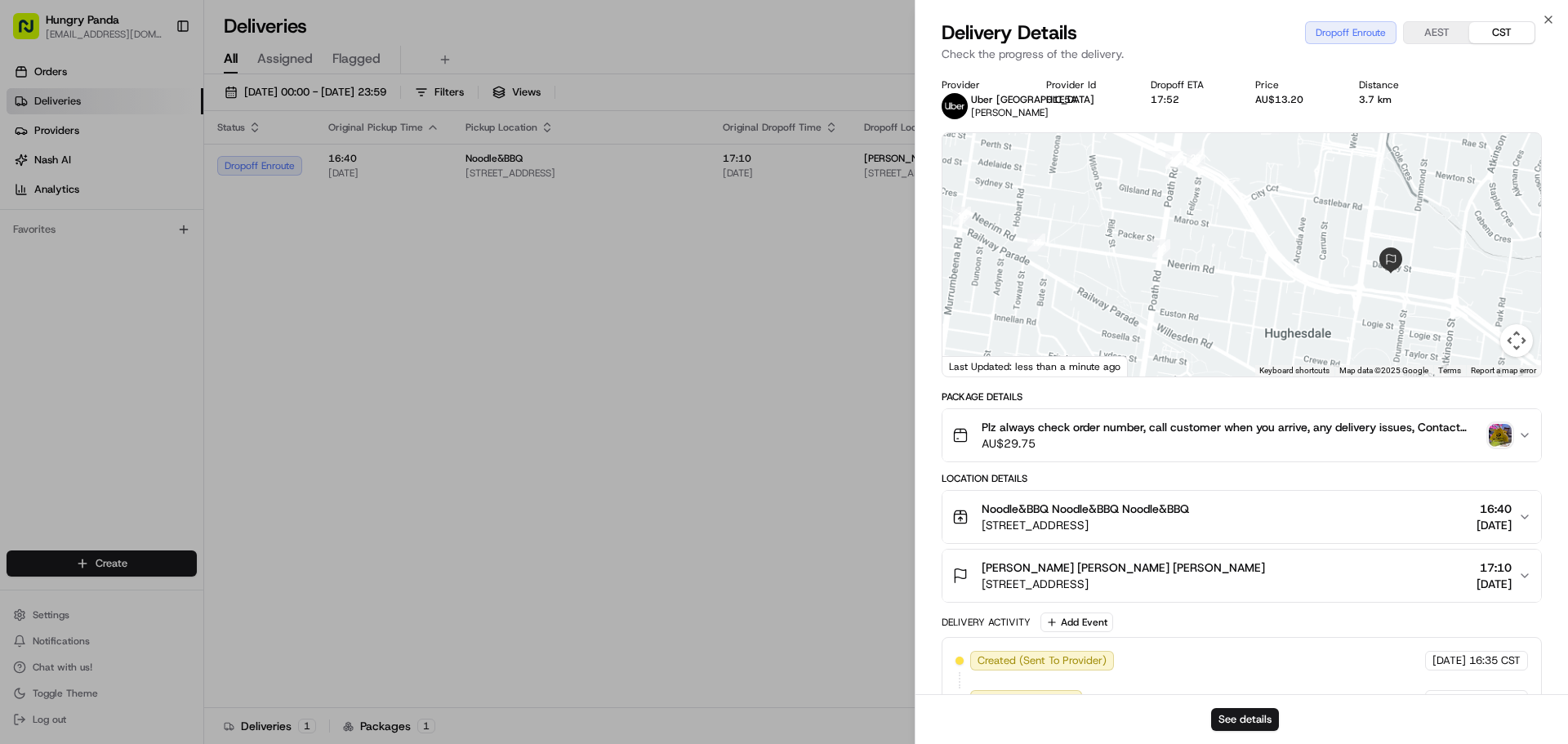
drag, startPoint x: 1311, startPoint y: 264, endPoint x: 1088, endPoint y: 374, distance: 248.7
click at [1206, 358] on div at bounding box center [1241, 254] width 599 height 243
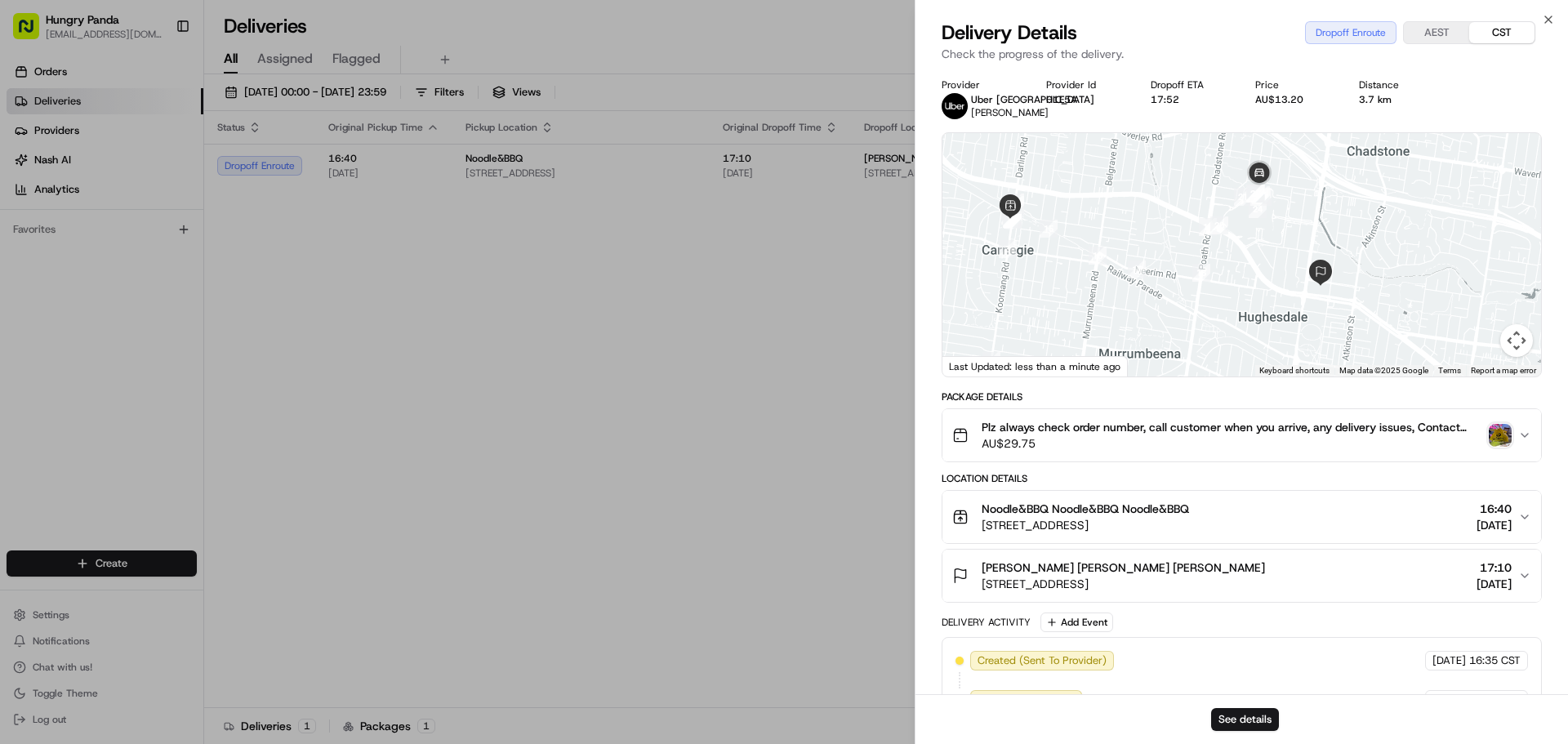
click at [1271, 262] on div at bounding box center [1241, 254] width 599 height 243
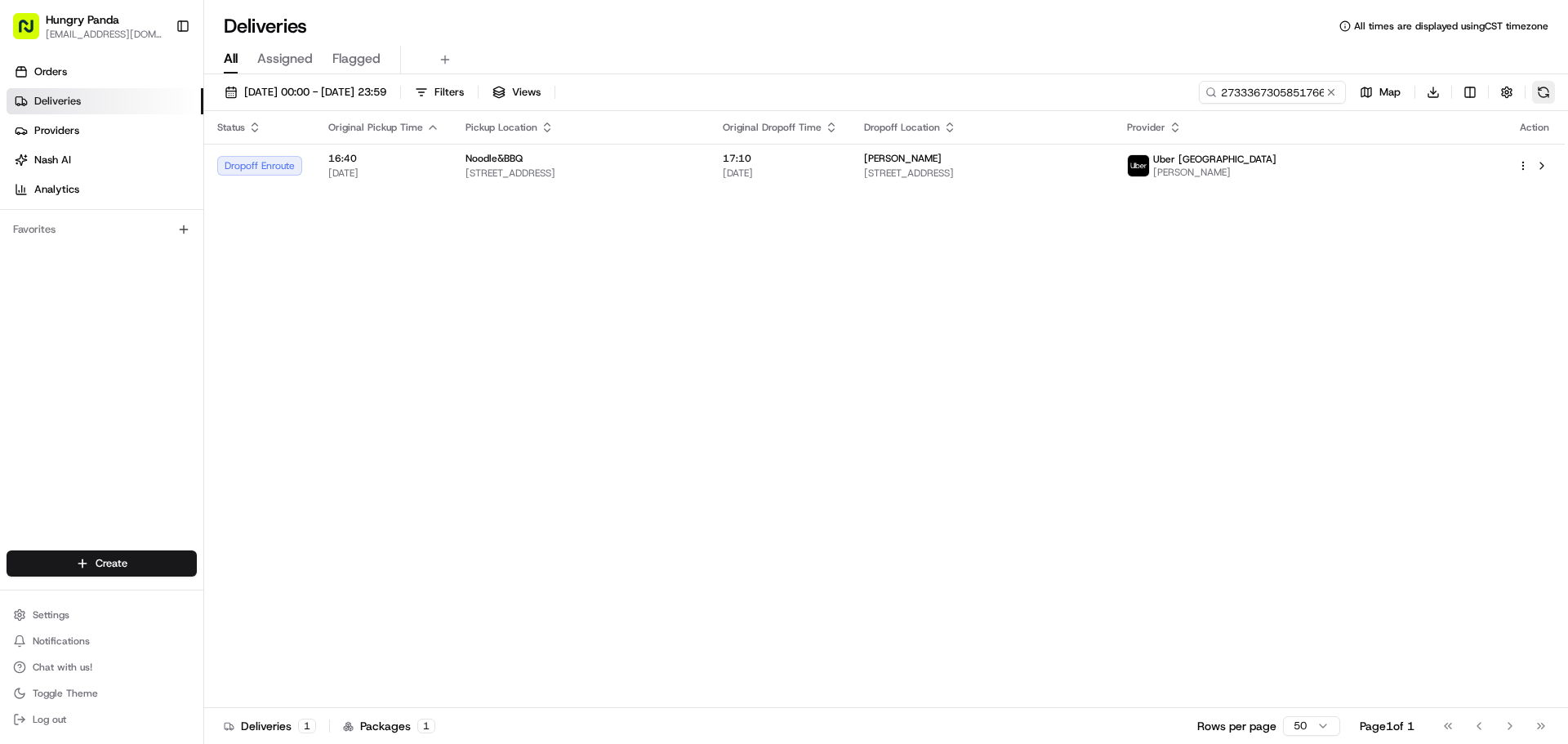
click at [1550, 85] on button at bounding box center [1543, 92] width 23 height 23
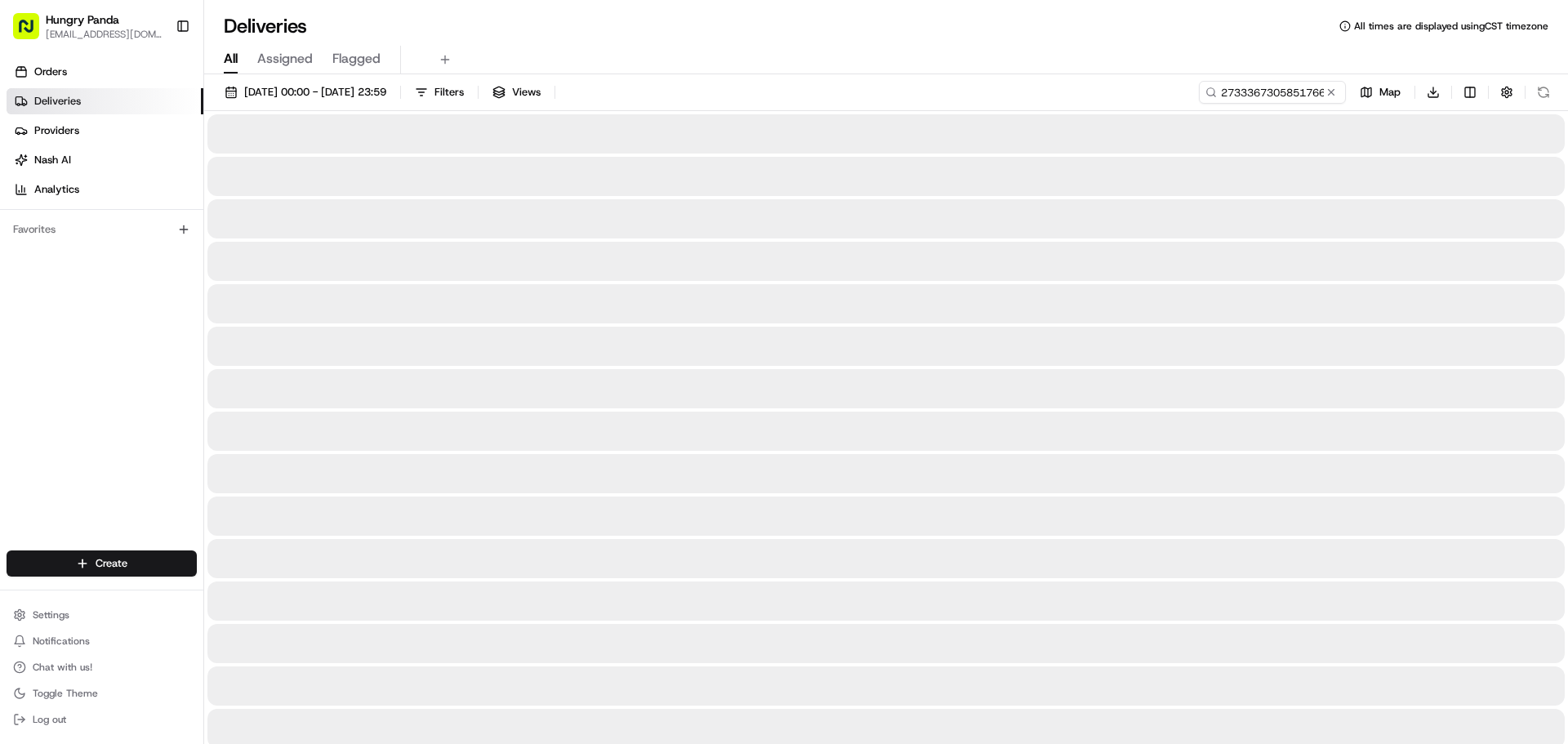
click at [763, 333] on div at bounding box center [886, 346] width 1357 height 39
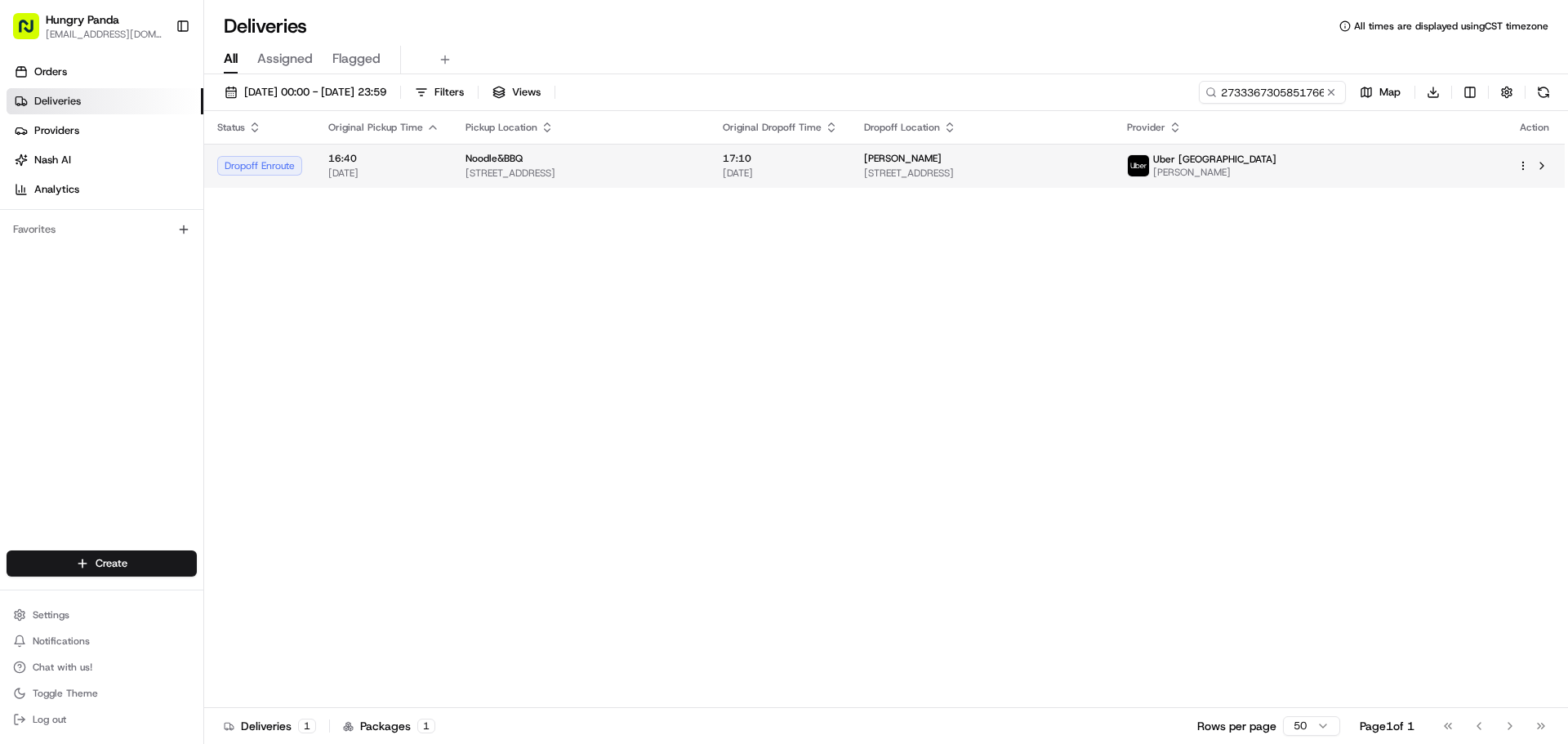
click at [1041, 158] on div "[PERSON_NAME]" at bounding box center [982, 158] width 237 height 13
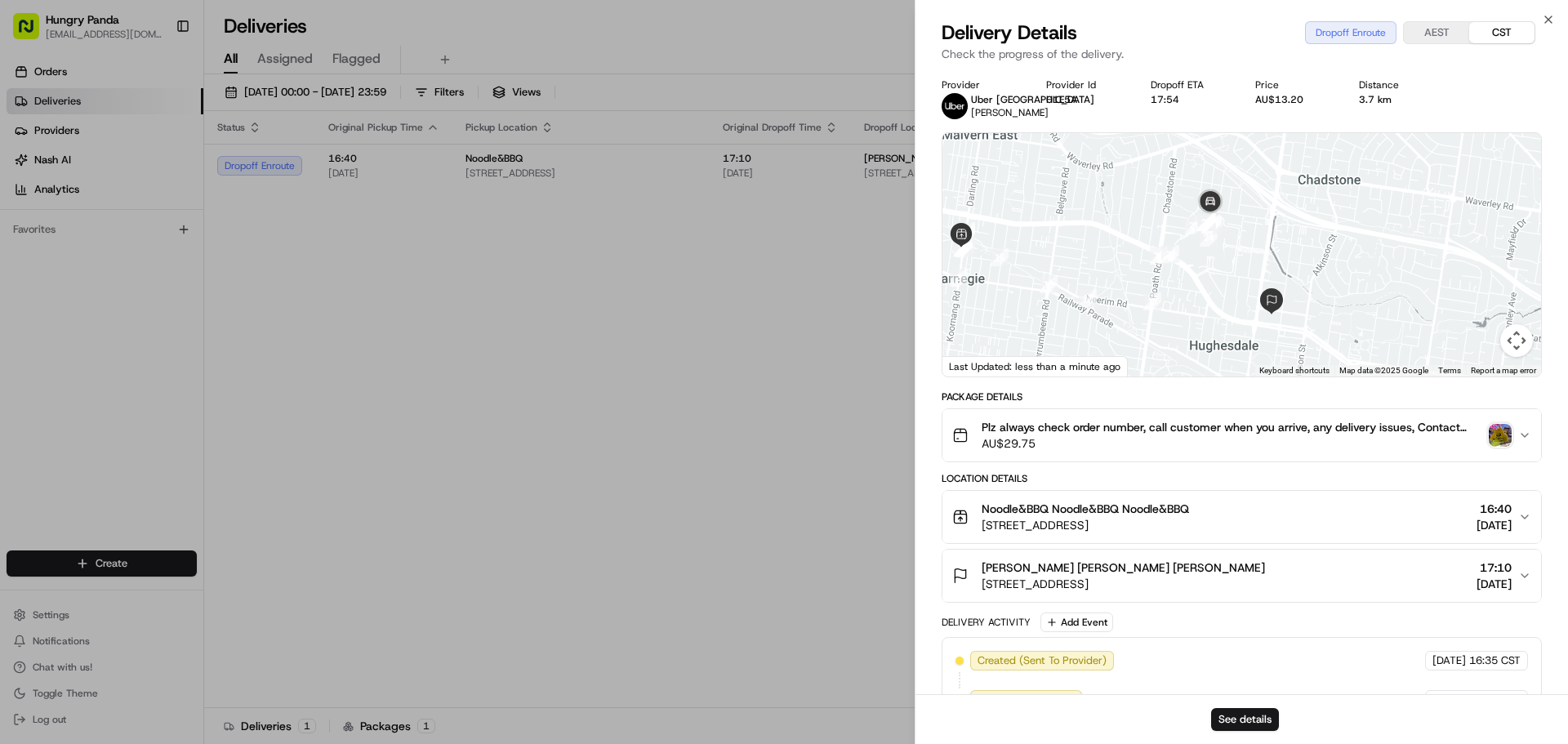
drag, startPoint x: 1245, startPoint y: 229, endPoint x: 1164, endPoint y: 281, distance: 96.3
click at [1159, 281] on div at bounding box center [1241, 254] width 599 height 243
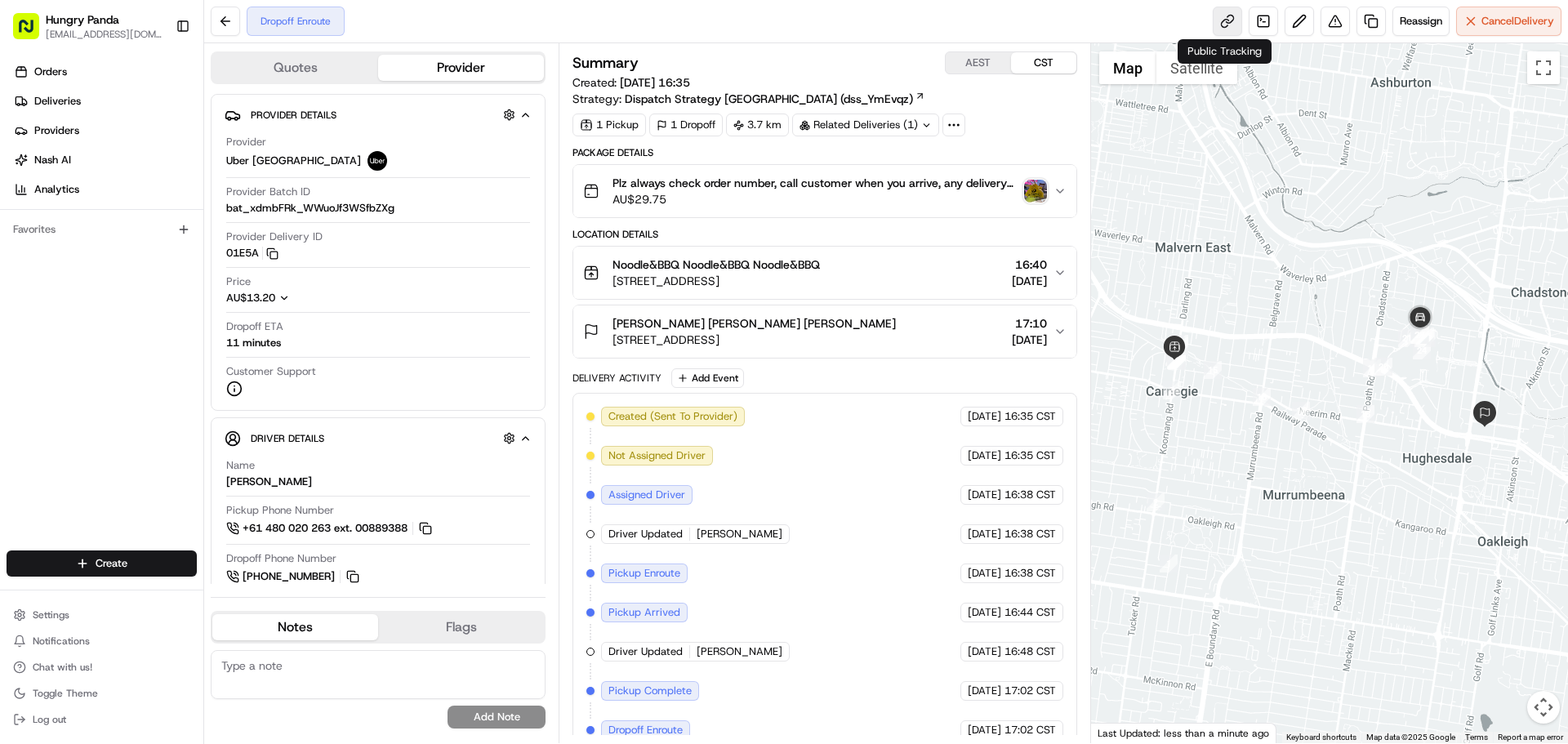
click at [1219, 30] on link at bounding box center [1227, 21] width 29 height 29
